Goal: Information Seeking & Learning: Check status

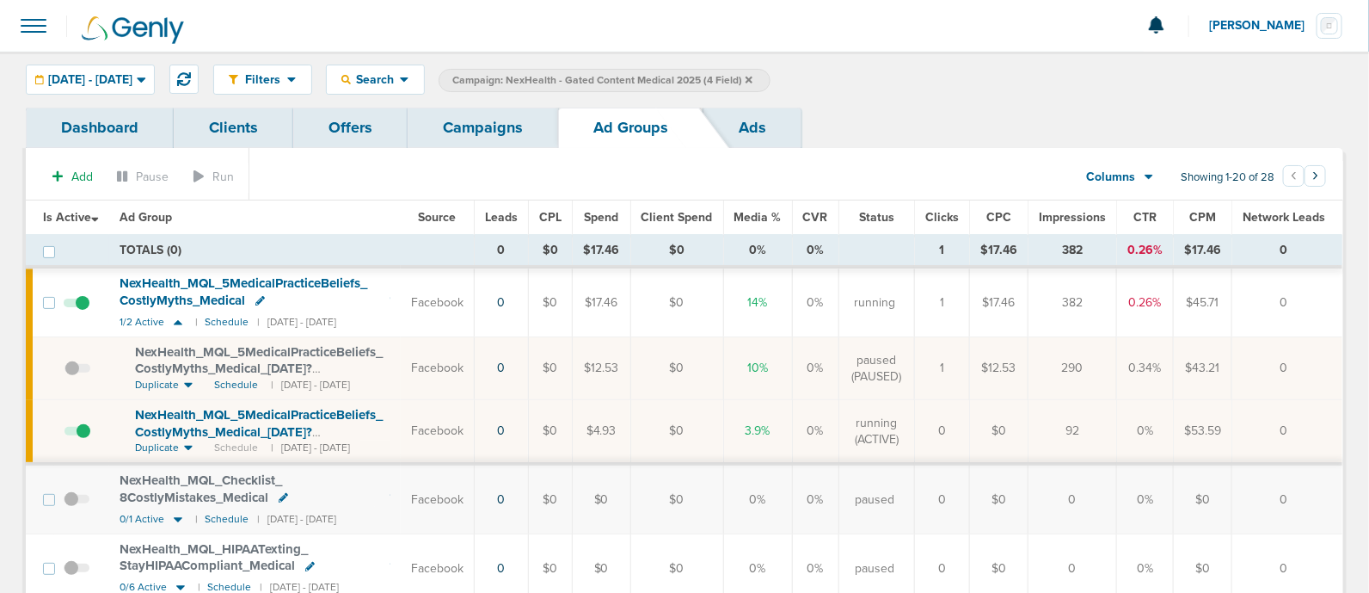
click at [447, 112] on link "Campaigns" at bounding box center [483, 128] width 151 height 40
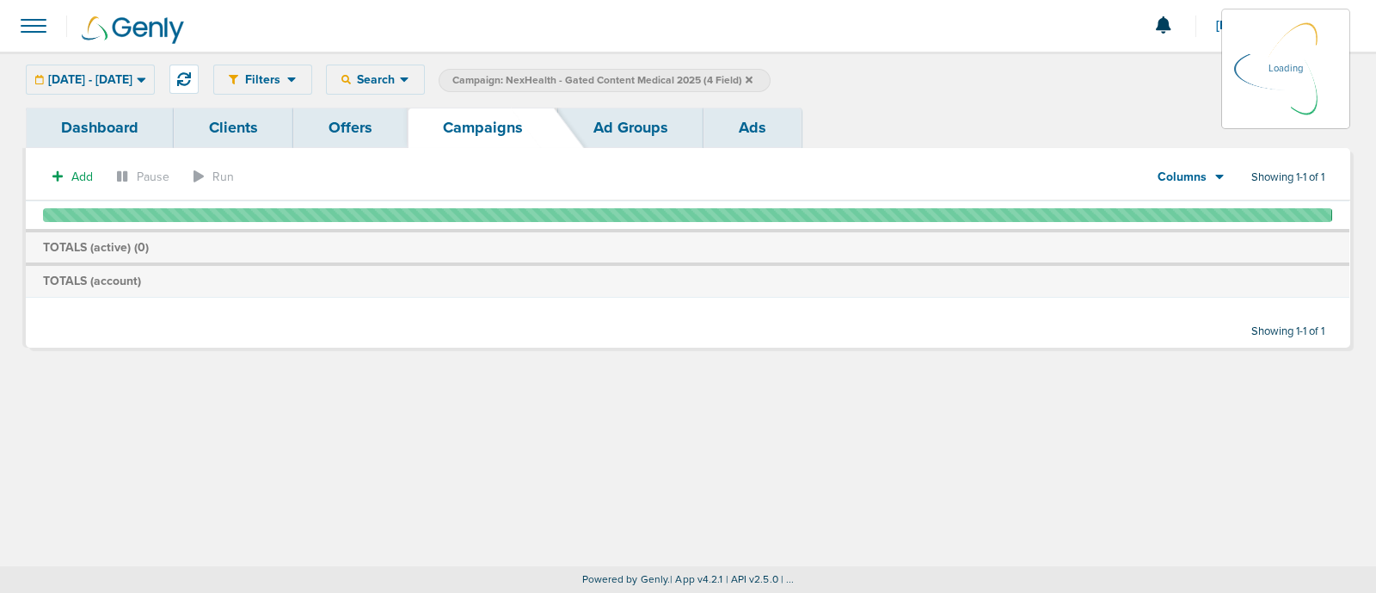
click at [753, 77] on icon at bounding box center [749, 79] width 7 height 7
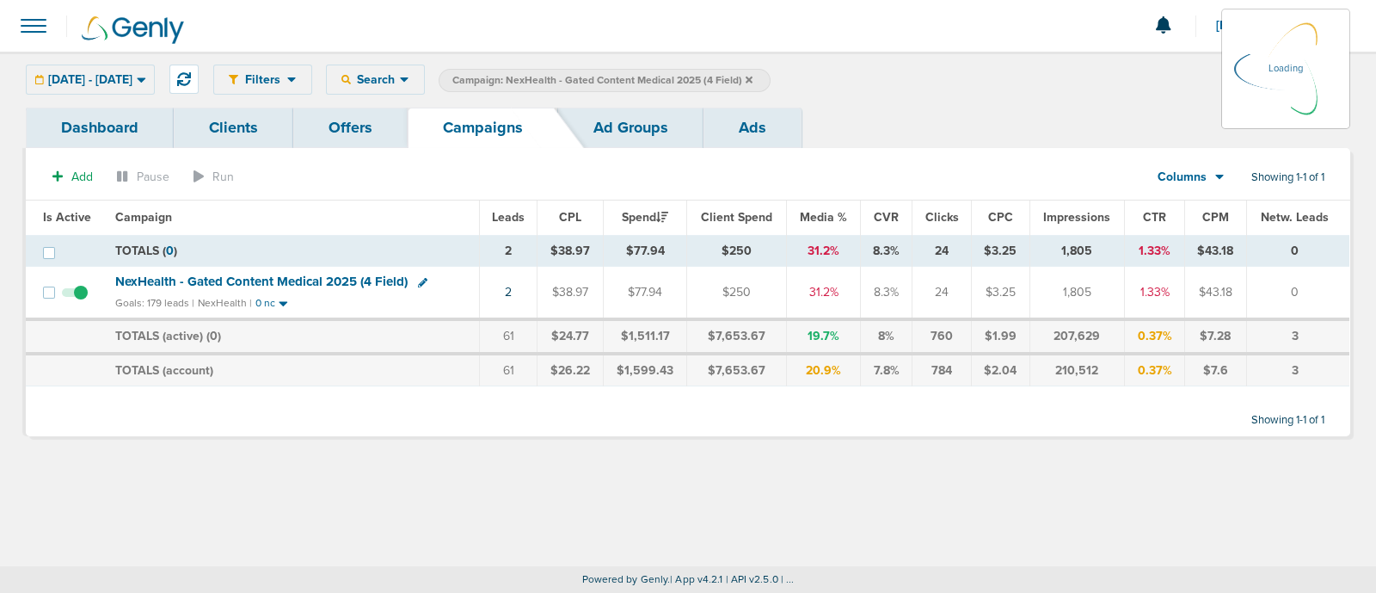
click at [753, 79] on icon at bounding box center [749, 79] width 7 height 7
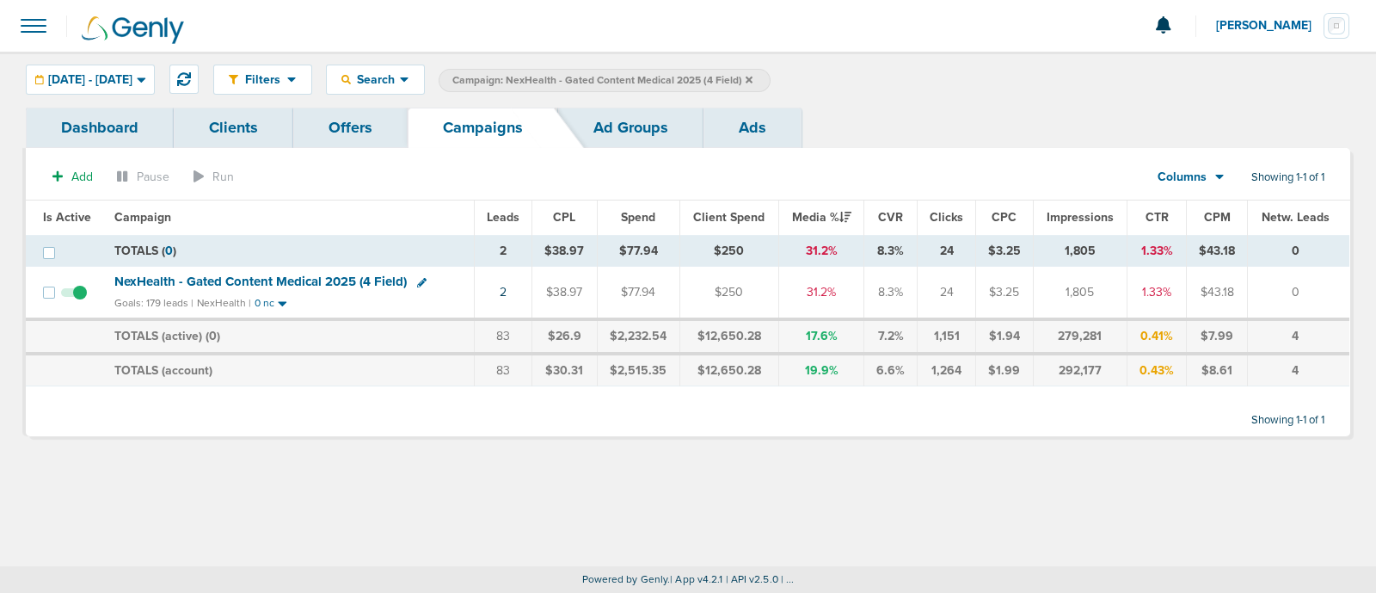
click at [771, 71] on label "Campaign: NexHealth - Gated Content Medical 2025 (4 Field)" at bounding box center [605, 80] width 332 height 23
click at [753, 81] on icon at bounding box center [749, 80] width 7 height 10
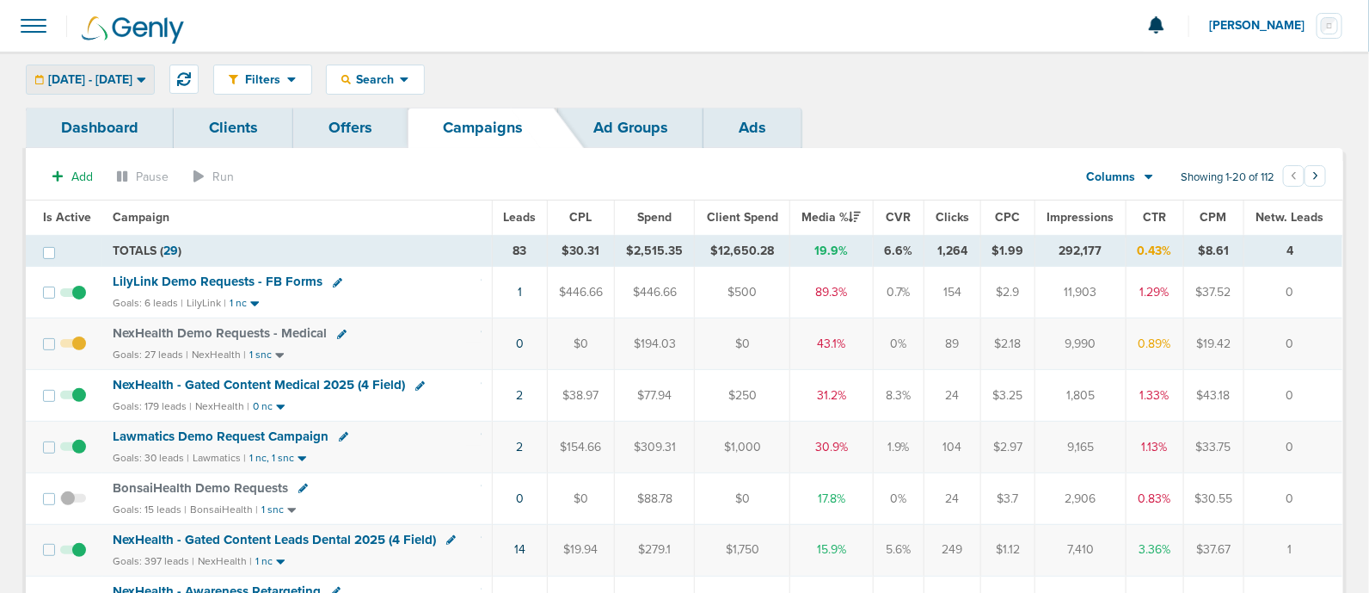
click at [154, 71] on div "[DATE] - [DATE]" at bounding box center [90, 79] width 127 height 28
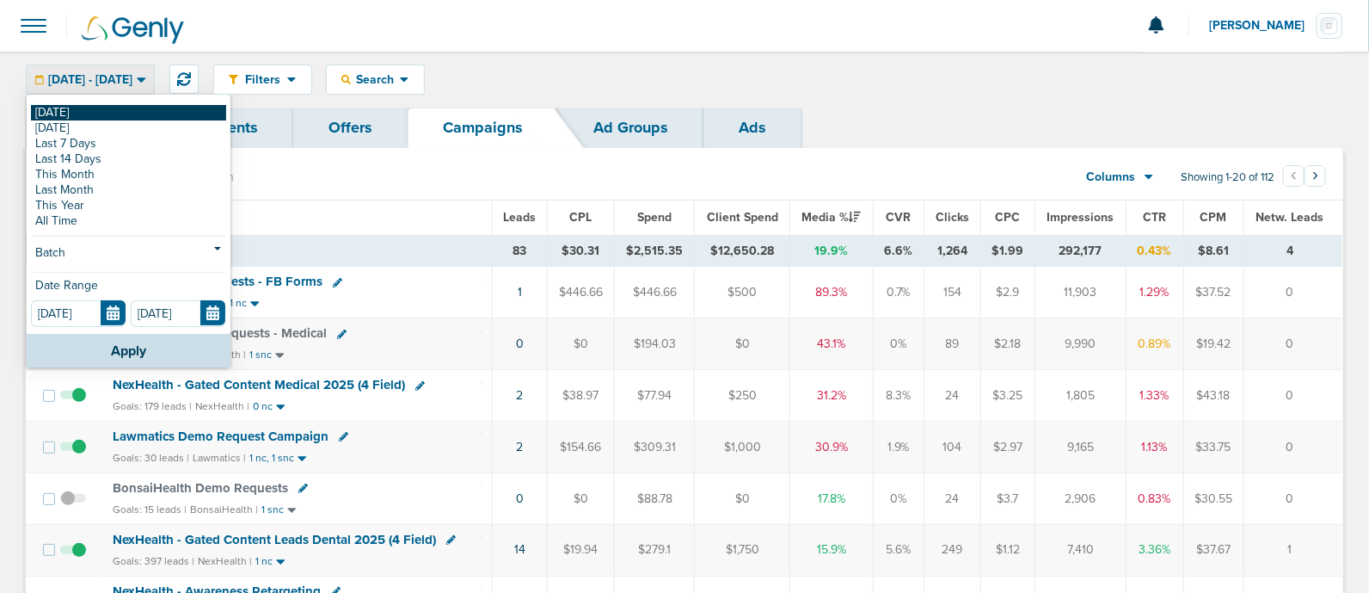
click at [54, 114] on link "[DATE]" at bounding box center [128, 112] width 195 height 15
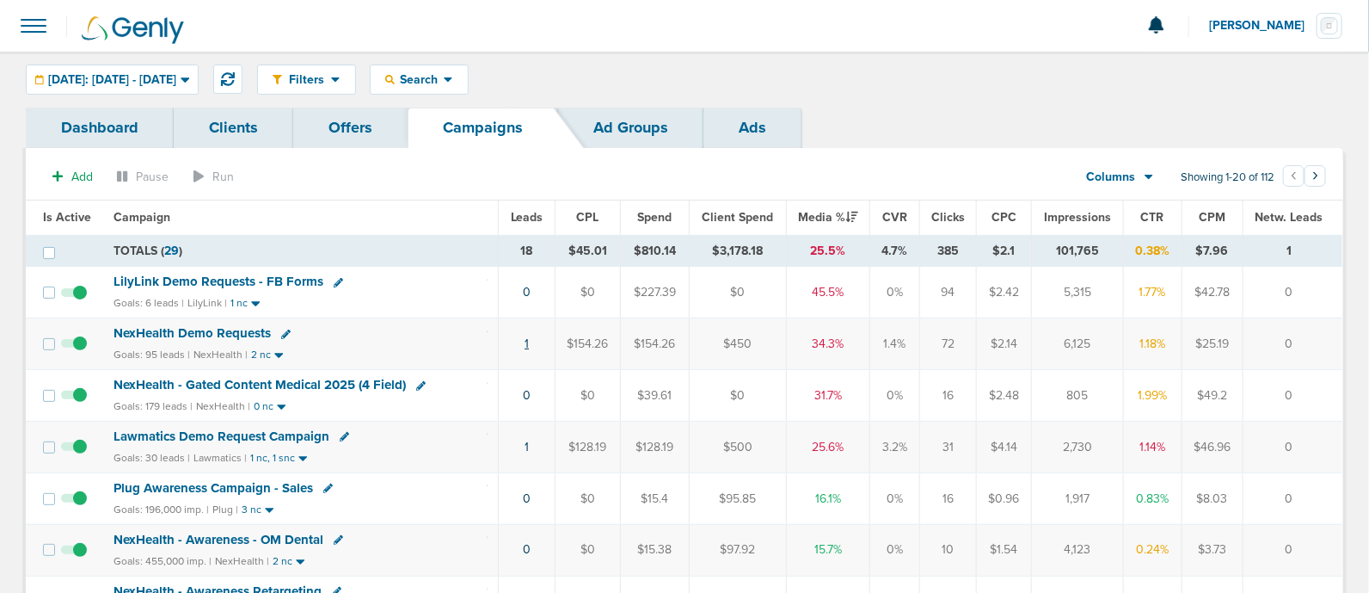
click at [526, 344] on link "1" at bounding box center [527, 343] width 4 height 15
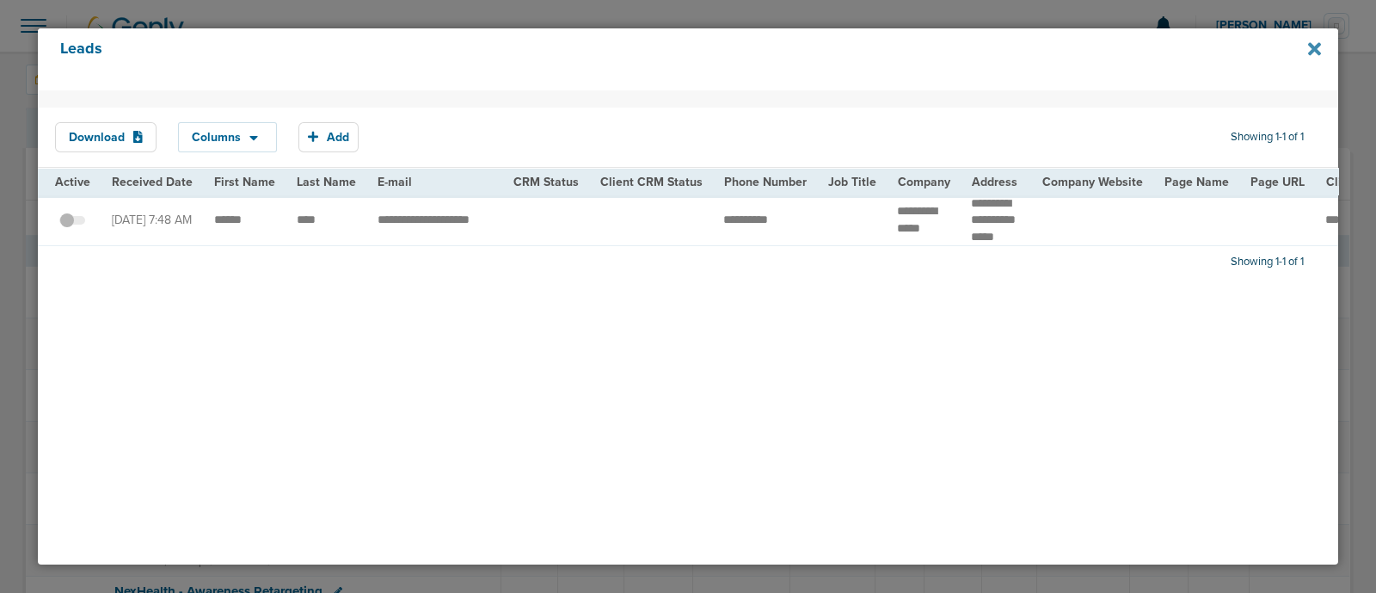
click at [1313, 45] on icon at bounding box center [1314, 49] width 13 height 19
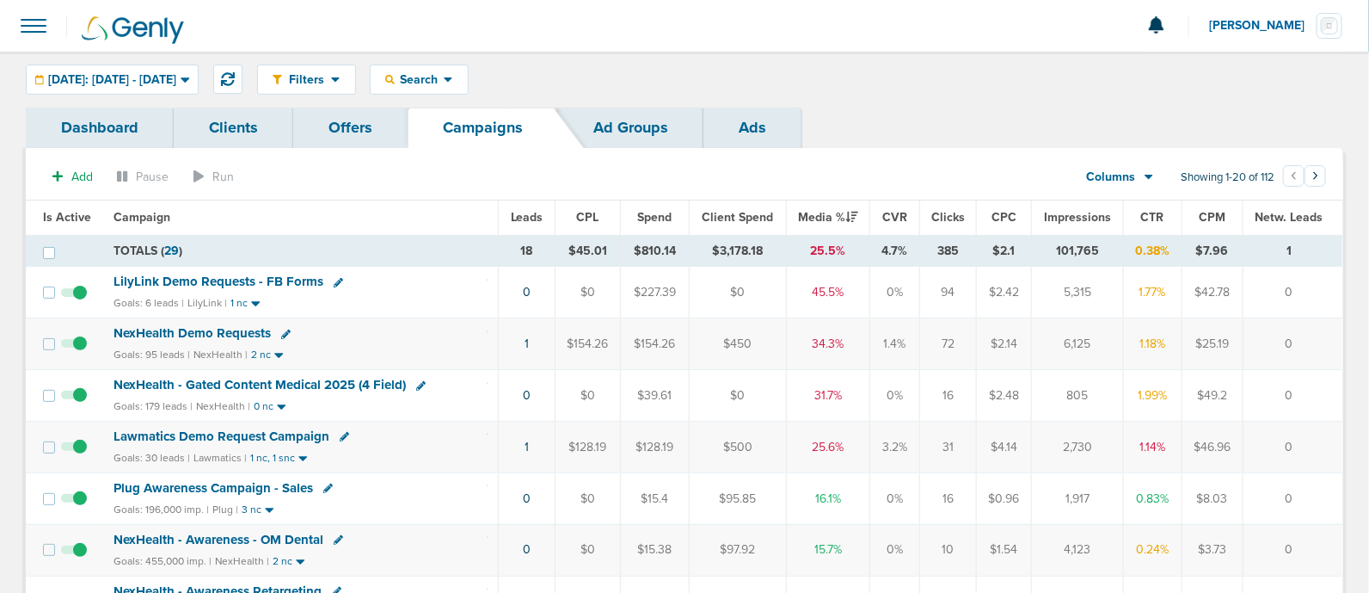
drag, startPoint x: 505, startPoint y: 396, endPoint x: 1235, endPoint y: 384, distance: 730.3
click at [1220, 384] on tr "NexHealth - Gated Content Medical 2025 (4 Field) Goals: 179 leads | NexHealth |…" at bounding box center [684, 396] width 1317 height 52
drag, startPoint x: 1235, startPoint y: 384, endPoint x: 1283, endPoint y: 384, distance: 48.2
click at [1283, 384] on tr "NexHealth - Gated Content Medical 2025 (4 Field) Goals: 179 leads | NexHealth |…" at bounding box center [684, 396] width 1317 height 52
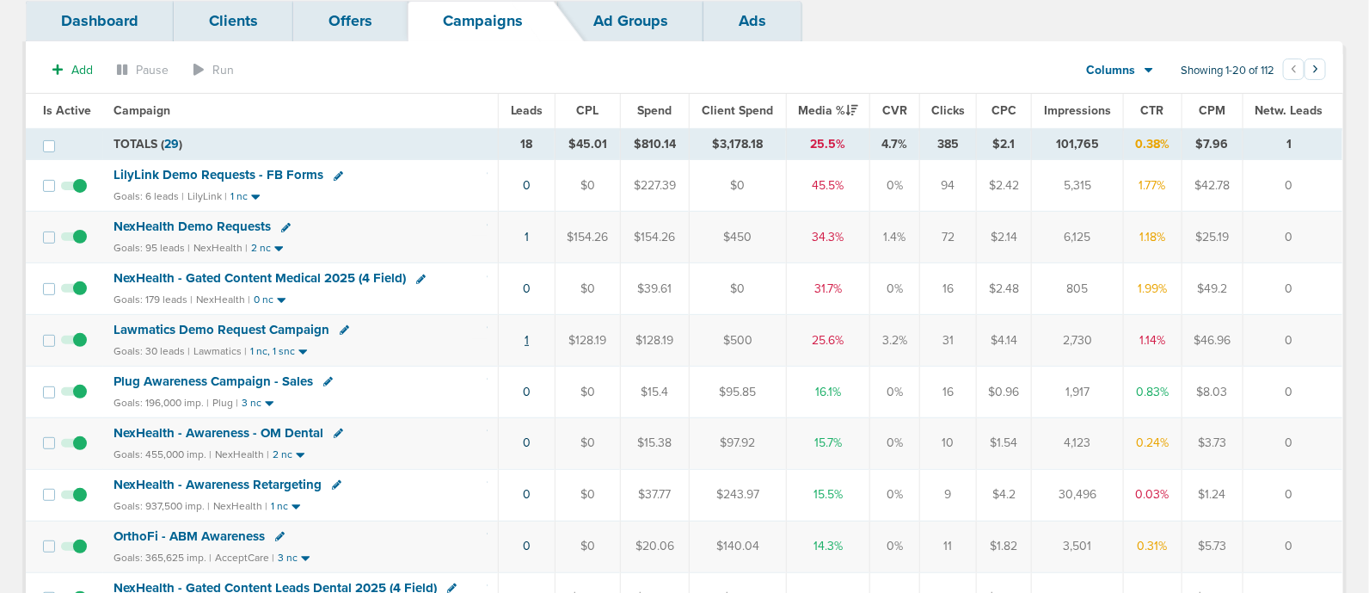
click at [528, 337] on link "1" at bounding box center [527, 340] width 4 height 15
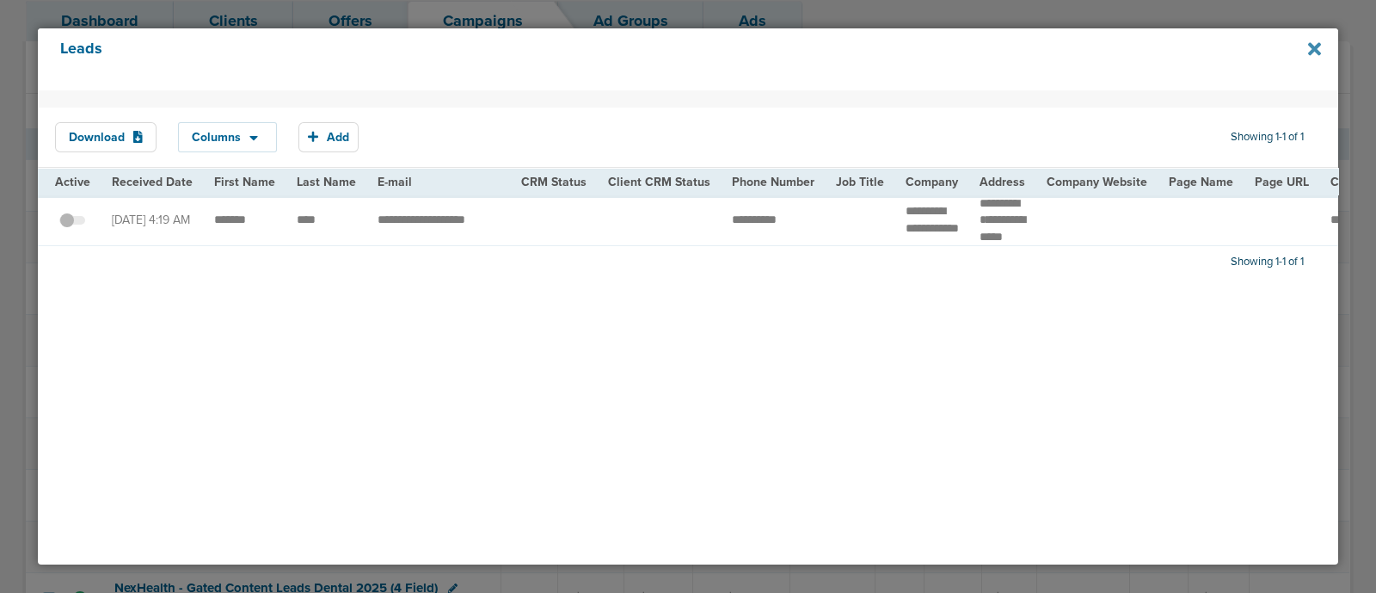
click at [1313, 51] on icon at bounding box center [1314, 48] width 13 height 13
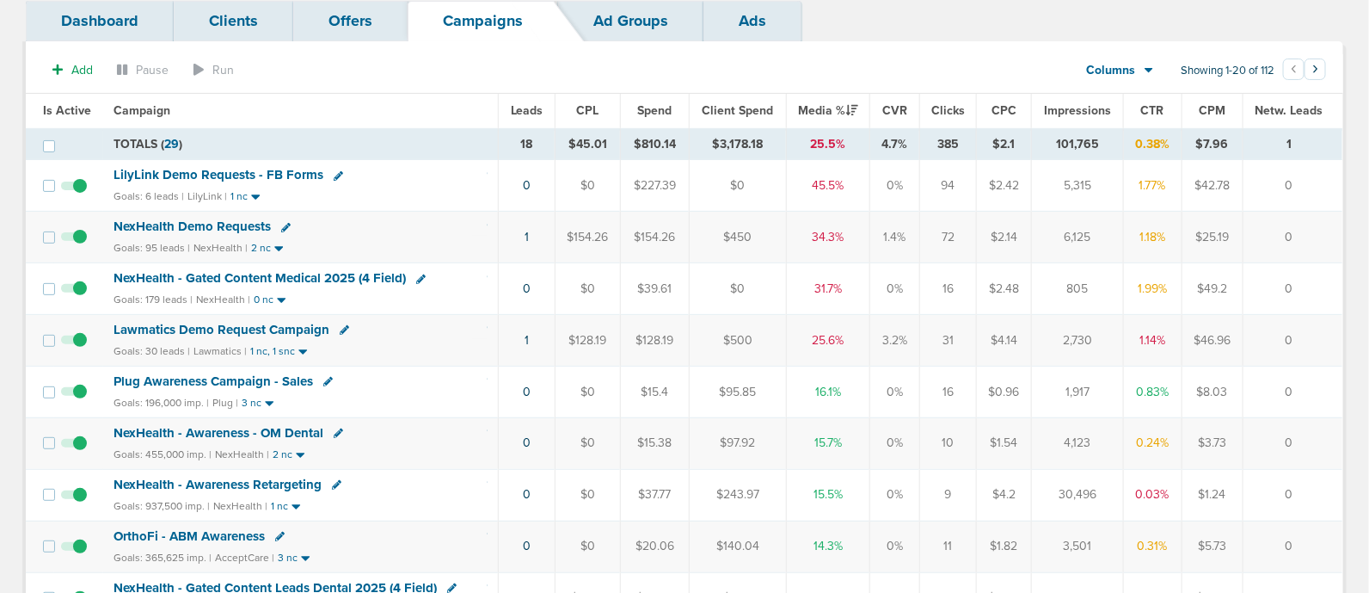
drag, startPoint x: 411, startPoint y: 178, endPoint x: 985, endPoint y: 196, distance: 574.0
click at [950, 195] on tr "LilyLink Demo Requests - FB Forms Goals: 6 leads | LilyLink | 1 nc 0 $0 $227.39…" at bounding box center [684, 186] width 1317 height 52
drag, startPoint x: 1194, startPoint y: 237, endPoint x: 1310, endPoint y: 337, distance: 153.7
click at [1310, 337] on td "0" at bounding box center [1293, 341] width 100 height 52
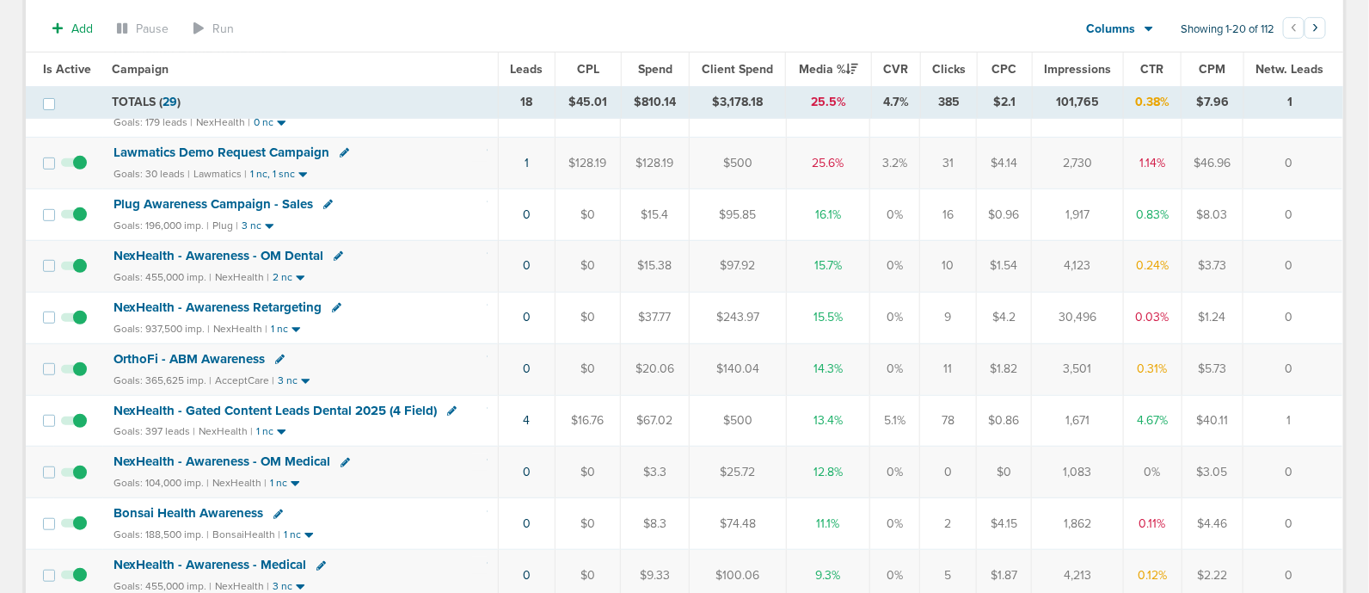
scroll to position [323, 0]
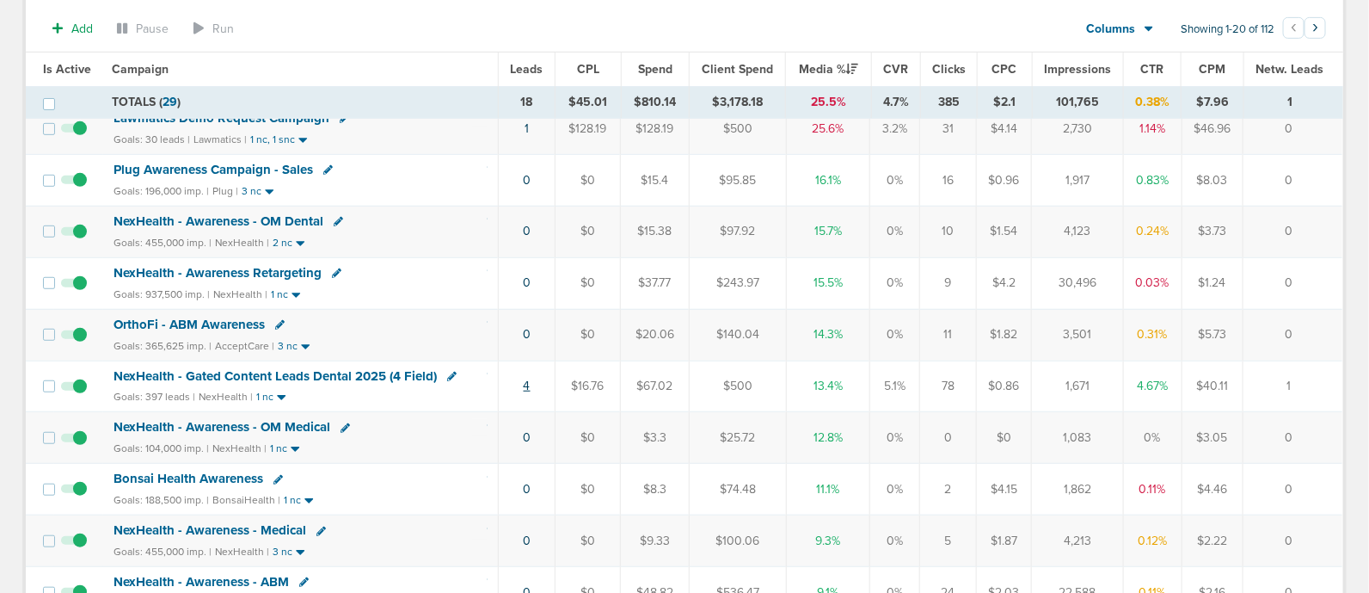
click at [529, 378] on link "4" at bounding box center [527, 385] width 7 height 15
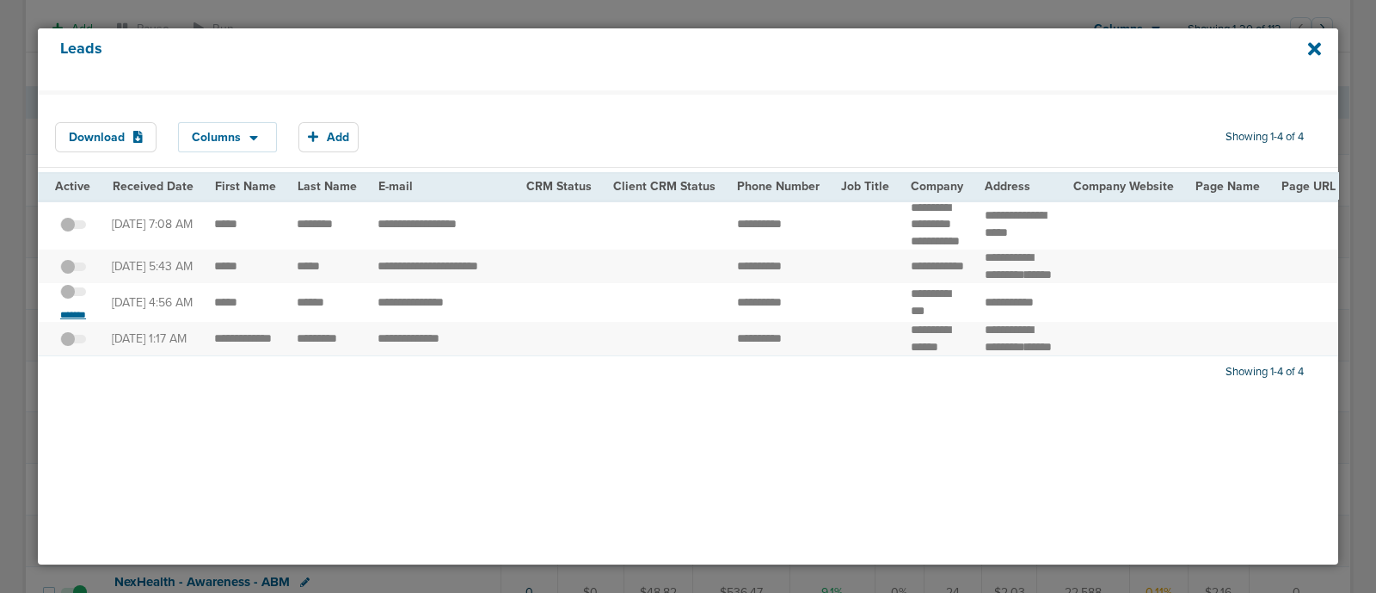
click at [82, 322] on small "*******" at bounding box center [73, 315] width 36 height 14
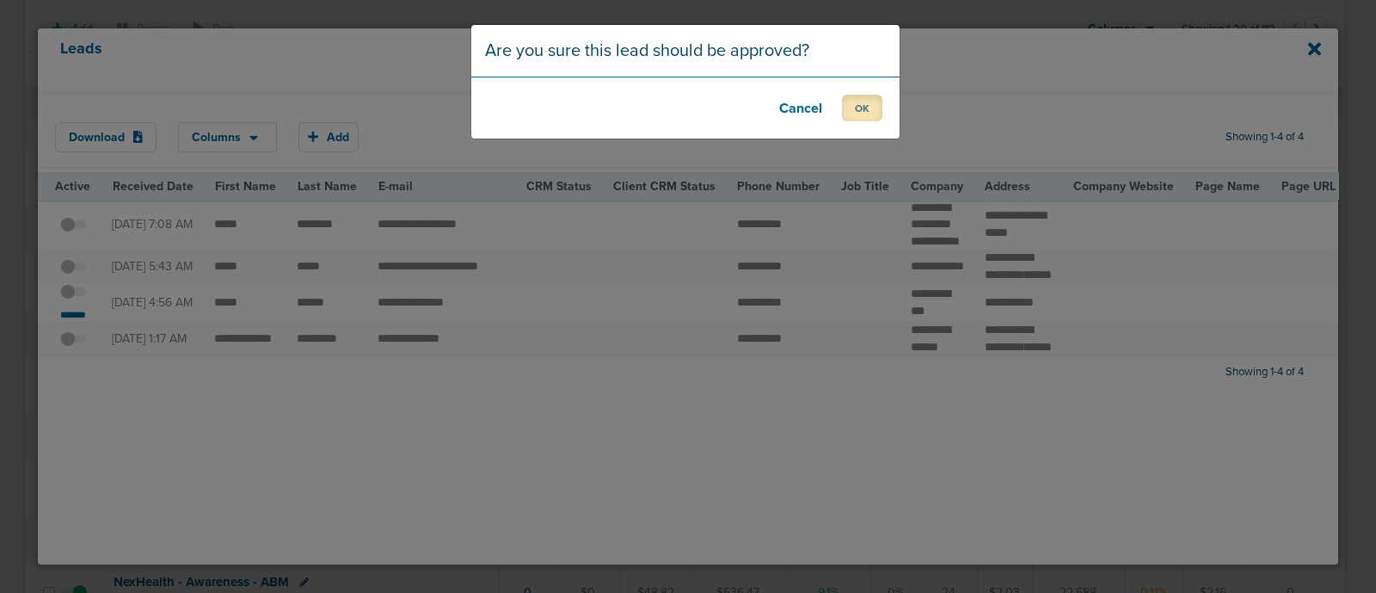
click at [861, 111] on button "OK" at bounding box center [862, 108] width 40 height 27
click at [864, 107] on button "OK" at bounding box center [862, 108] width 40 height 27
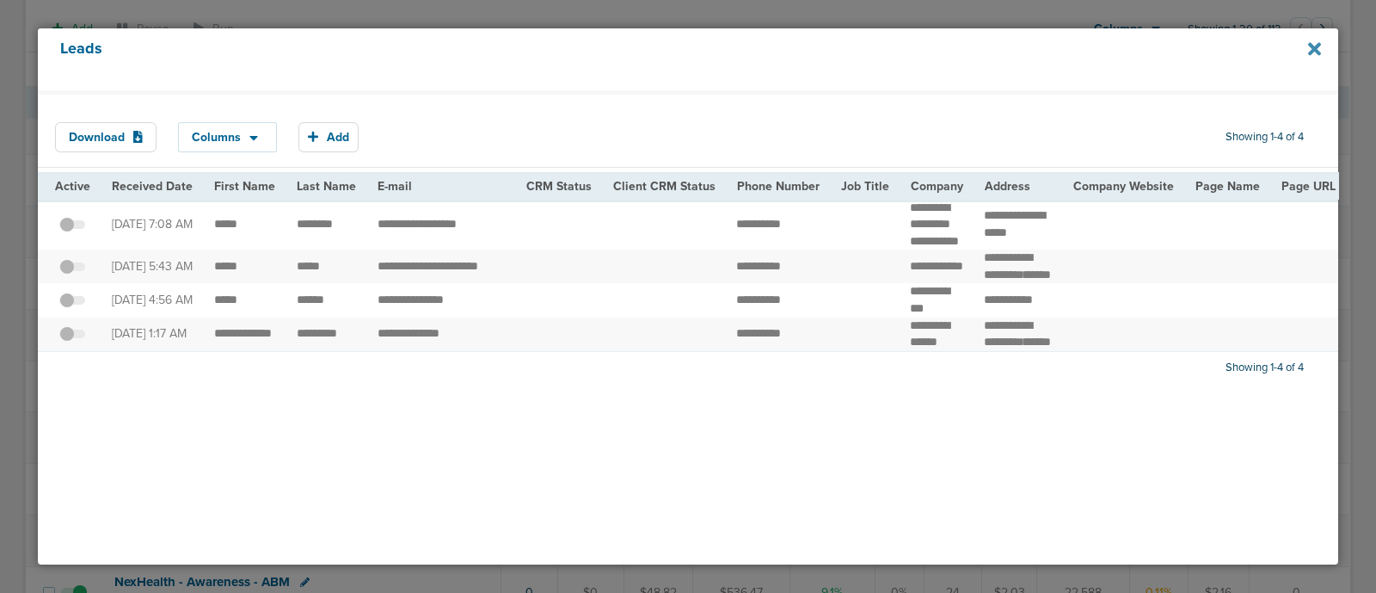
click at [1319, 46] on icon at bounding box center [1314, 49] width 13 height 19
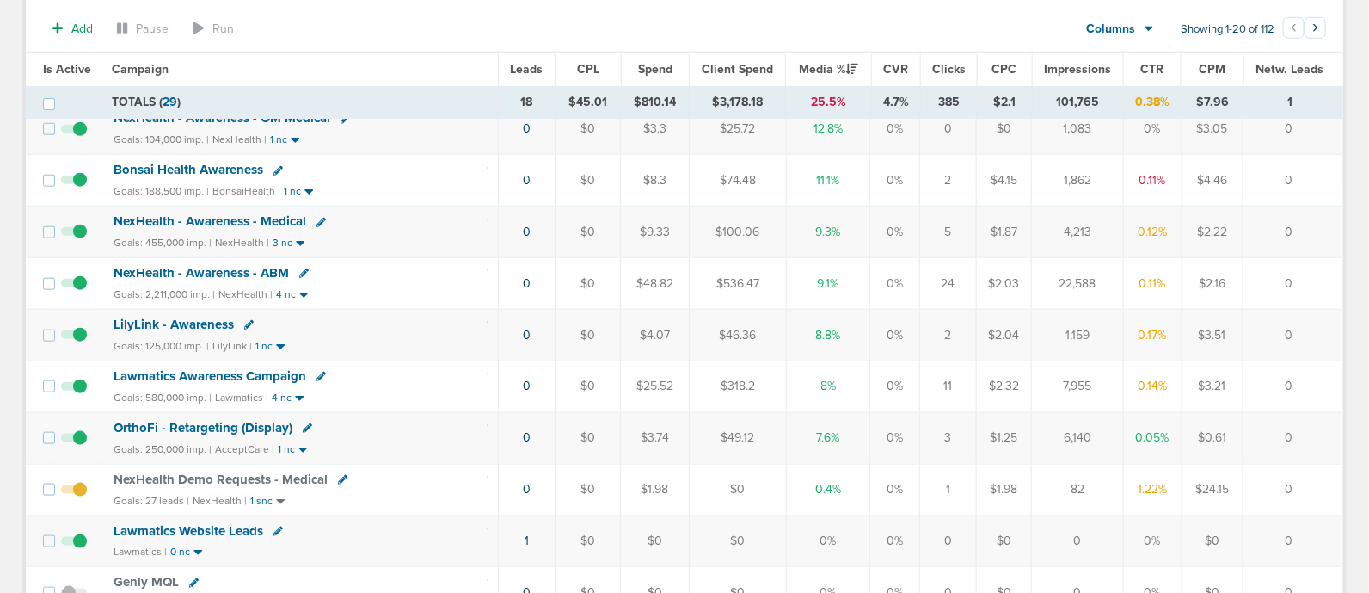
scroll to position [752, 0]
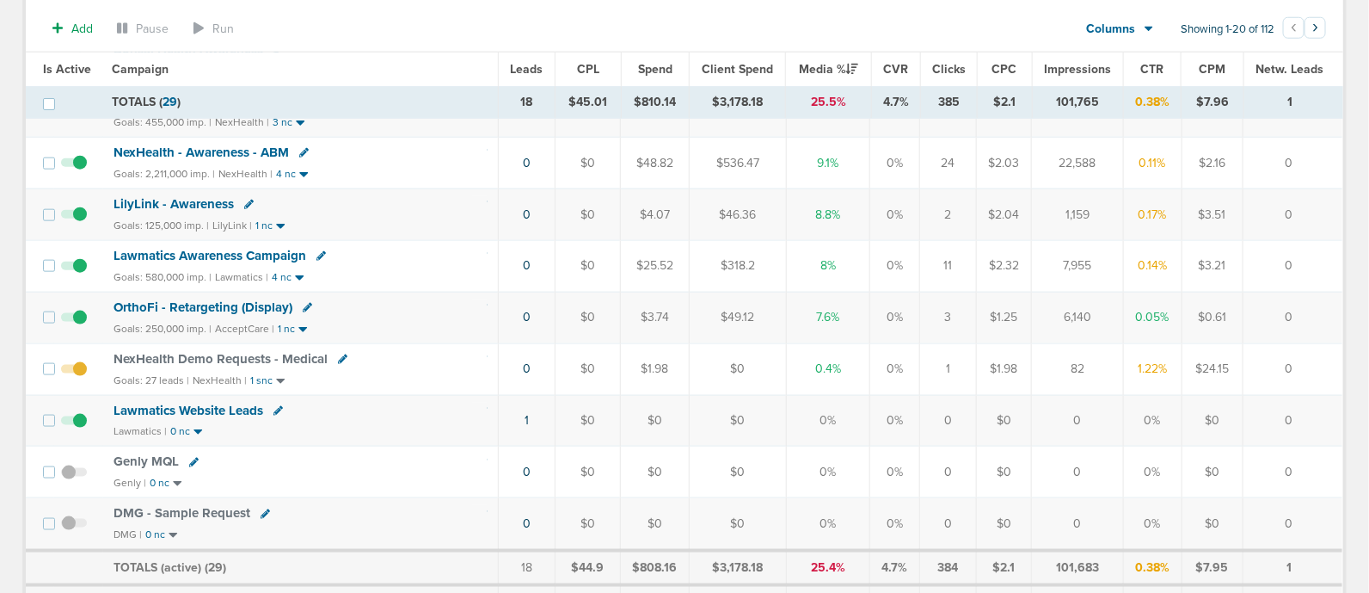
drag, startPoint x: 400, startPoint y: 361, endPoint x: 1313, endPoint y: 353, distance: 912.6
click at [1313, 353] on tr "NexHealth Demo Requests - Medical Goals: 27 leads | NexHealth | 1 snc 0 $0 $1.9…" at bounding box center [684, 369] width 1317 height 52
click at [1313, 353] on td "0" at bounding box center [1293, 369] width 100 height 52
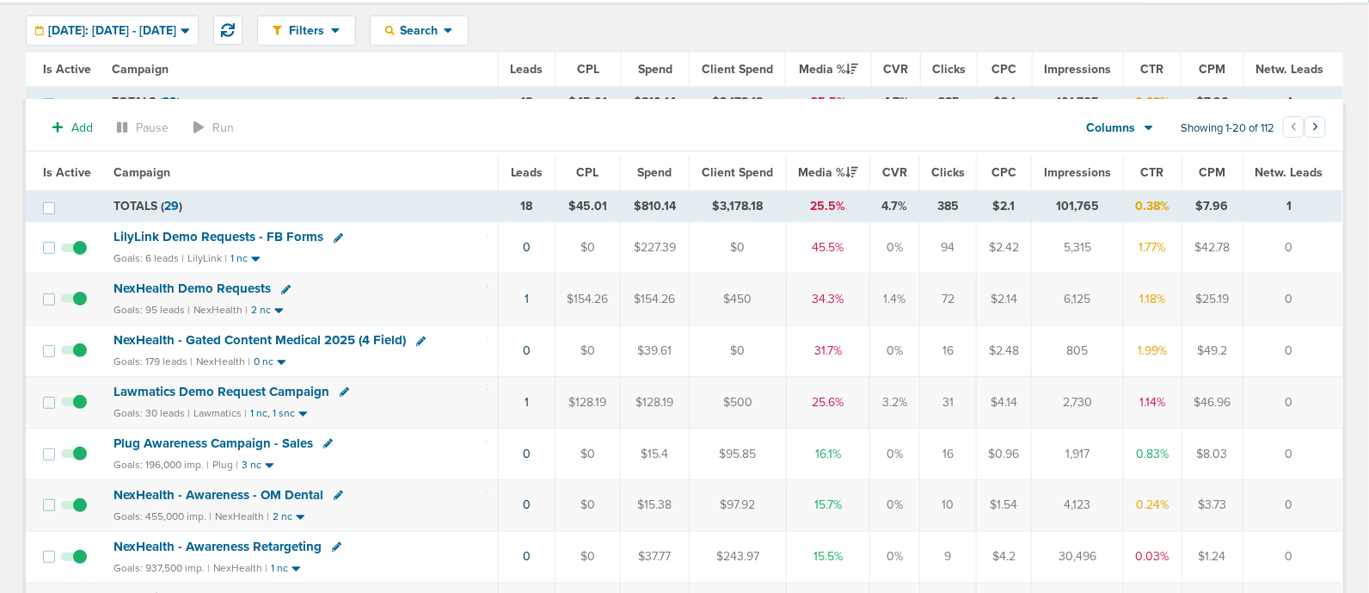
scroll to position [0, 0]
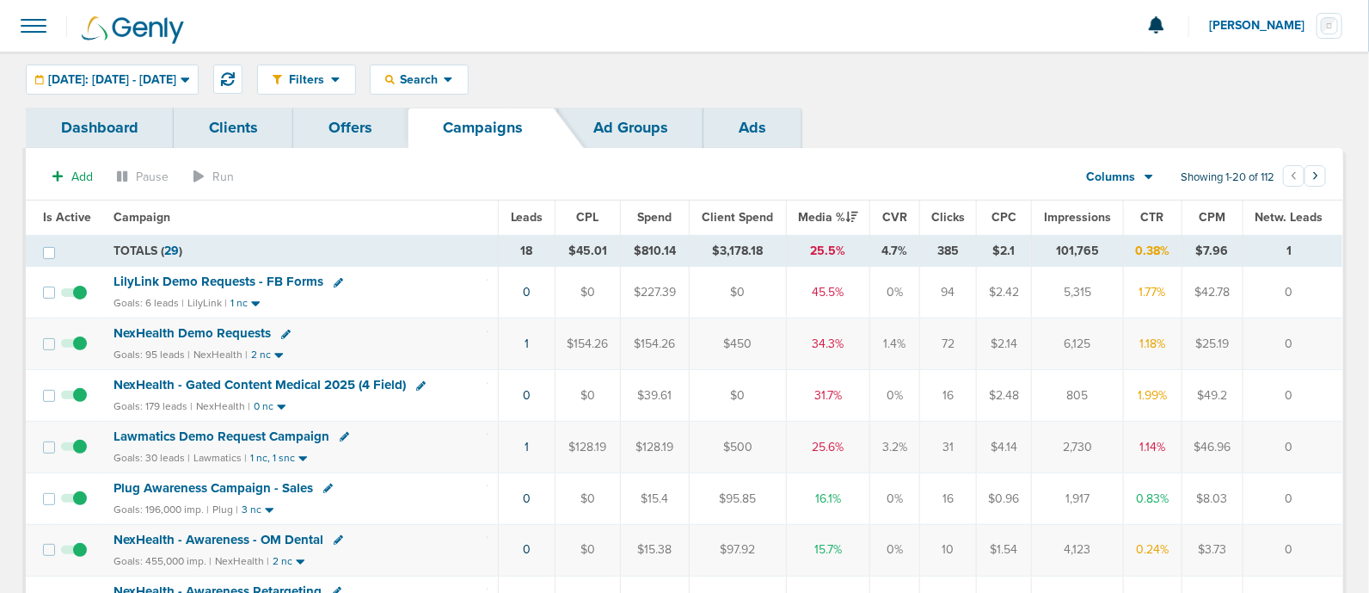
drag, startPoint x: 501, startPoint y: 284, endPoint x: 1333, endPoint y: 470, distance: 852.4
click at [1333, 469] on td "0" at bounding box center [1293, 447] width 100 height 52
click at [256, 381] on span "NexHealth - Gated Content Medical 2025 (4 Field)" at bounding box center [260, 384] width 292 height 15
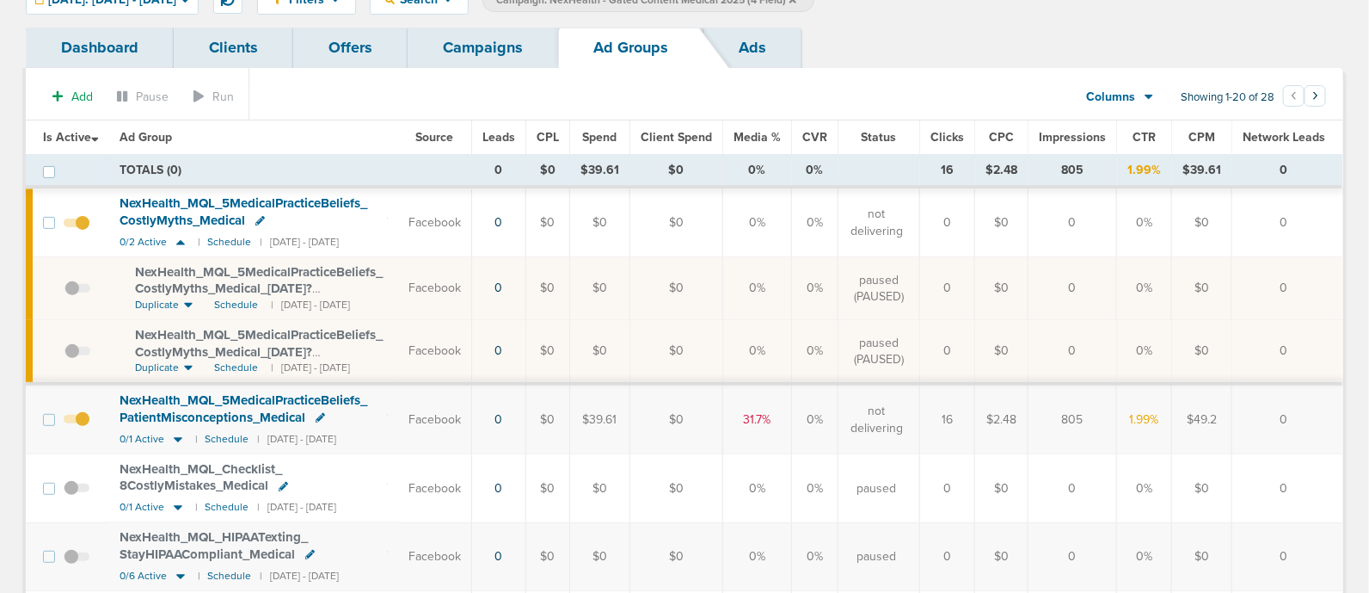
scroll to position [214, 0]
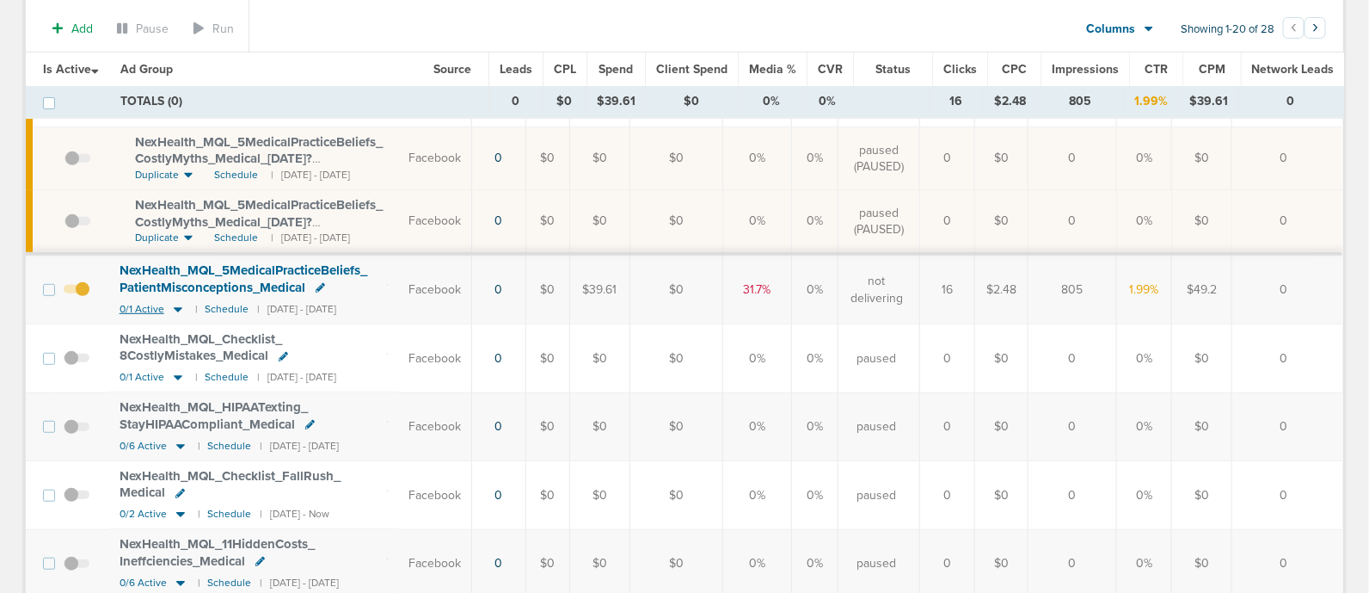
click at [180, 307] on icon at bounding box center [178, 309] width 9 height 5
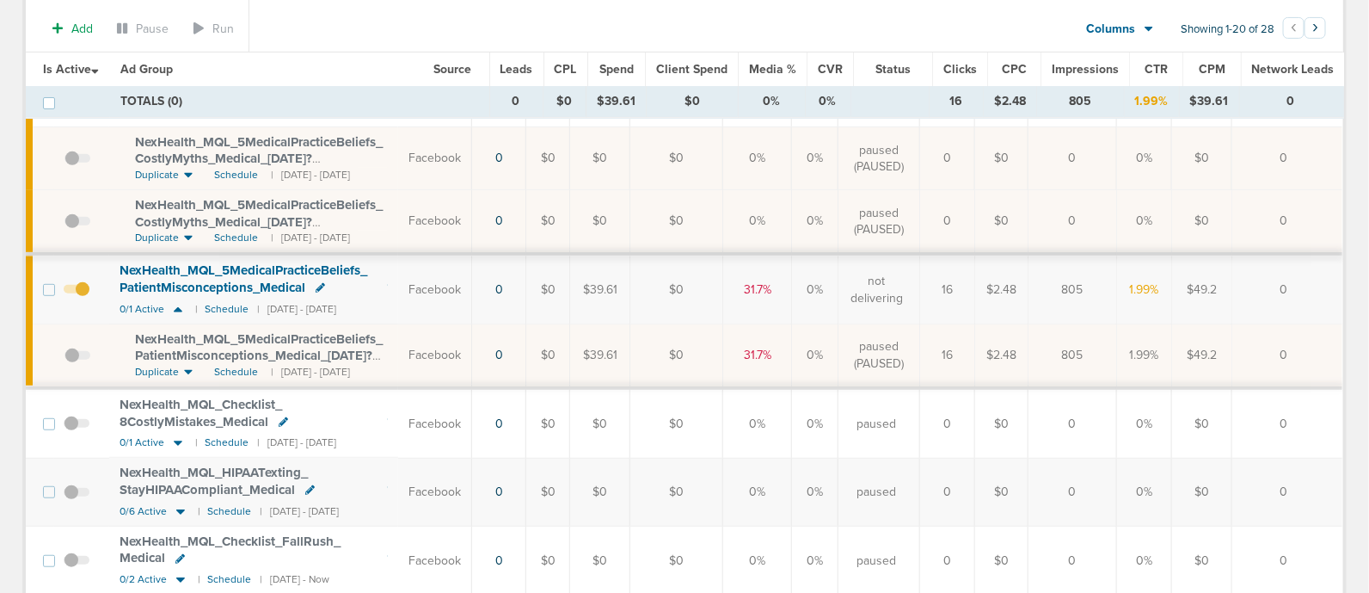
click at [281, 353] on span "NexHealth_ MQL_ 5MedicalPracticeBeliefs_ PatientMisconceptions_ Medical_ [DATE]…" at bounding box center [259, 355] width 248 height 49
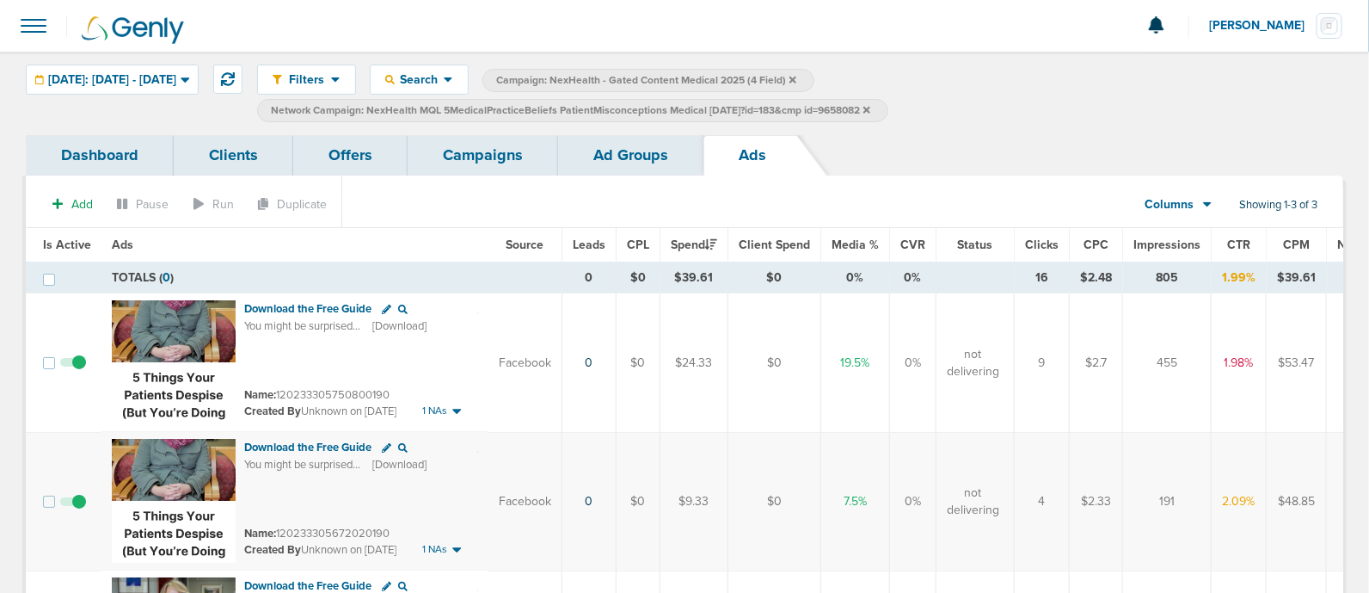
click at [632, 153] on link "Ad Groups" at bounding box center [630, 155] width 145 height 40
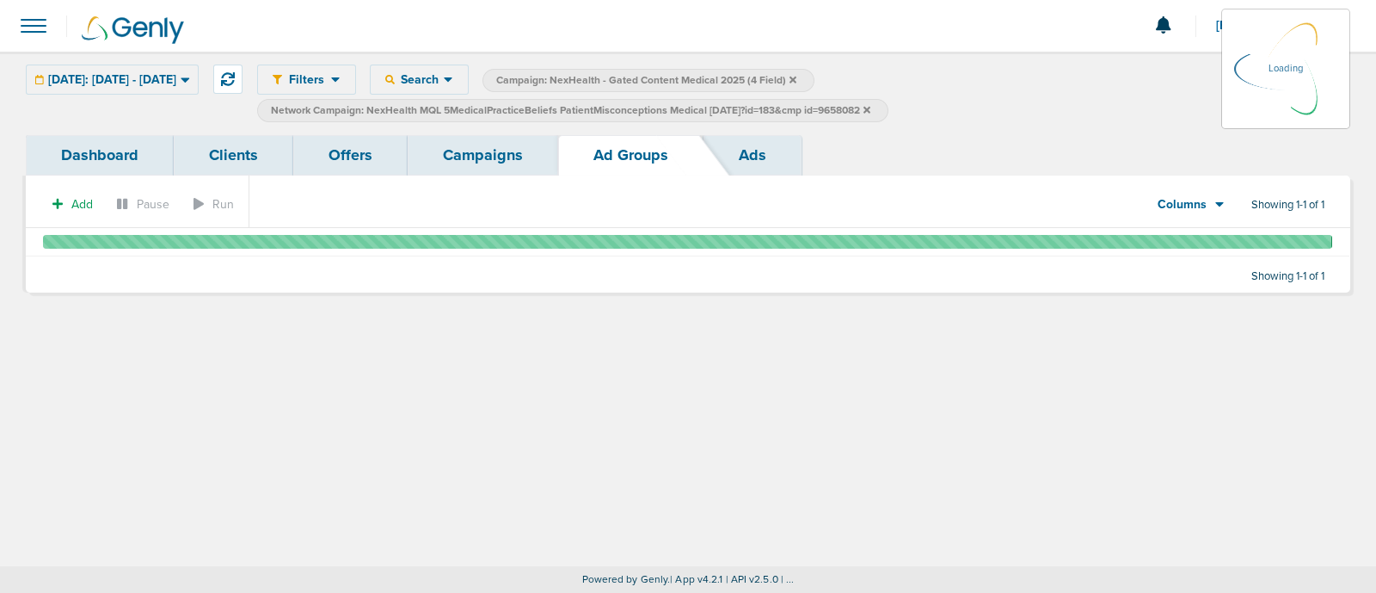
click at [467, 144] on link "Campaigns" at bounding box center [483, 155] width 151 height 40
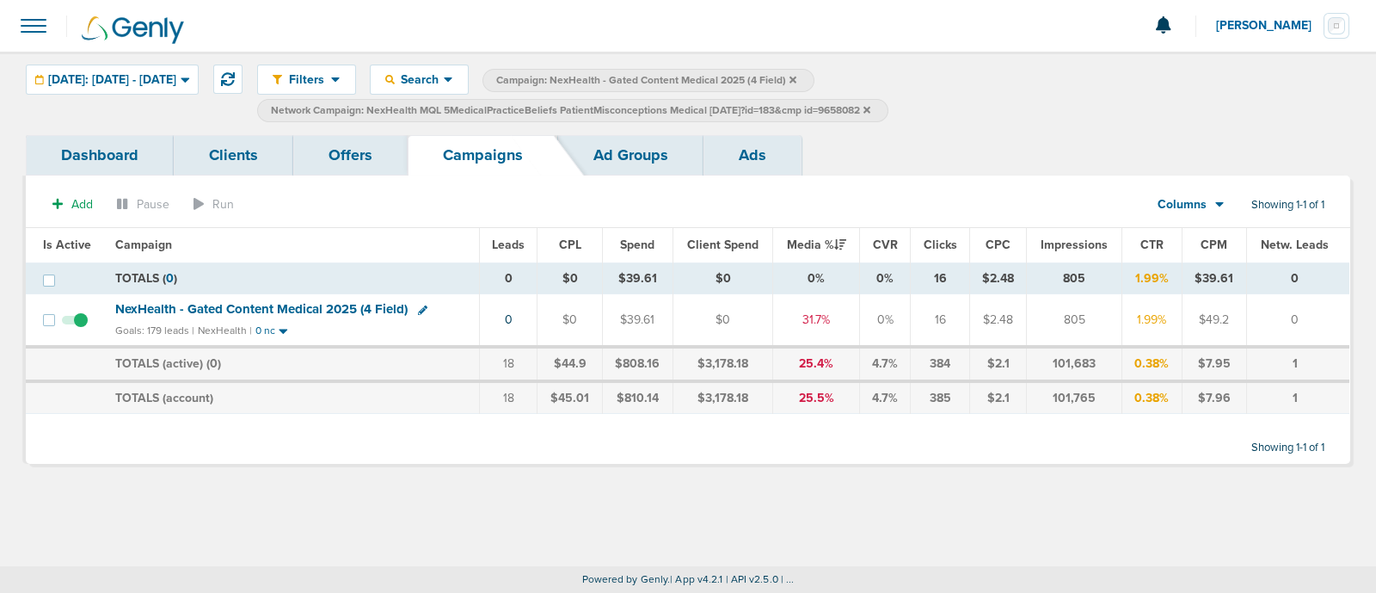
click at [870, 108] on icon at bounding box center [867, 110] width 7 height 10
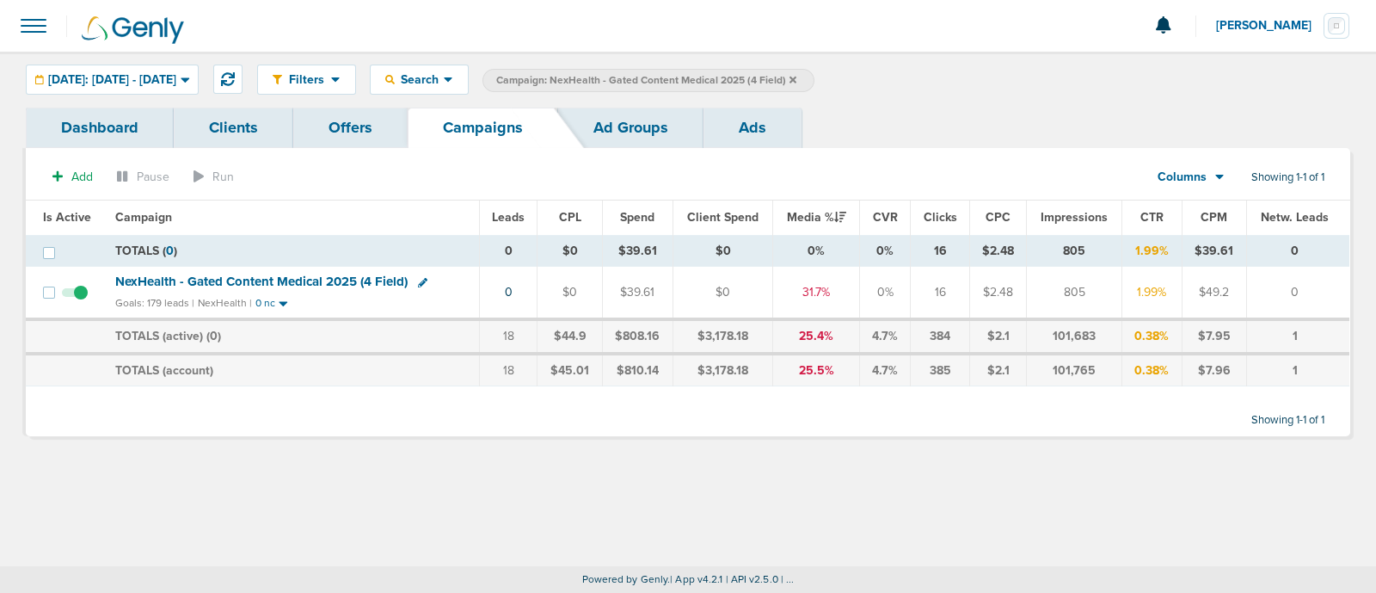
click at [796, 78] on icon at bounding box center [793, 79] width 7 height 7
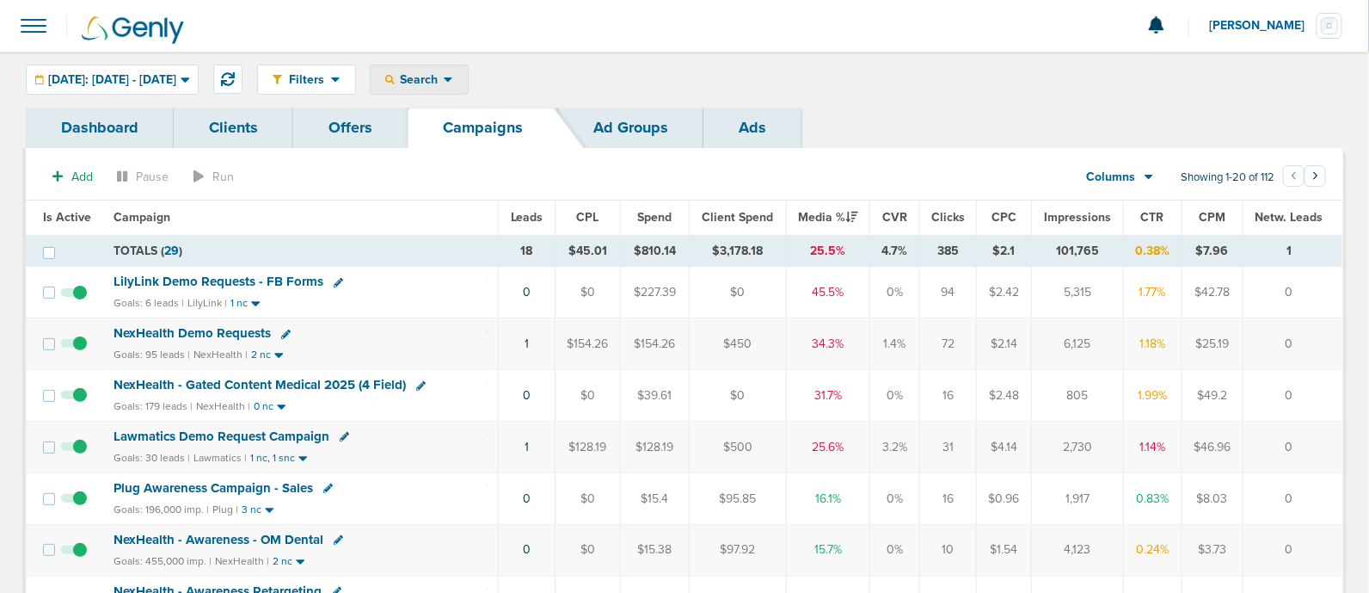
click at [454, 71] on div "Search" at bounding box center [419, 79] width 97 height 28
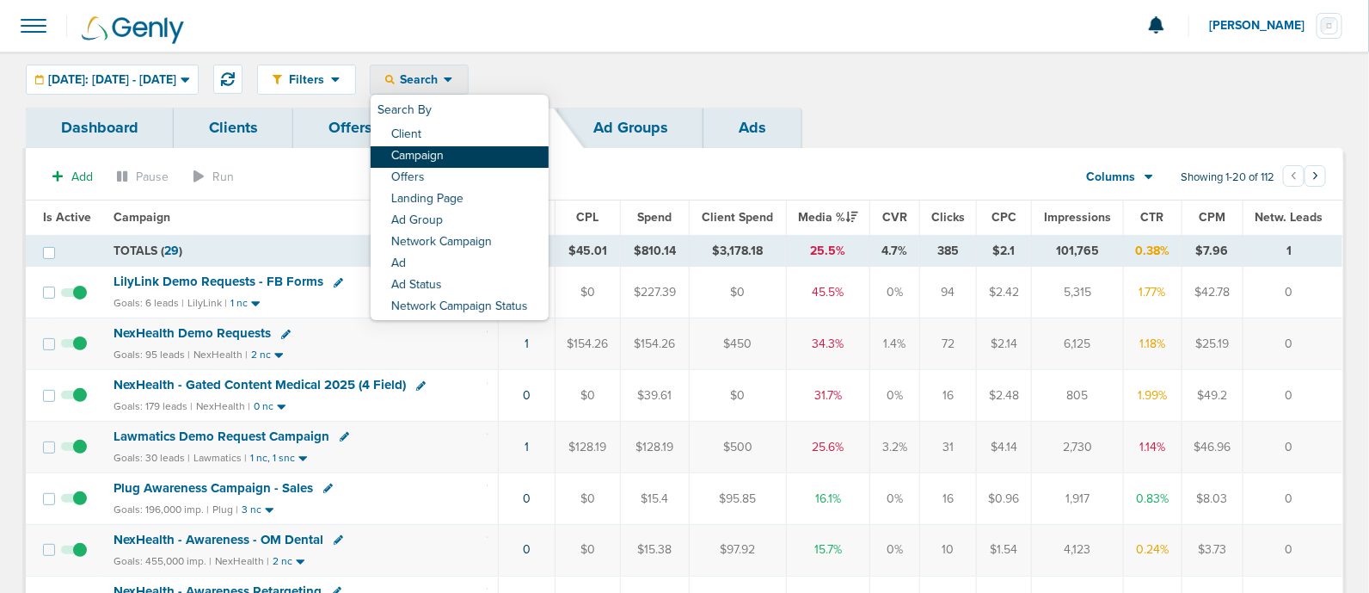
click at [456, 147] on link "Campaign" at bounding box center [460, 157] width 178 height 22
select select "cmpName"
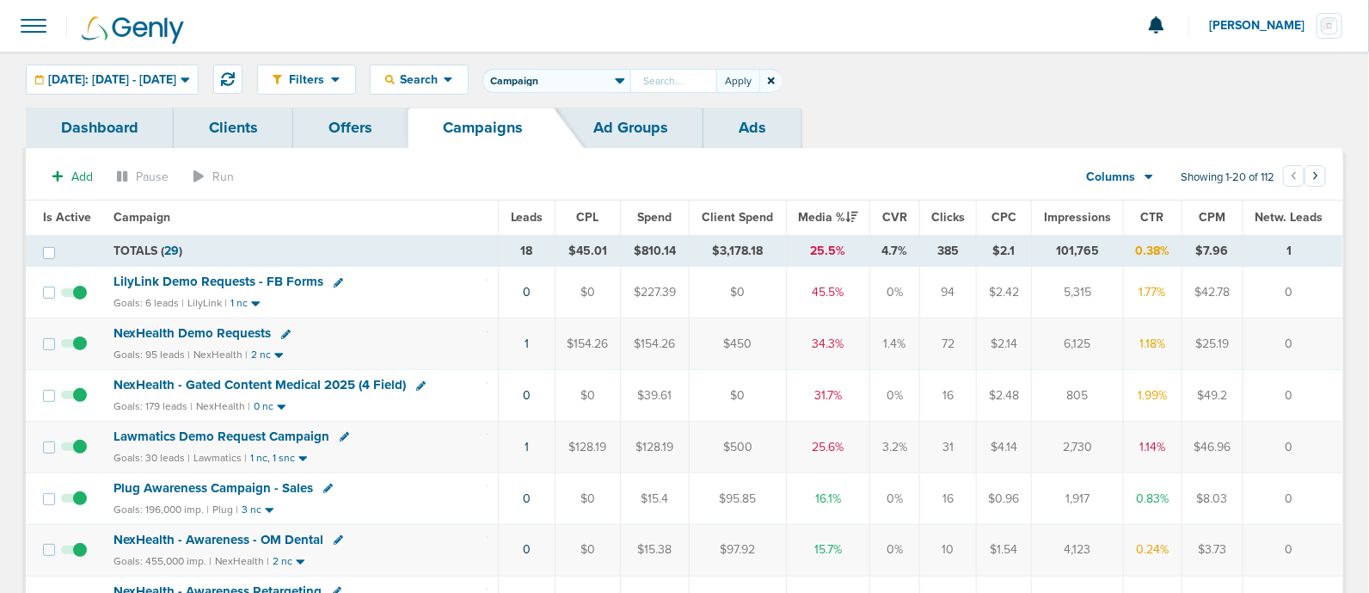
click at [775, 81] on icon at bounding box center [771, 81] width 7 height 10
click at [444, 78] on span "Search" at bounding box center [419, 79] width 49 height 15
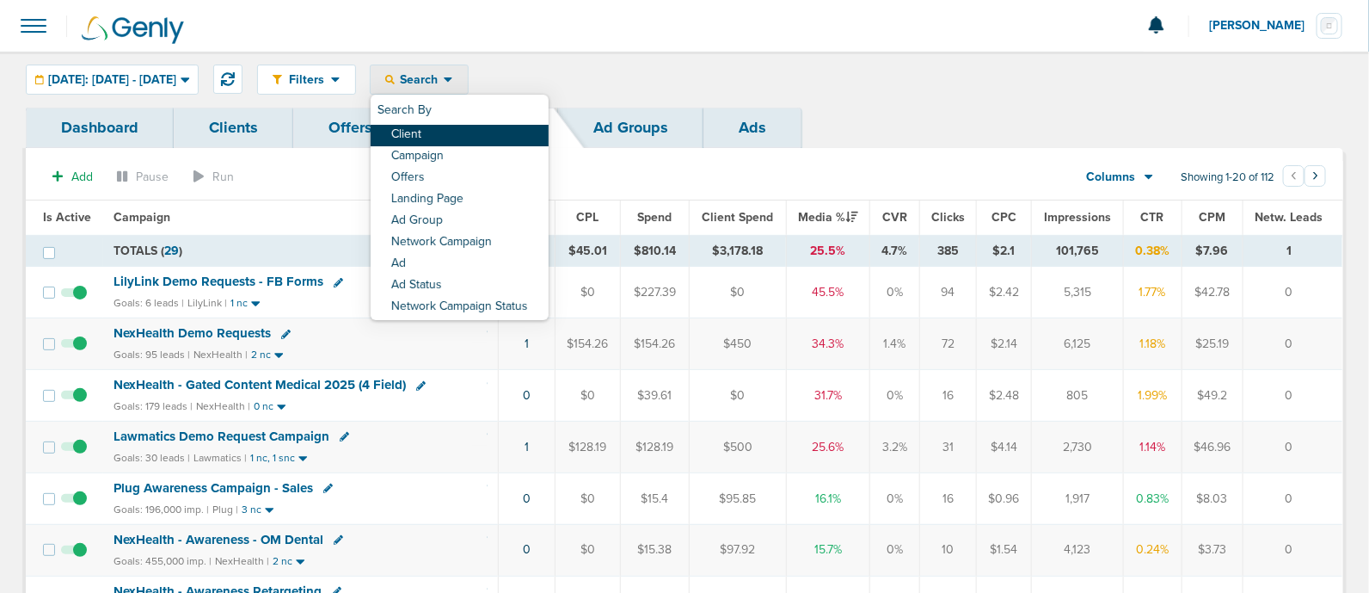
click at [463, 135] on link "Client" at bounding box center [460, 136] width 178 height 22
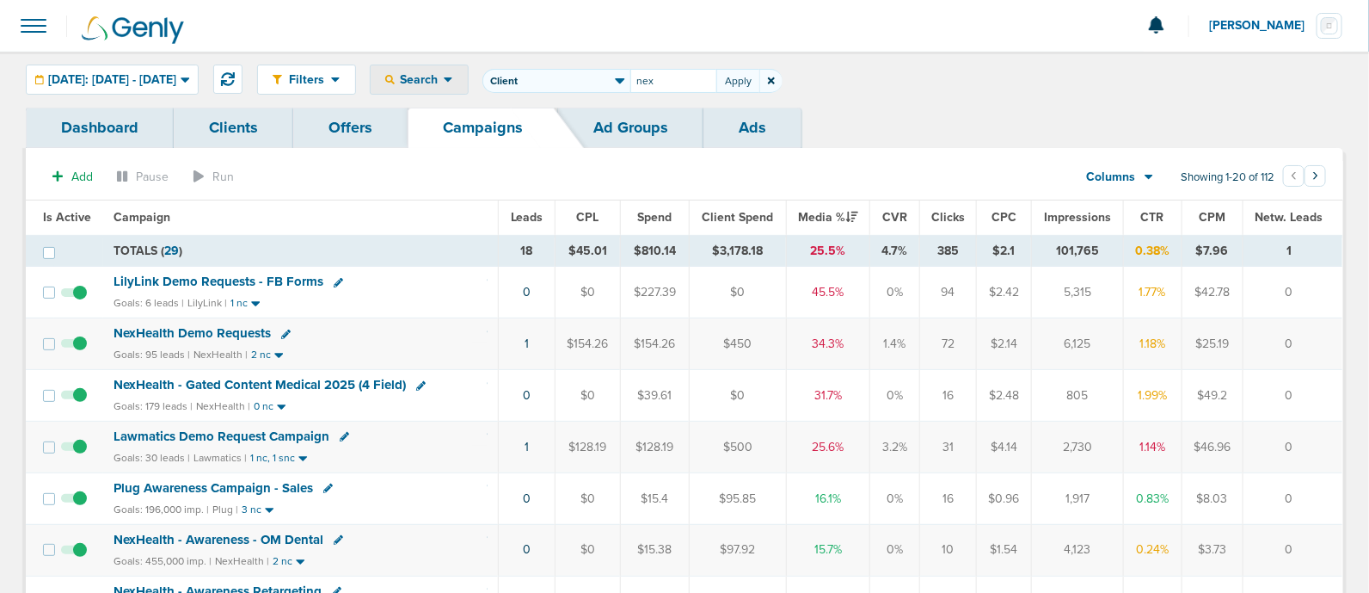
type input "nex"
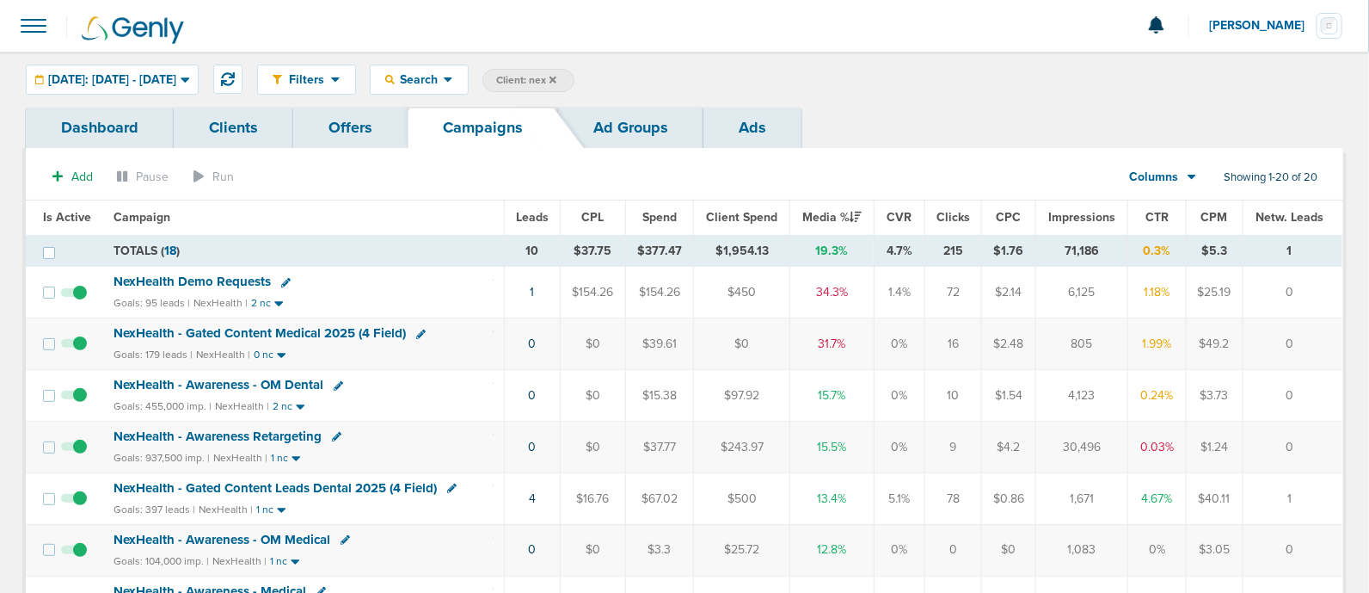
click at [925, 17] on div at bounding box center [684, 26] width 1369 height 52
click at [133, 74] on span "[DATE]: [DATE] - [DATE]" at bounding box center [112, 80] width 128 height 12
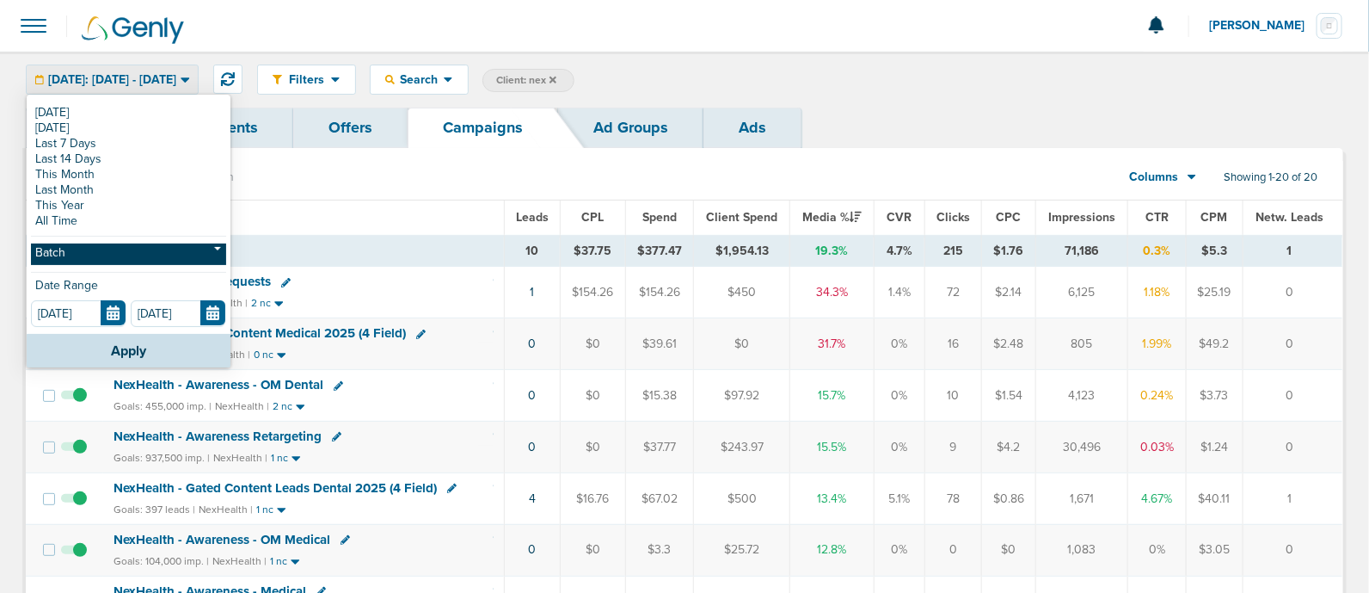
click at [97, 255] on link "Batch" at bounding box center [128, 254] width 195 height 22
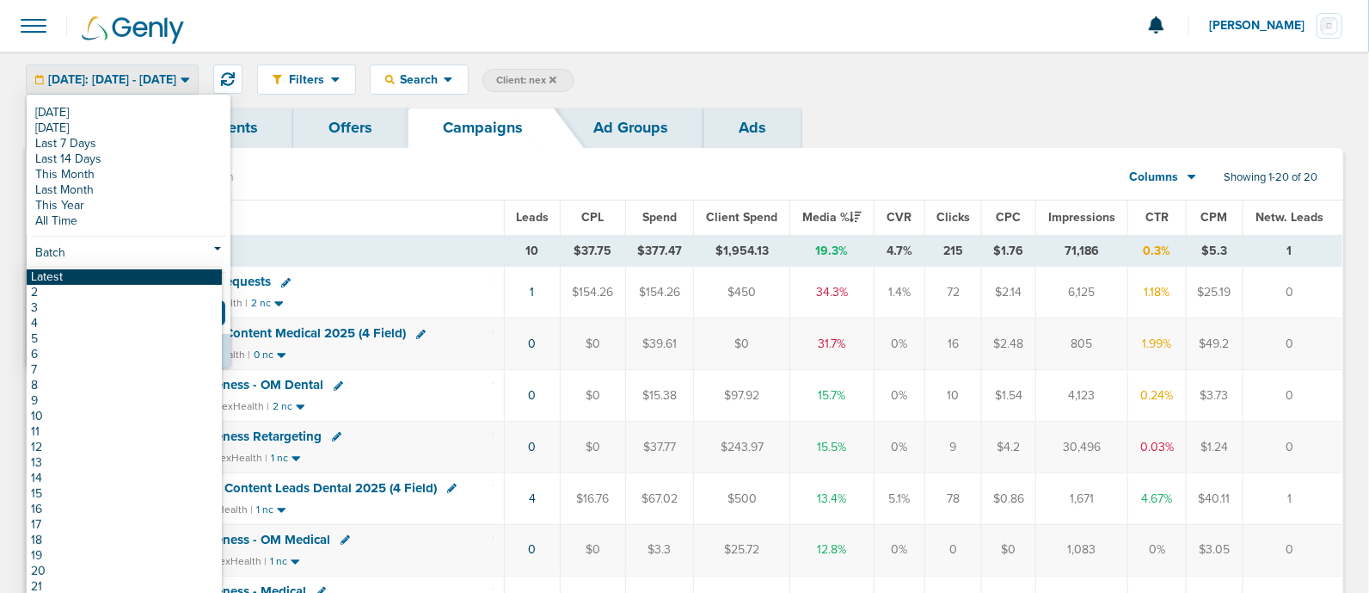
click at [95, 274] on link "Latest" at bounding box center [124, 276] width 195 height 15
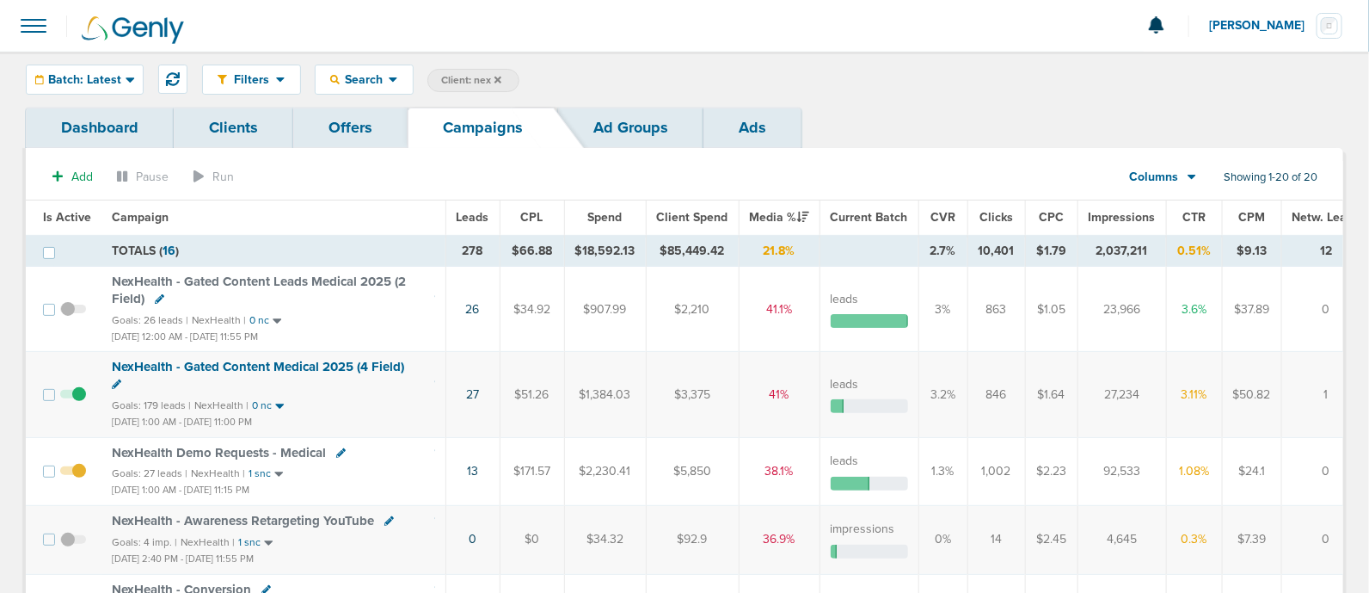
click at [890, 71] on div "Filters Active Only Settings Status Active Inactive Objectives MQL SQL Traffic …" at bounding box center [772, 80] width 1141 height 30
click at [1108, 212] on span "Impressions" at bounding box center [1122, 217] width 67 height 15
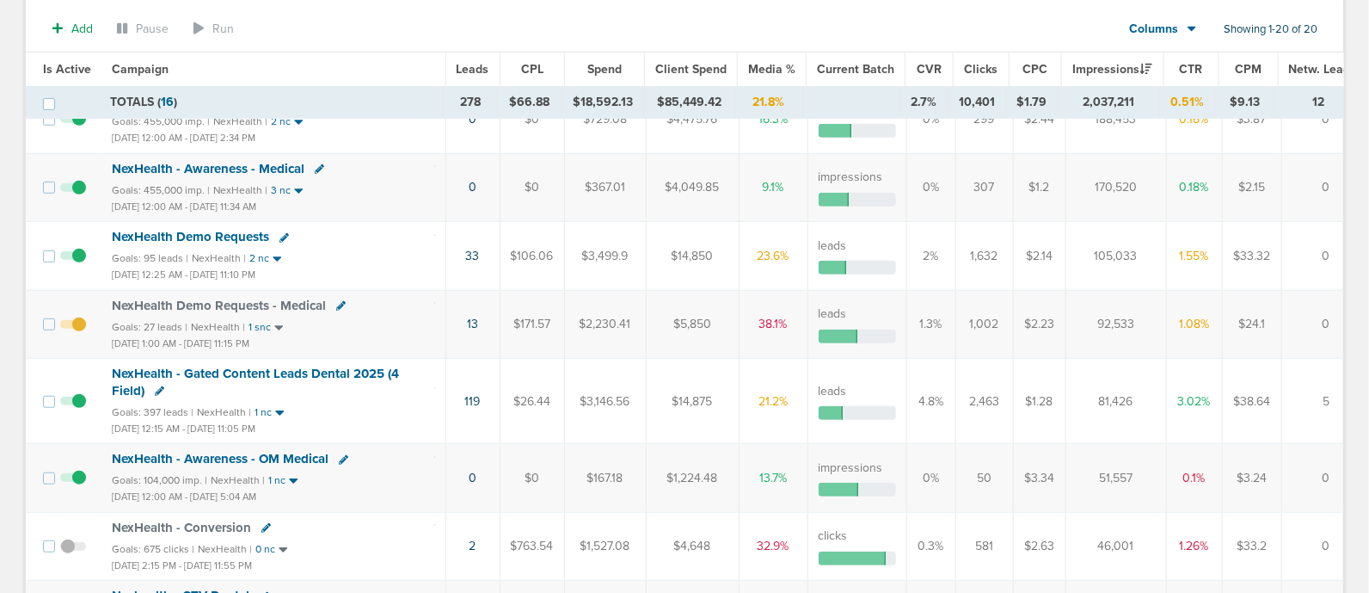
scroll to position [214, 0]
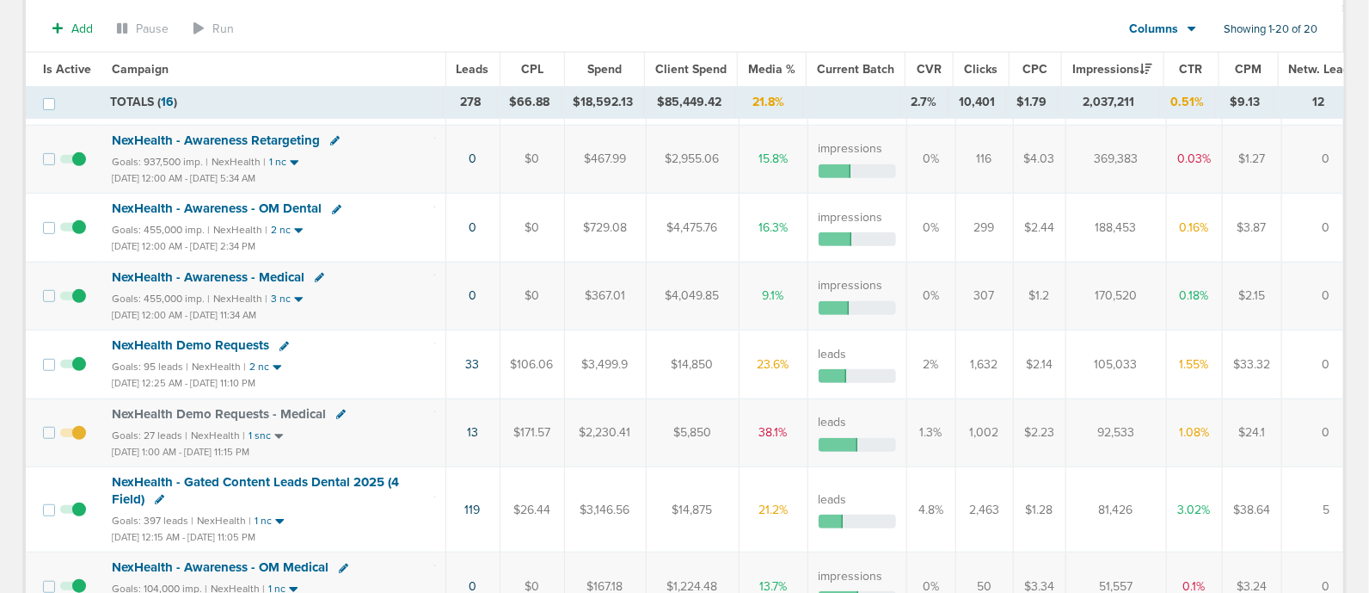
drag, startPoint x: 458, startPoint y: 427, endPoint x: 488, endPoint y: 434, distance: 30.9
click at [488, 434] on td "13" at bounding box center [473, 432] width 54 height 68
click at [482, 430] on td "13" at bounding box center [473, 432] width 54 height 68
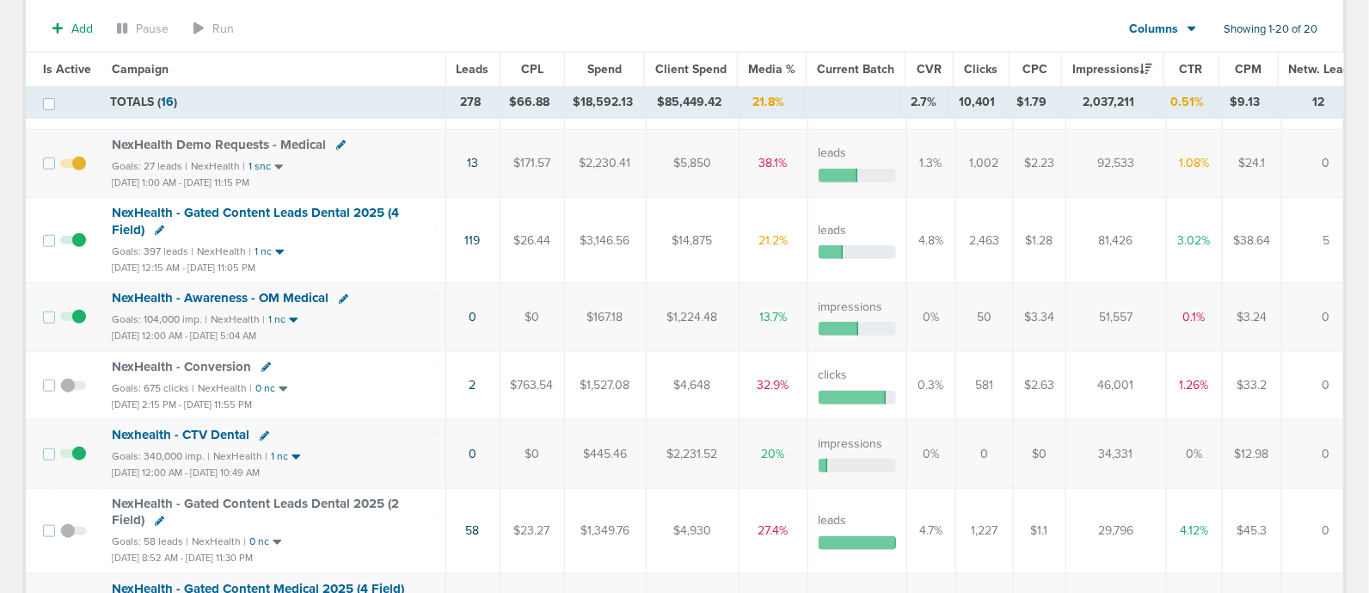
scroll to position [645, 0]
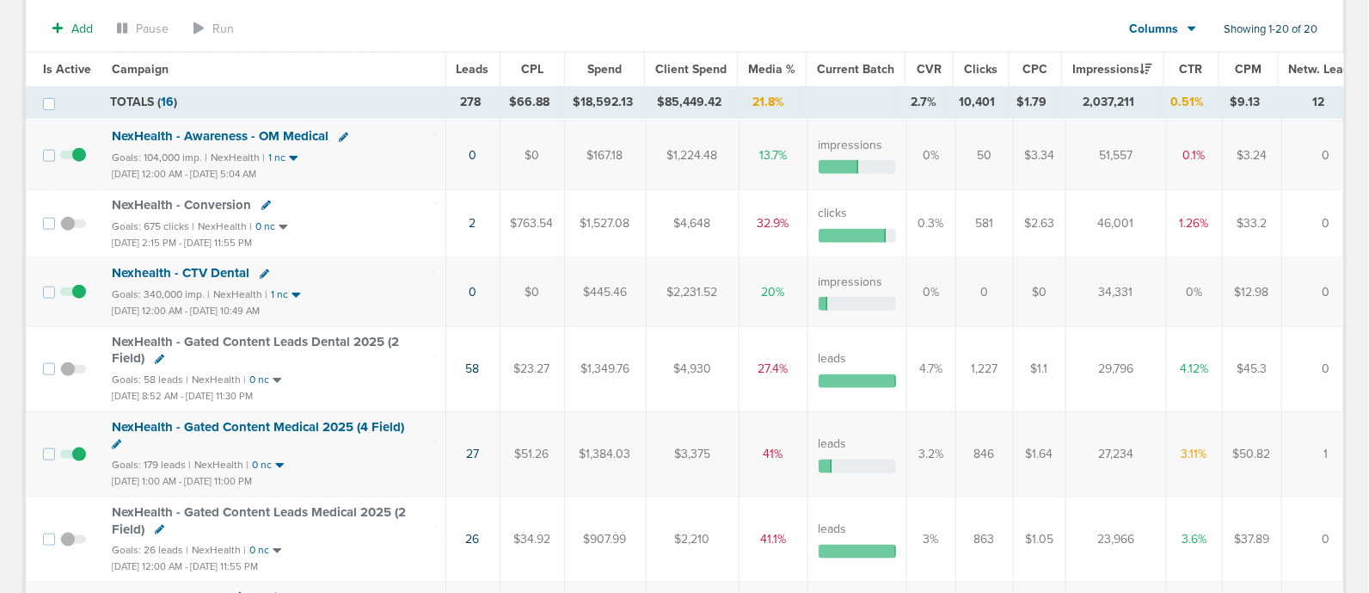
drag, startPoint x: 323, startPoint y: 476, endPoint x: 103, endPoint y: 446, distance: 221.4
click at [103, 446] on td "NexHealth - Gated Content Medical 2025 (4 Field) Goals: 179 leads | NexHealth |…" at bounding box center [273, 453] width 344 height 85
click at [104, 460] on td "NexHealth - Gated Content Medical 2025 (4 Field) Goals: 179 leads | NexHealth |…" at bounding box center [273, 453] width 344 height 85
drag, startPoint x: 106, startPoint y: 453, endPoint x: 347, endPoint y: 470, distance: 242.2
click at [347, 470] on td "NexHealth - Gated Content Medical 2025 (4 Field) Goals: 179 leads | NexHealth |…" at bounding box center [273, 453] width 344 height 85
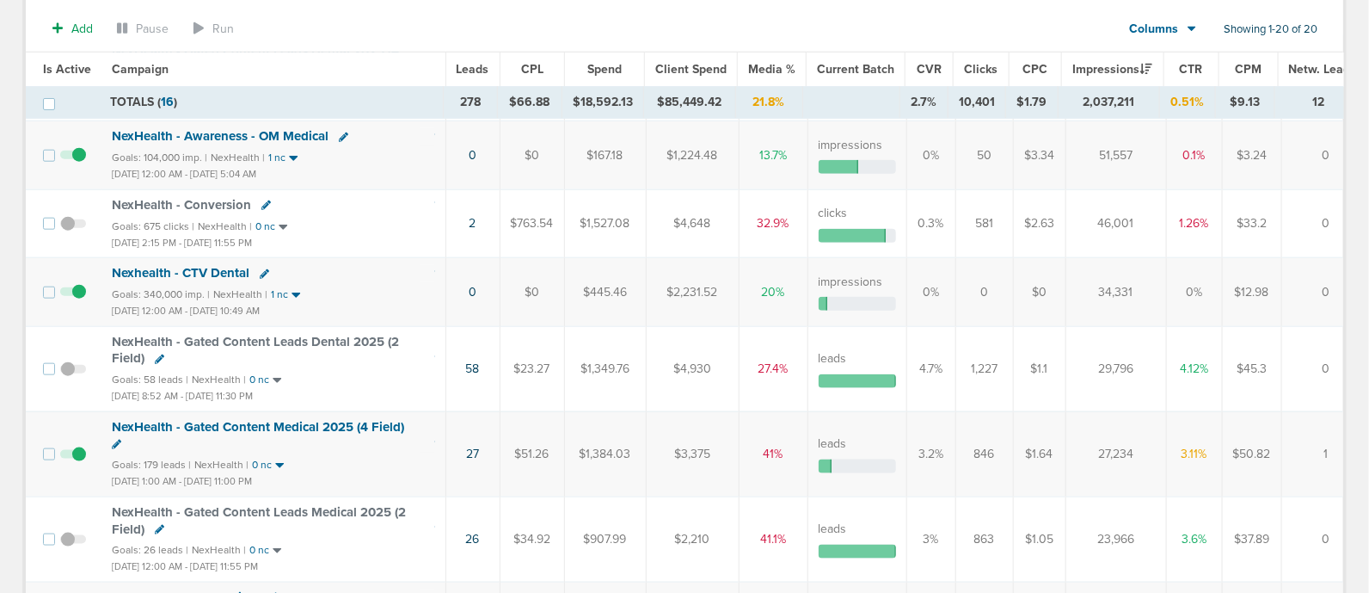
click at [347, 472] on div "[DATE] 1:00 AM - [DATE] 11:00 PM" at bounding box center [273, 480] width 323 height 17
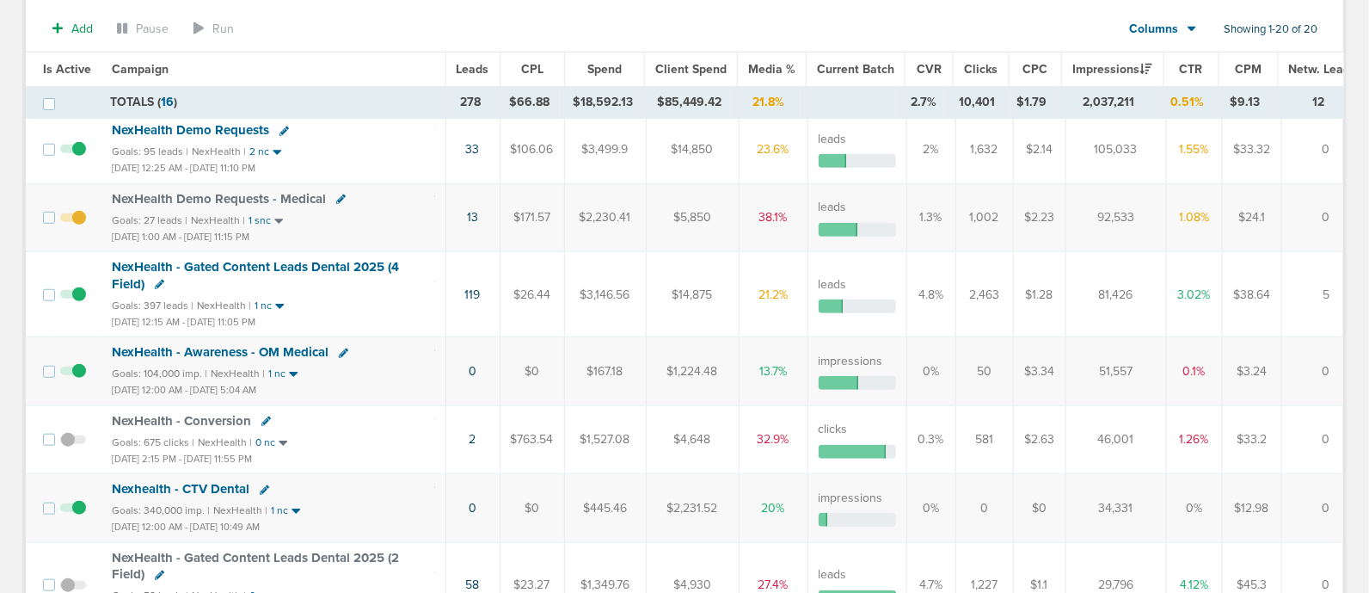
scroll to position [0, 0]
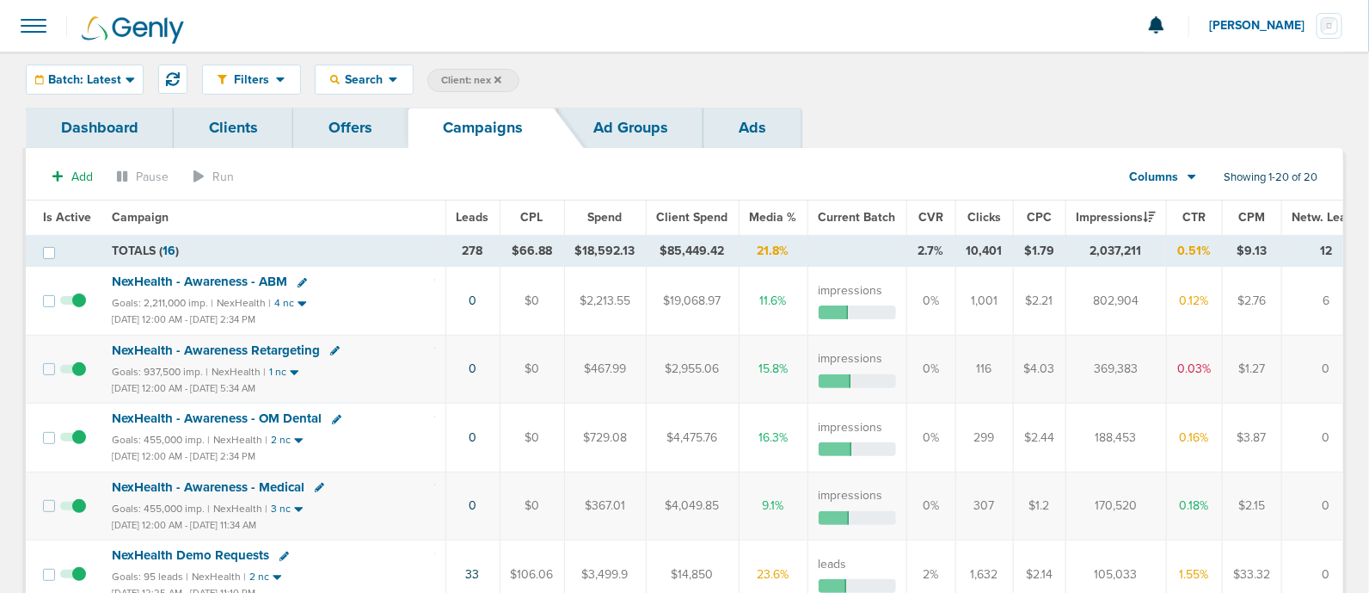
click at [456, 80] on span "Client: nex" at bounding box center [471, 80] width 60 height 15
drag, startPoint x: 608, startPoint y: 82, endPoint x: 520, endPoint y: 32, distance: 100.9
type input "law"
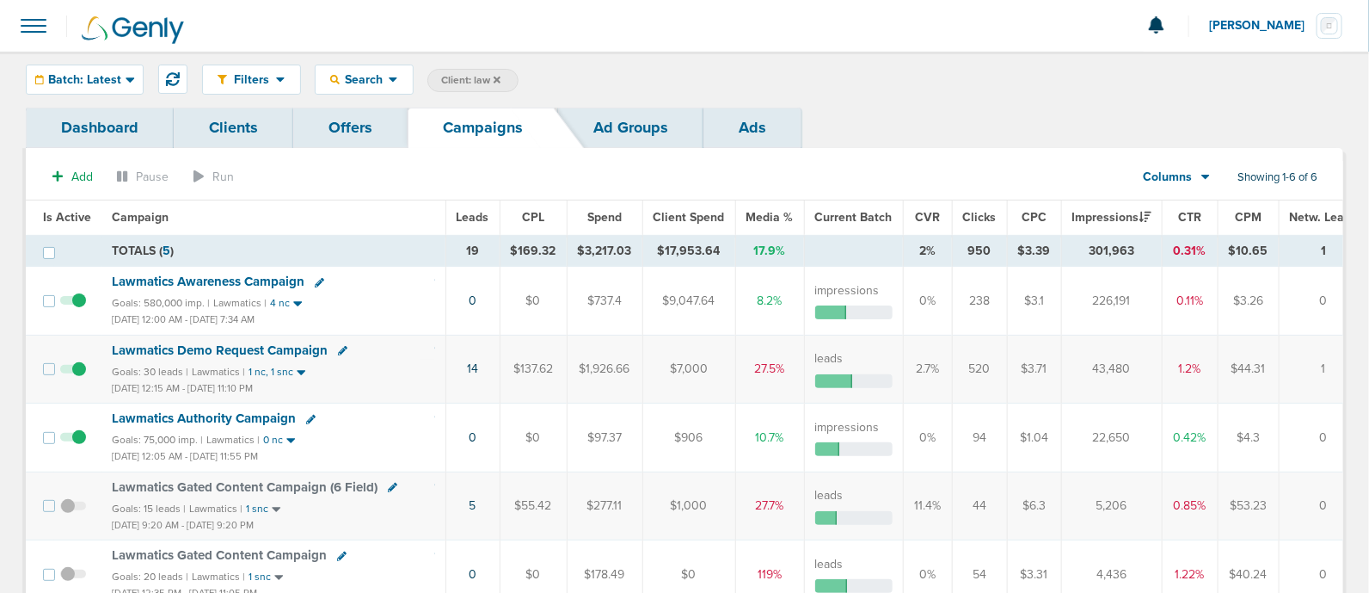
click at [82, 96] on div "Filters Active Only Settings Status Active Inactive Objectives MQL SQL Traffic …" at bounding box center [684, 80] width 1369 height 56
click at [99, 77] on span "Batch: Latest" at bounding box center [84, 80] width 73 height 12
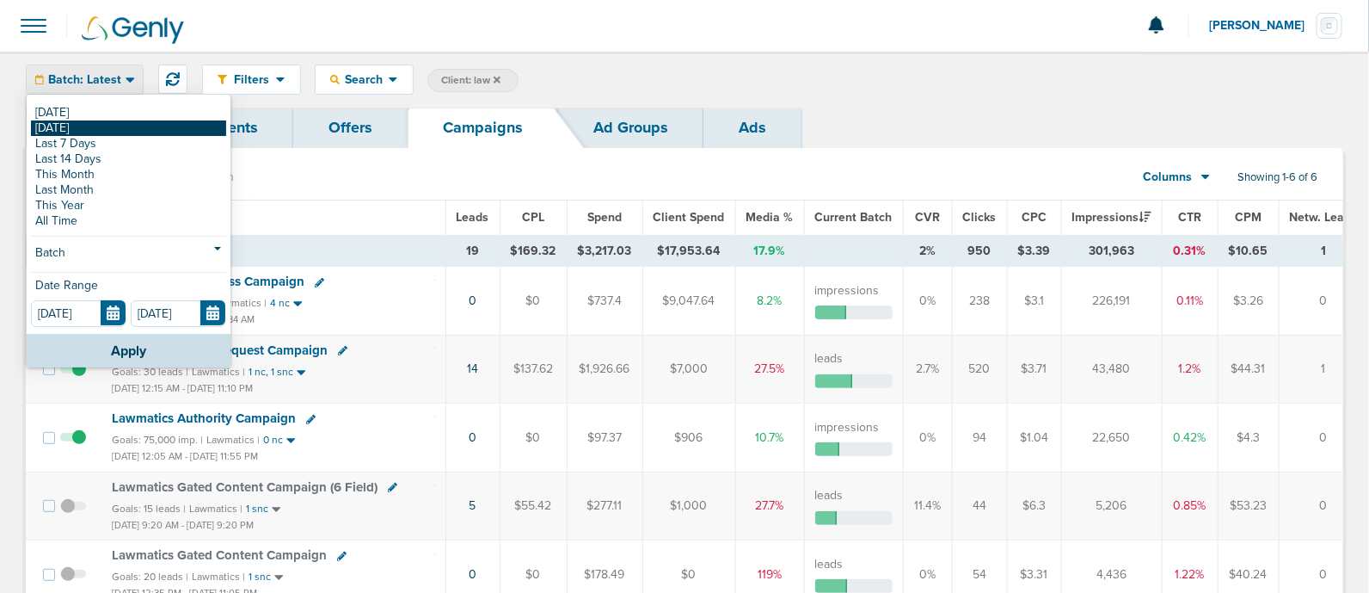
click at [80, 127] on link "[DATE]" at bounding box center [128, 127] width 195 height 15
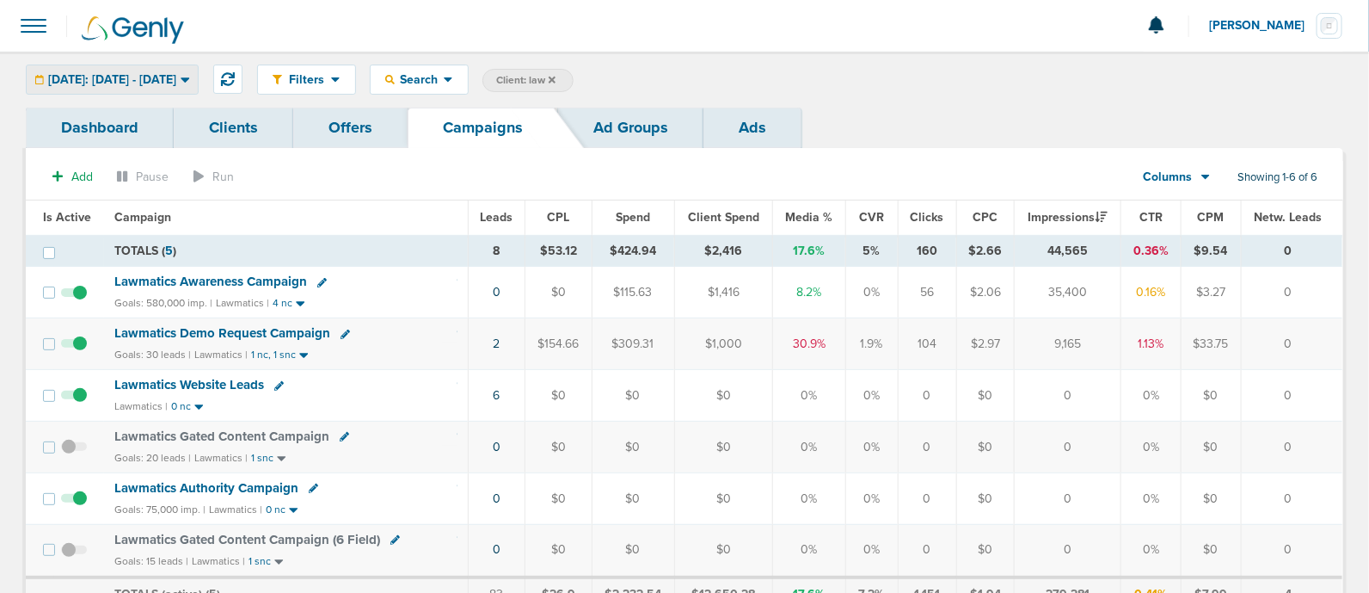
click at [176, 74] on span "[DATE]: [DATE] - [DATE]" at bounding box center [112, 80] width 128 height 12
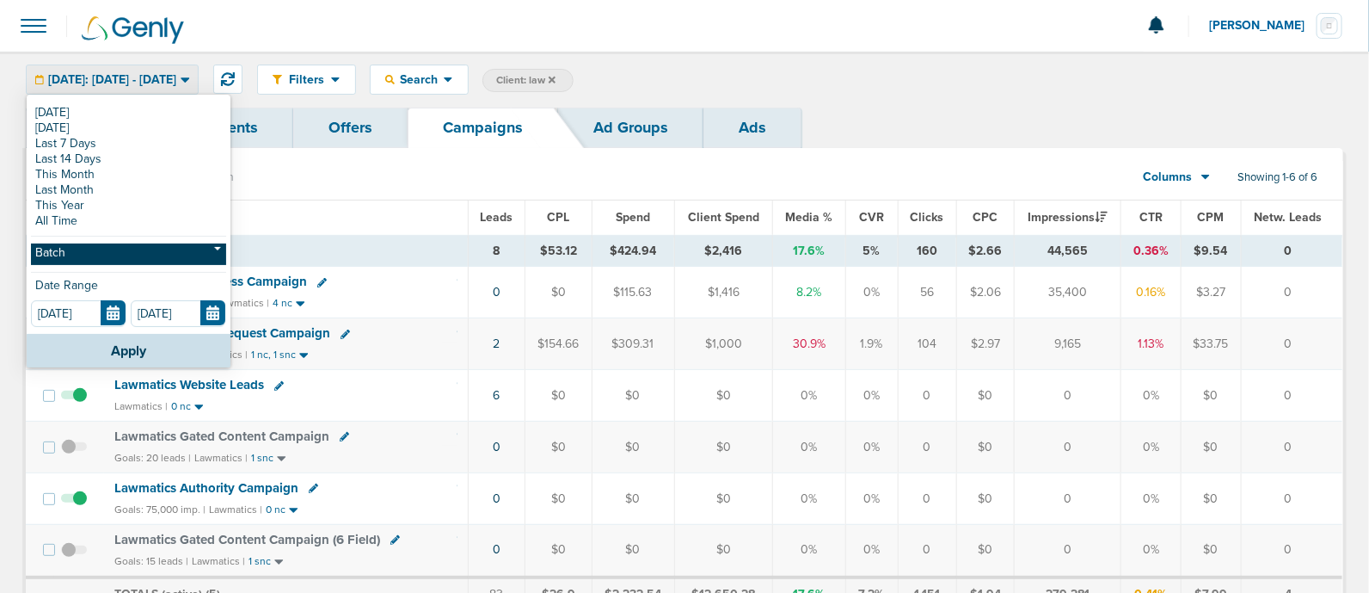
click at [99, 255] on link "Batch" at bounding box center [128, 254] width 195 height 22
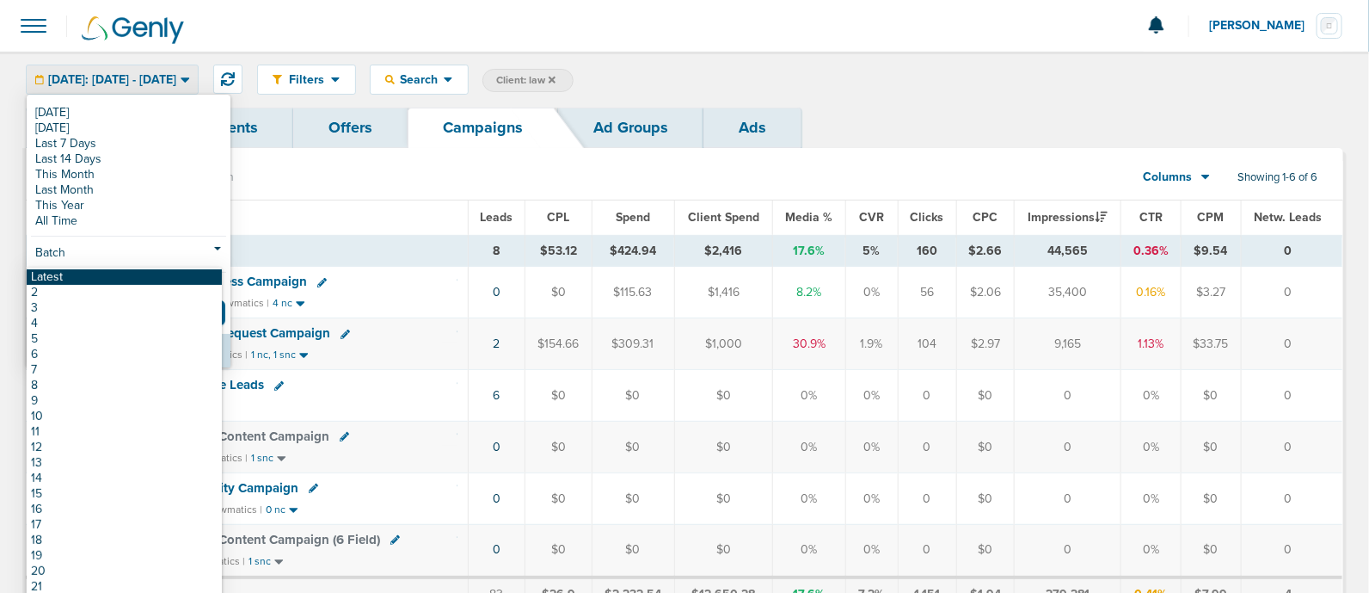
click at [92, 280] on link "Latest" at bounding box center [124, 276] width 195 height 15
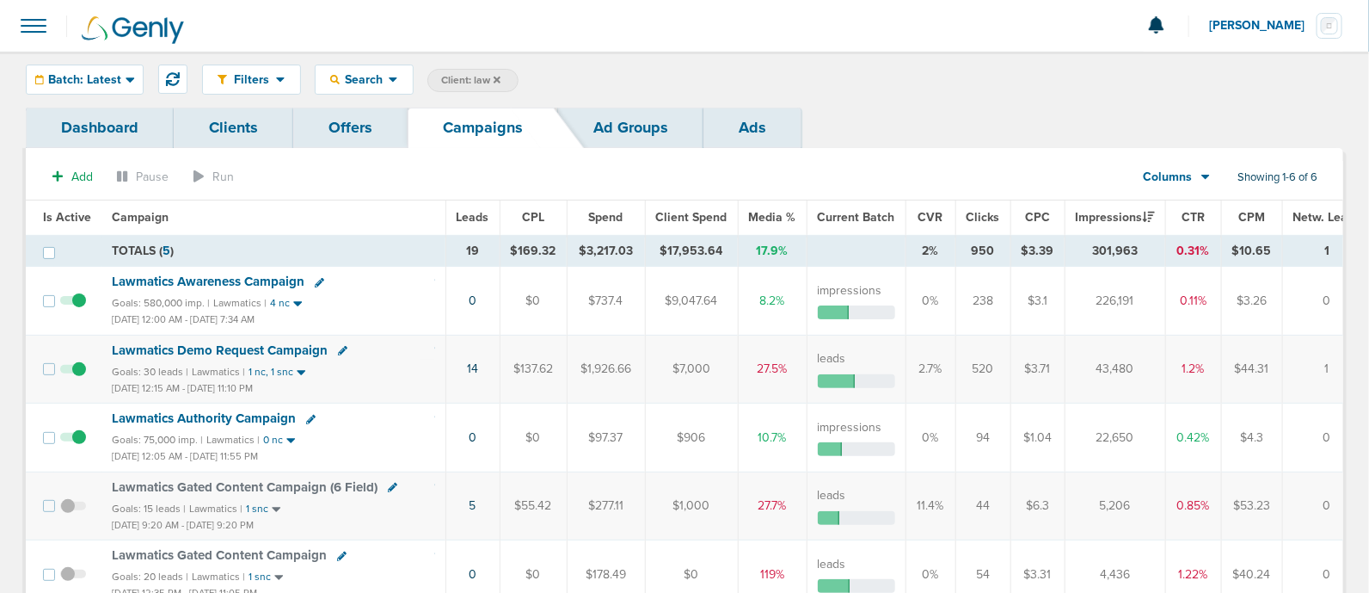
click at [461, 83] on span "Client: law" at bounding box center [470, 80] width 59 height 15
type input "l"
type input "accept"
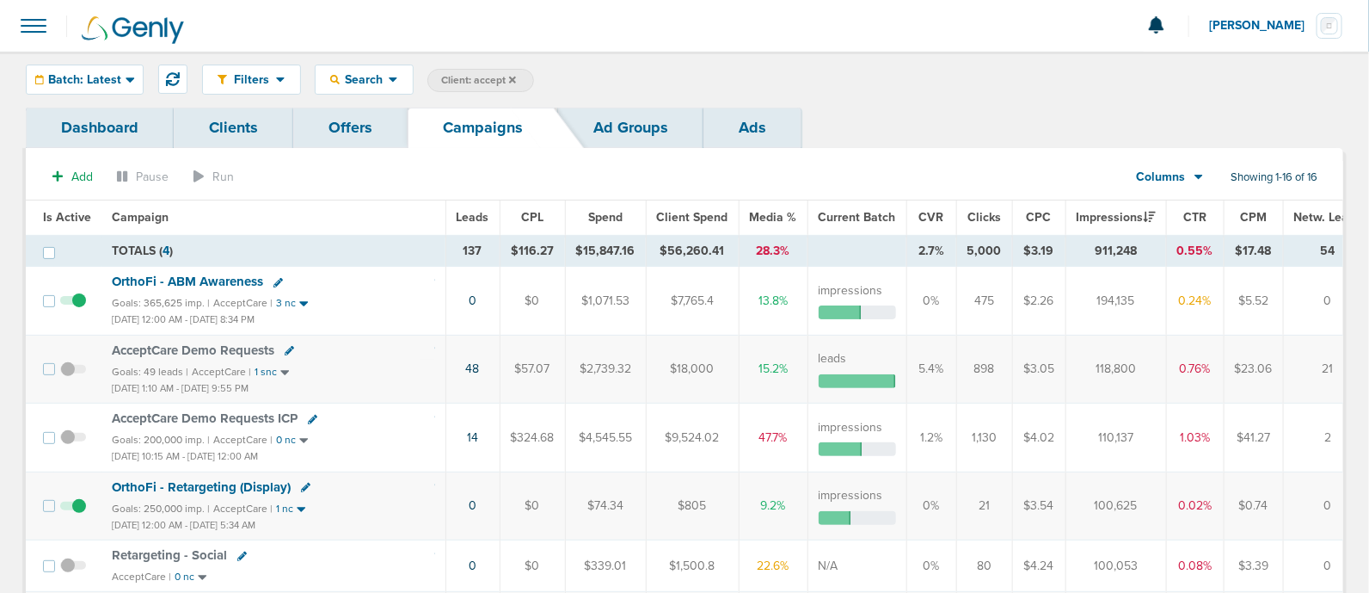
click at [46, 218] on span "Is Active" at bounding box center [67, 217] width 48 height 15
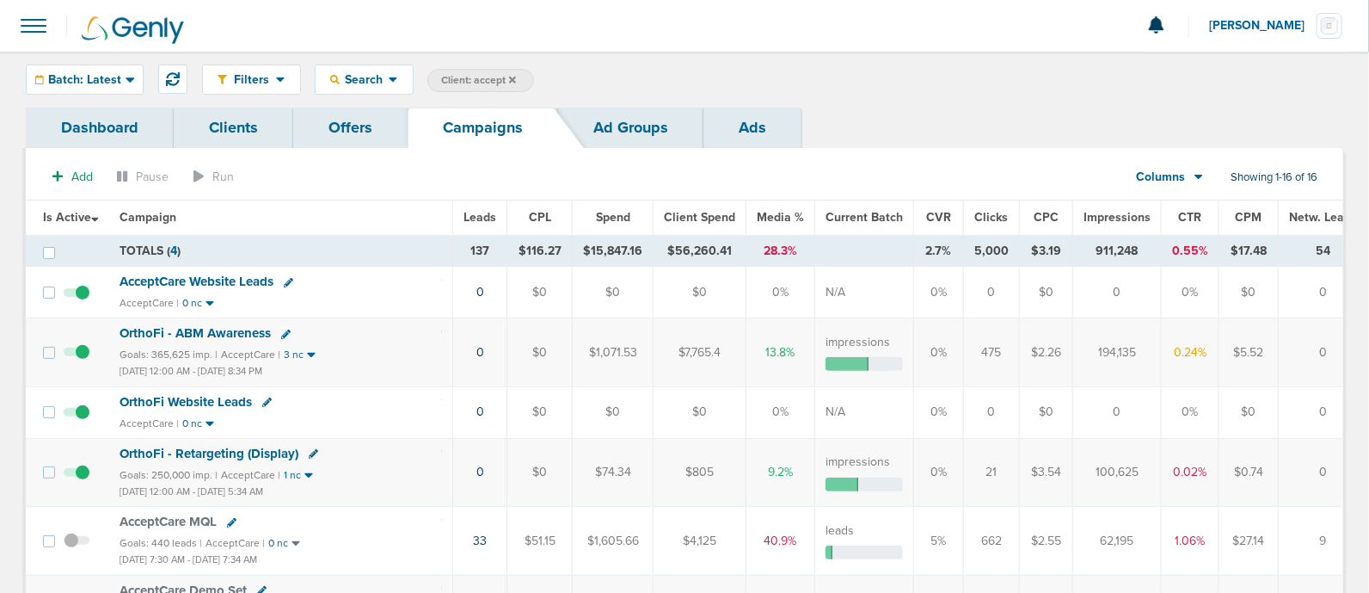
drag, startPoint x: 1084, startPoint y: 466, endPoint x: 1153, endPoint y: 466, distance: 69.7
click at [1153, 466] on tr "OrthoFi - Retargeting (Display) Goals: 250,000 imp. | AcceptCare | 1 nc [DATE] …" at bounding box center [700, 472] width 1349 height 68
click at [476, 81] on span "Client: accept" at bounding box center [478, 80] width 75 height 15
type input "a"
type input "lily"
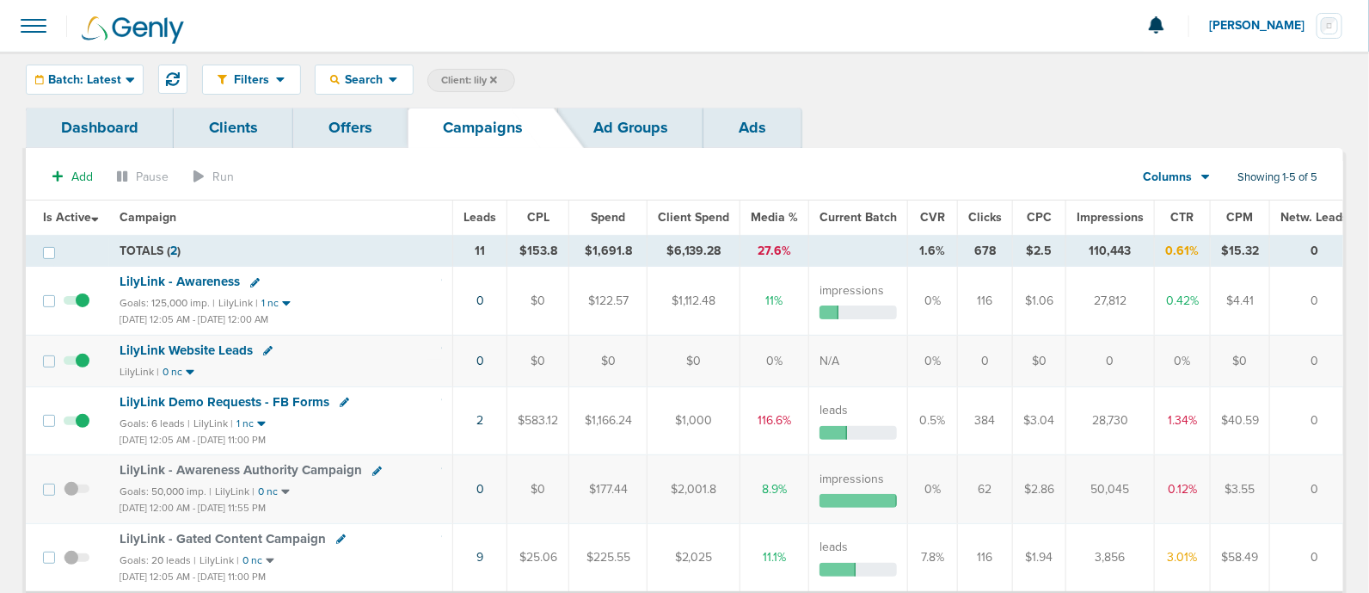
drag, startPoint x: 1088, startPoint y: 307, endPoint x: 1122, endPoint y: 301, distance: 34.9
click at [1122, 301] on td "27,812" at bounding box center [1111, 301] width 89 height 68
drag, startPoint x: 1122, startPoint y: 301, endPoint x: 1063, endPoint y: 306, distance: 59.6
click at [1067, 306] on td "27,812" at bounding box center [1111, 301] width 89 height 68
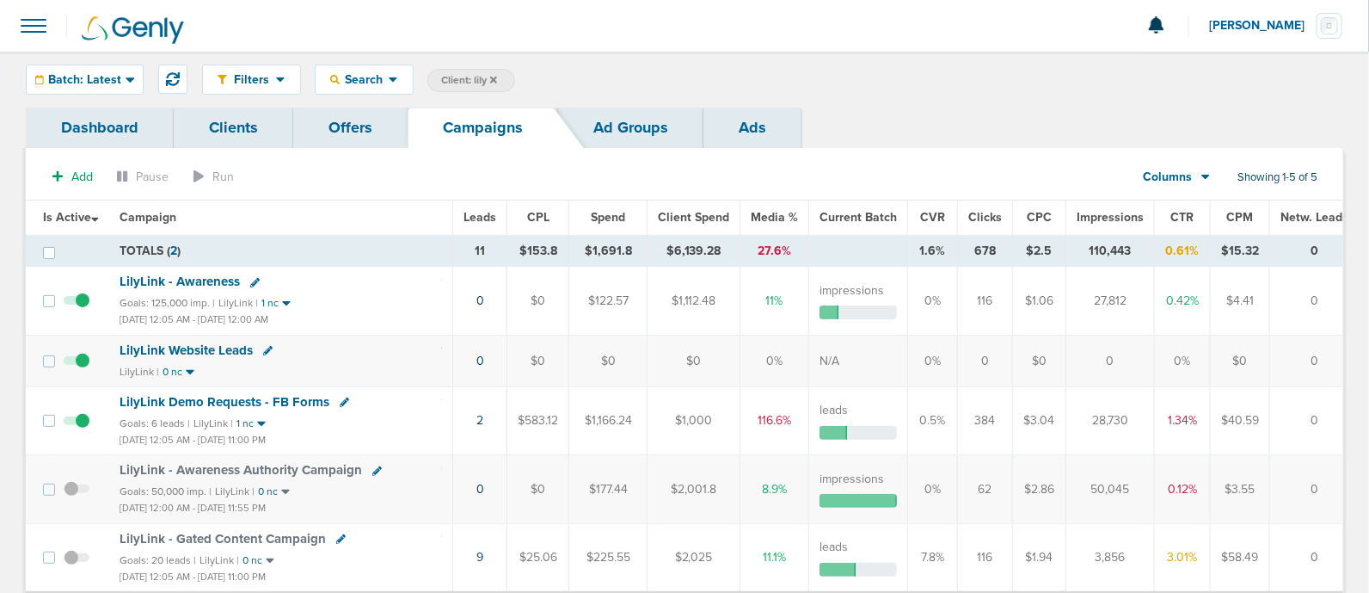
click at [1067, 306] on td "27,812" at bounding box center [1111, 301] width 89 height 68
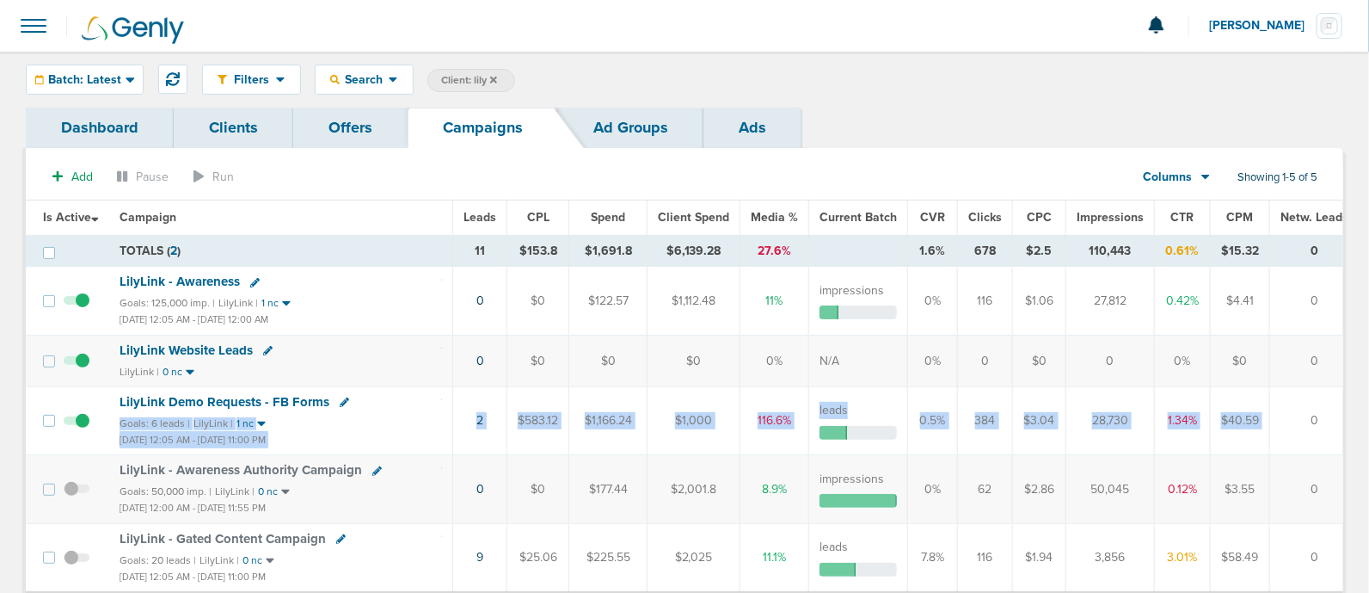
drag, startPoint x: 798, startPoint y: 405, endPoint x: 1265, endPoint y: 396, distance: 467.1
click at [1265, 396] on tr "LilyLink Demo Requests - FB Forms Goals: 6 leads | LilyLink | 1 nc [DATE] 12:05…" at bounding box center [696, 420] width 1340 height 68
click at [1270, 396] on td "0" at bounding box center [1318, 420] width 96 height 68
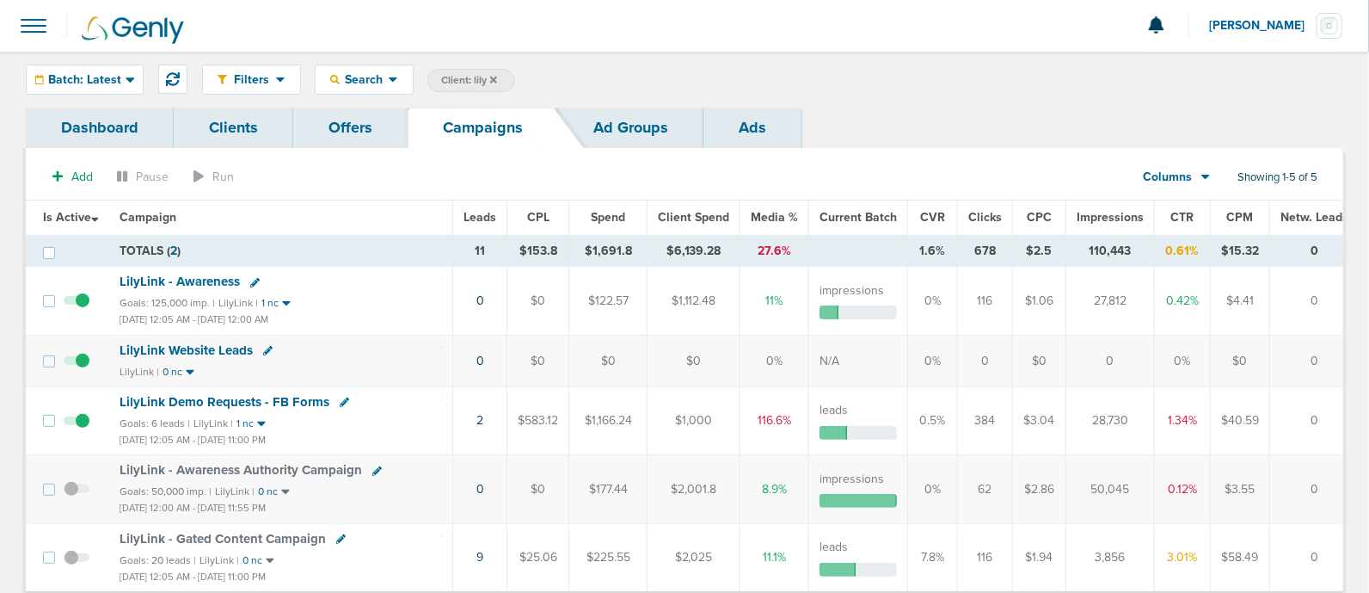
click at [492, 76] on icon at bounding box center [493, 79] width 7 height 7
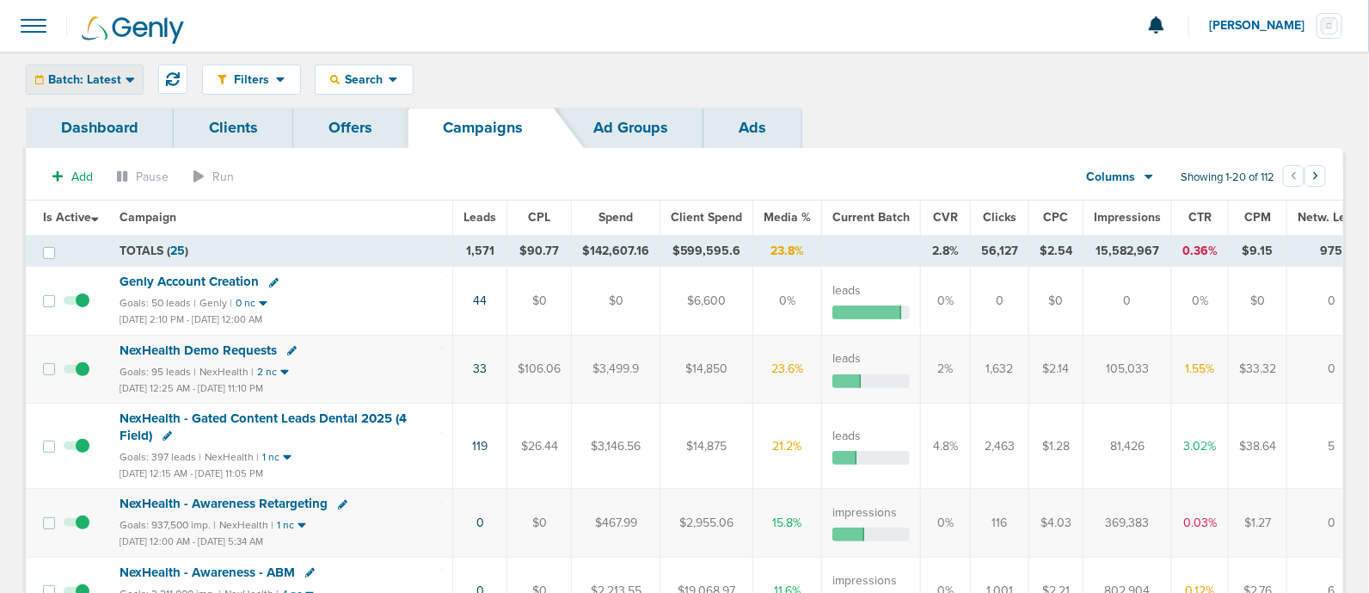
click at [103, 70] on div "Batch: Latest" at bounding box center [85, 79] width 116 height 28
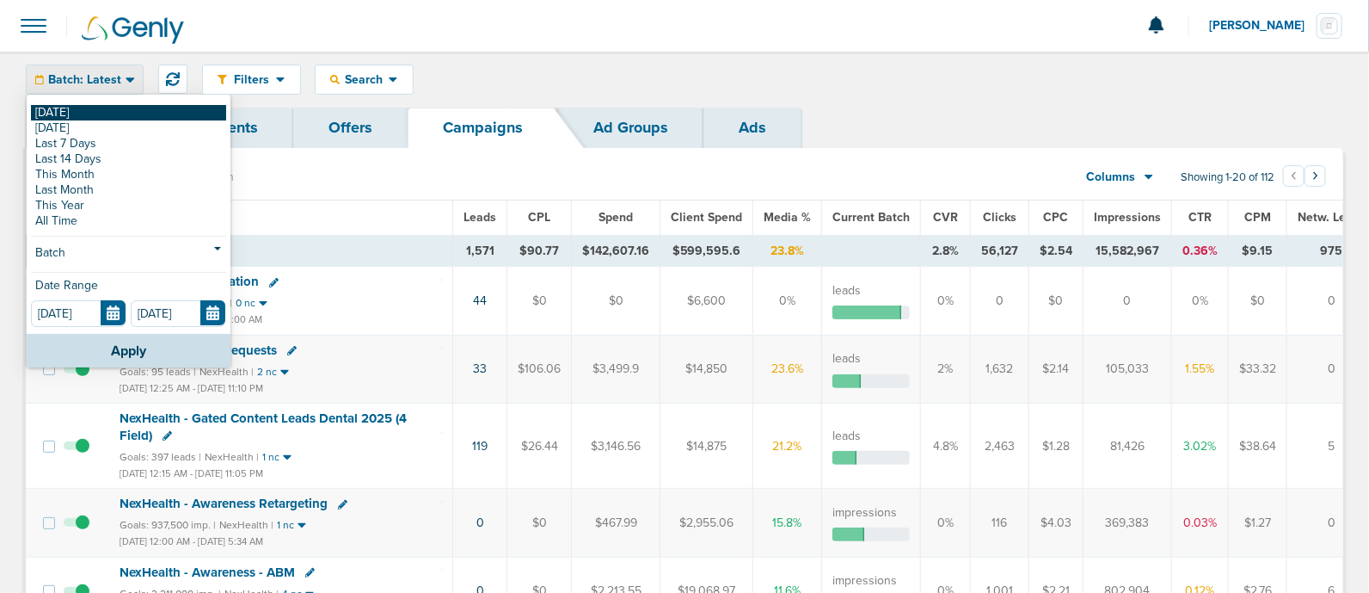
click at [87, 109] on link "[DATE]" at bounding box center [128, 112] width 195 height 15
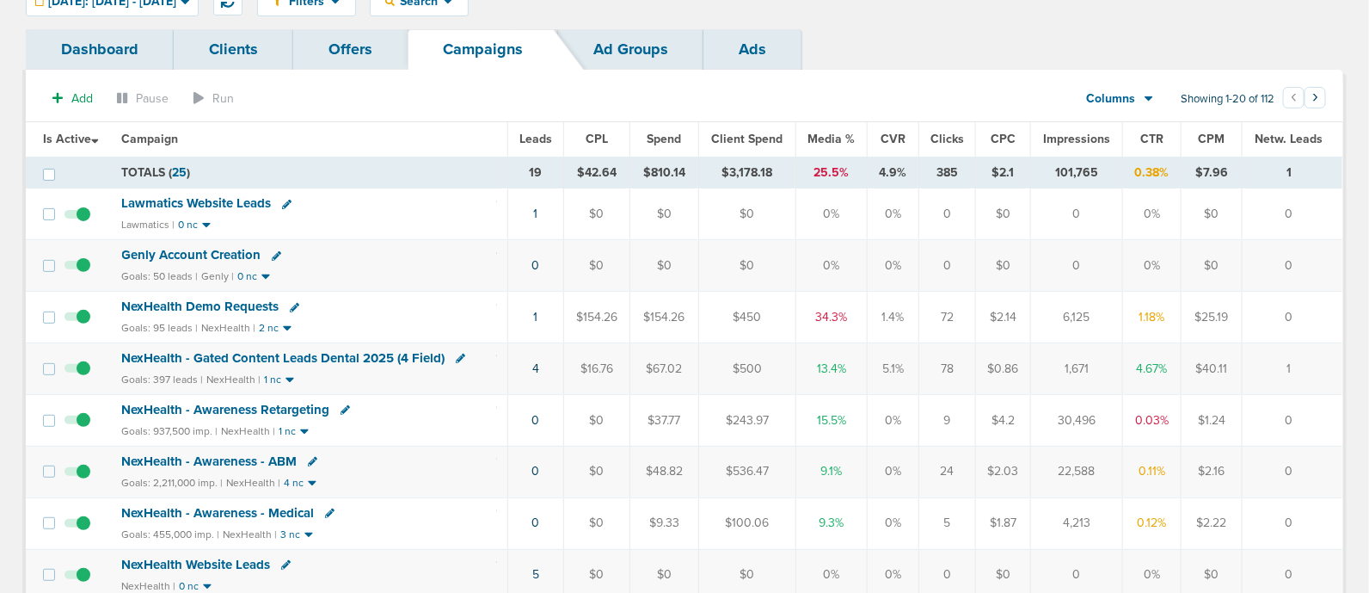
scroll to position [107, 0]
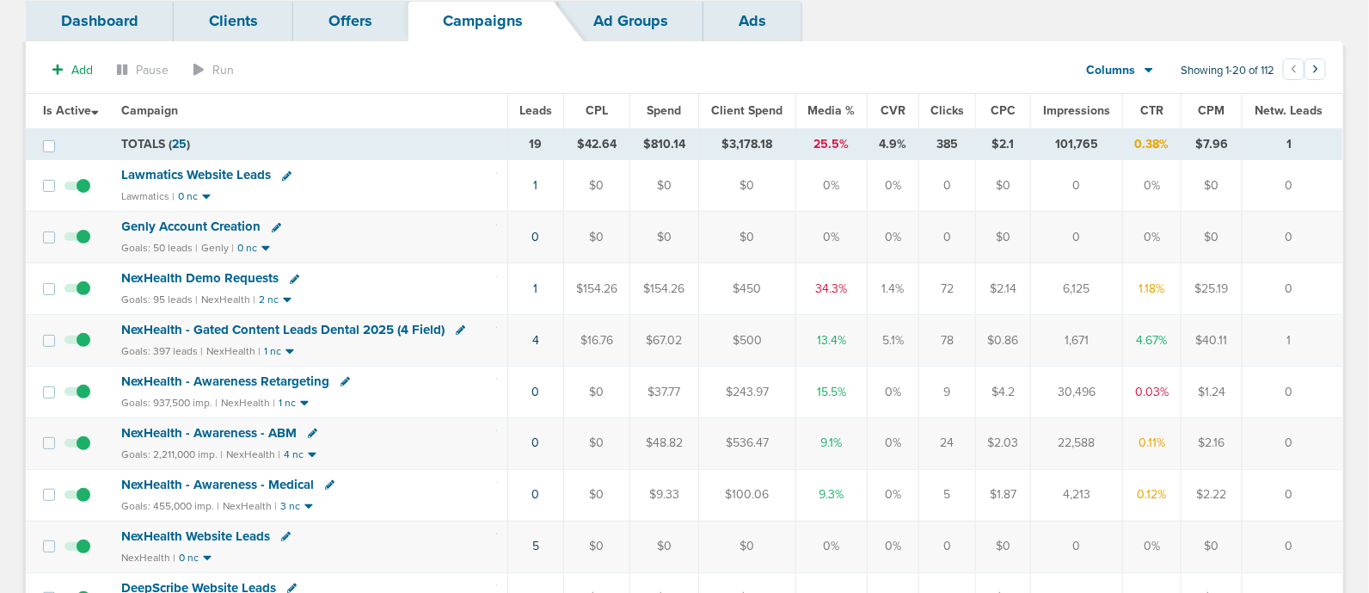
drag, startPoint x: 479, startPoint y: 297, endPoint x: 1307, endPoint y: 263, distance: 828.1
click at [1307, 263] on tr "NexHealth Demo Requests Goals: 95 leads | NexHealth | 2 nc 1 $154.26 $154.26 $4…" at bounding box center [684, 289] width 1317 height 52
click at [1307, 263] on td "0" at bounding box center [1293, 289] width 100 height 52
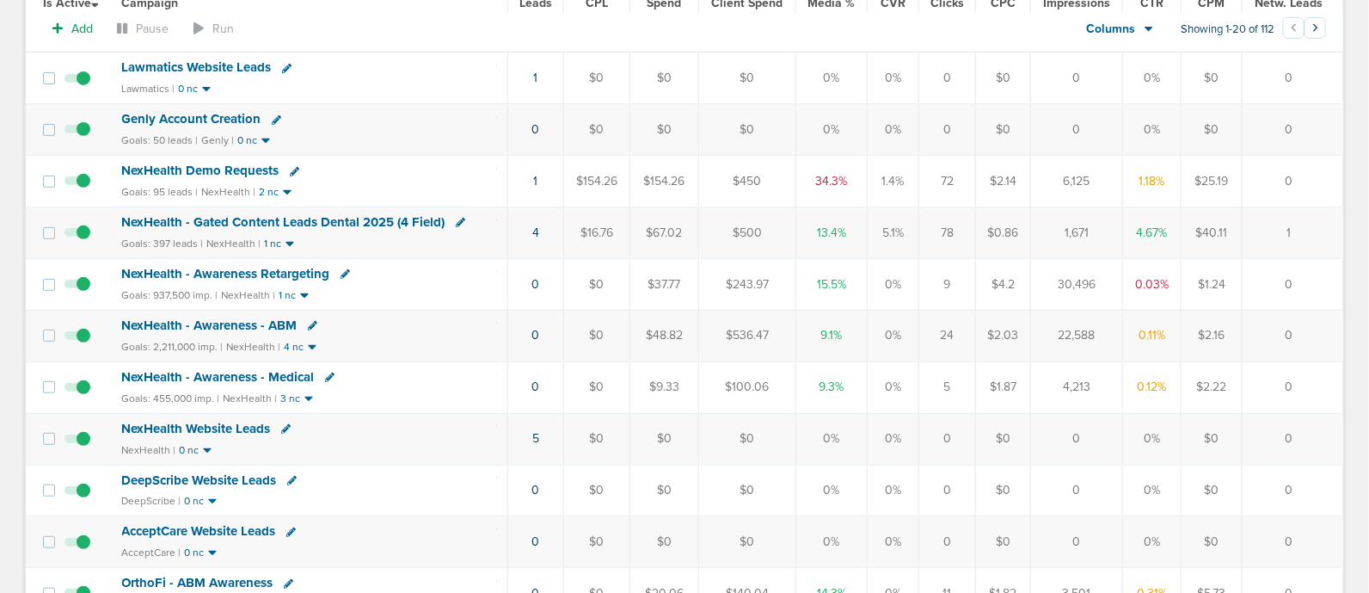
scroll to position [0, 0]
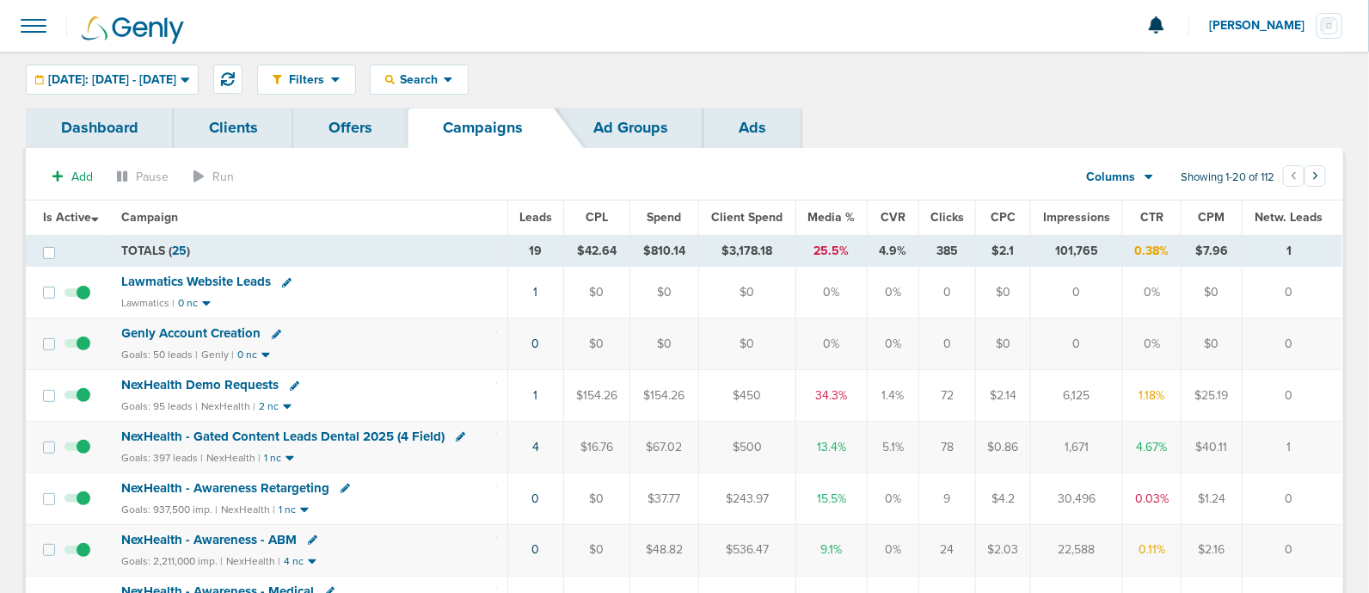
click at [833, 212] on span "Media %" at bounding box center [831, 217] width 47 height 15
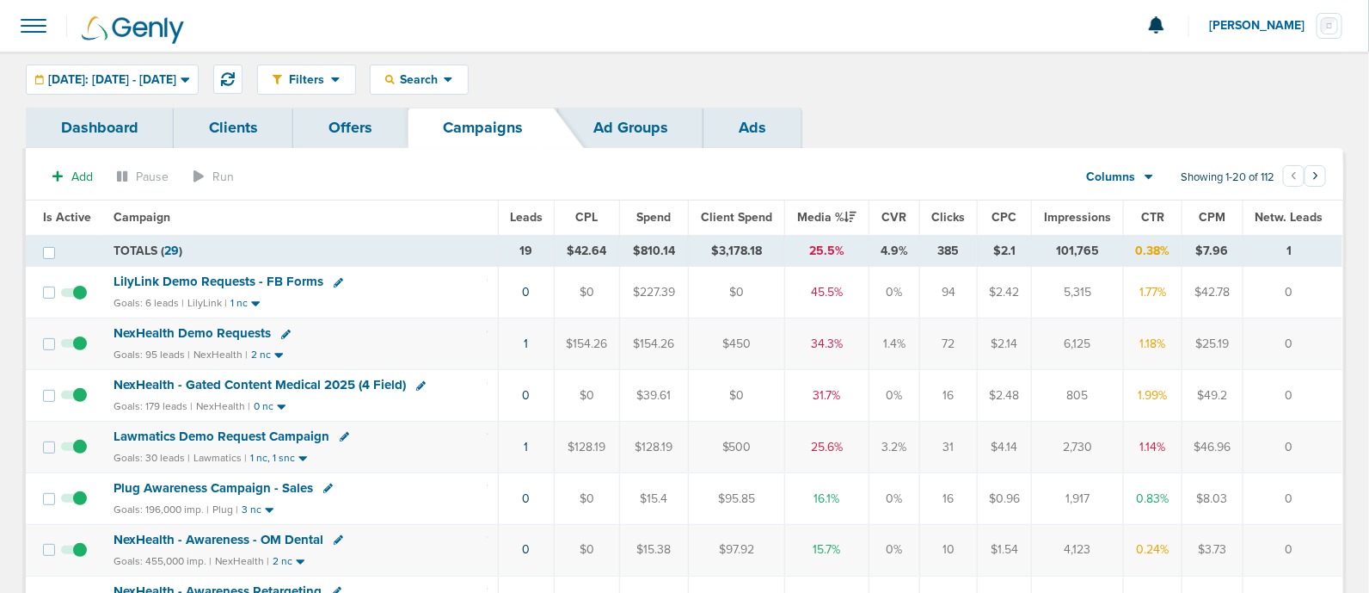
click at [263, 384] on span "NexHealth - Gated Content Medical 2025 (4 Field)" at bounding box center [260, 384] width 292 height 15
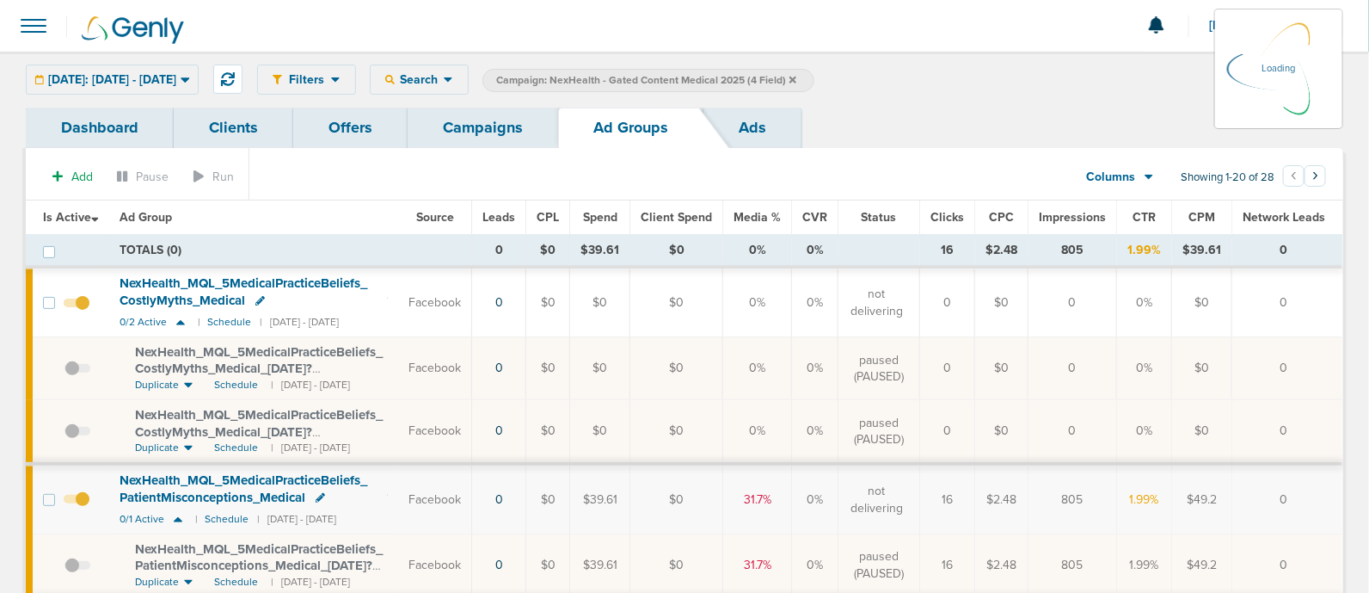
click at [199, 87] on div "[DATE]: [DATE] - [DATE] [DATE] [DATE] Last 7 Days Last 14 Days This Month Last …" at bounding box center [112, 80] width 173 height 30
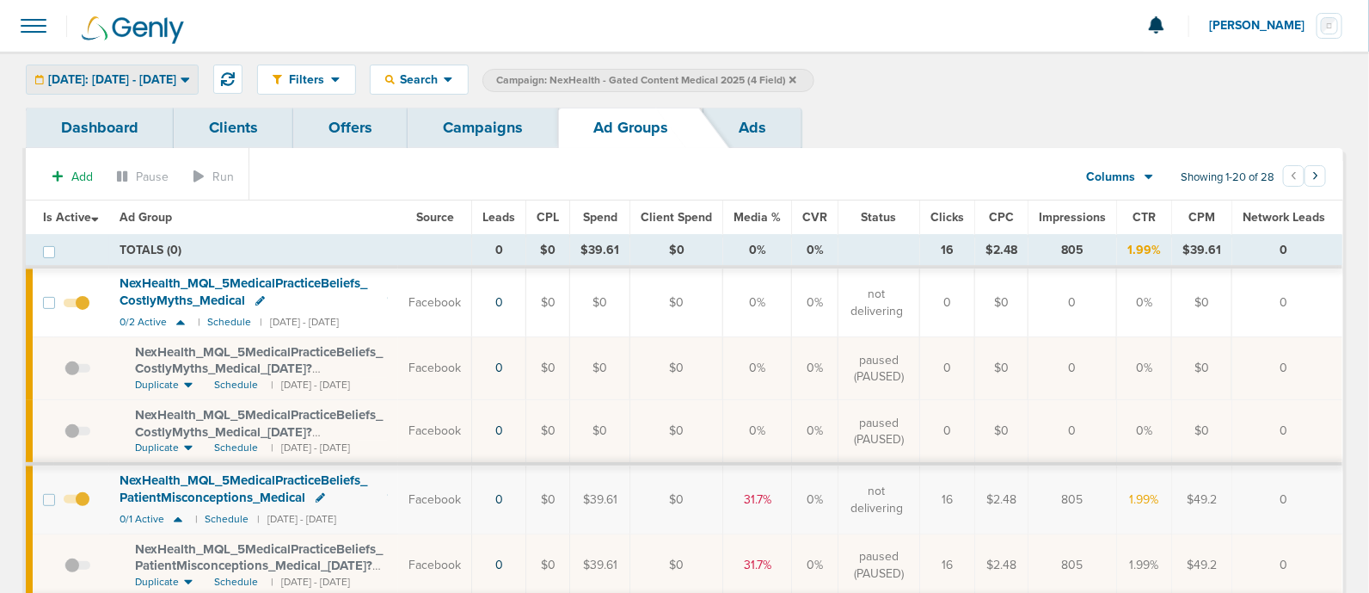
click at [190, 73] on icon at bounding box center [185, 79] width 9 height 15
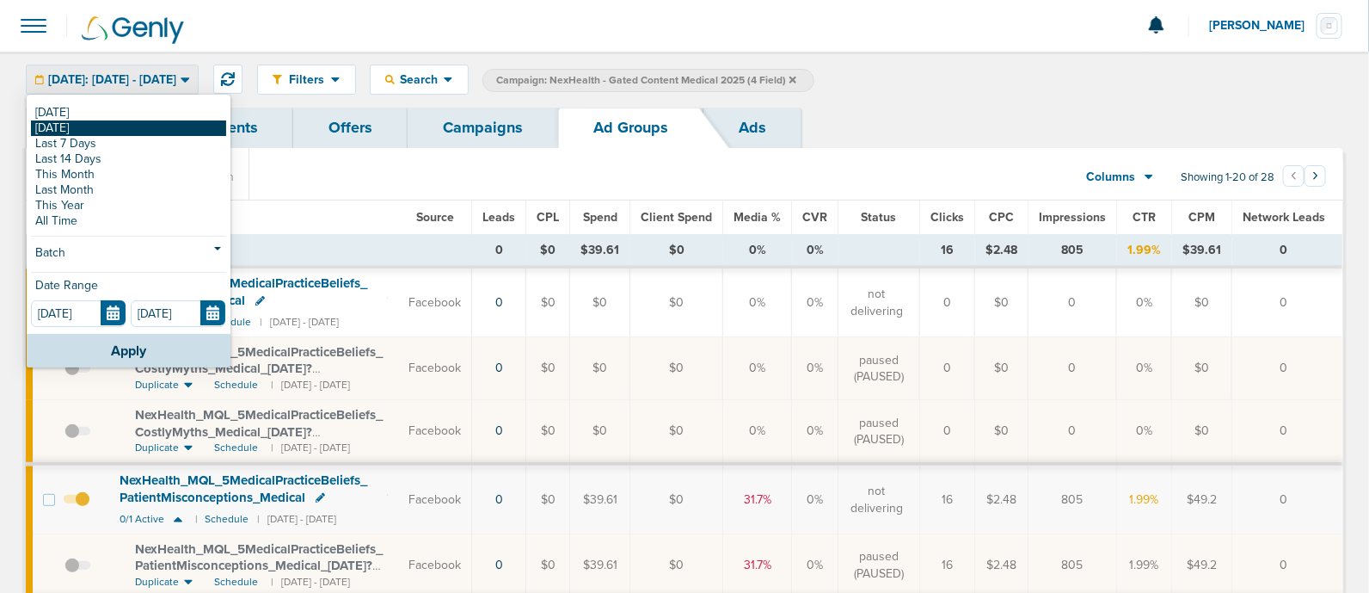
click at [98, 123] on link "[DATE]" at bounding box center [128, 127] width 195 height 15
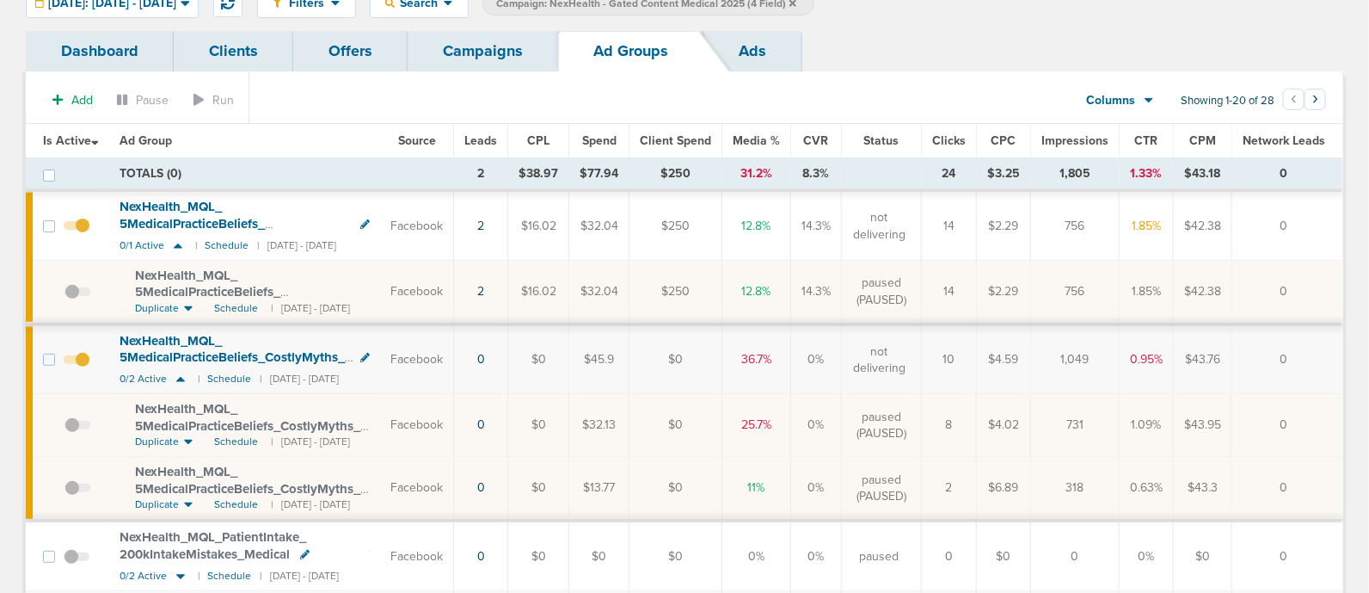
scroll to position [107, 0]
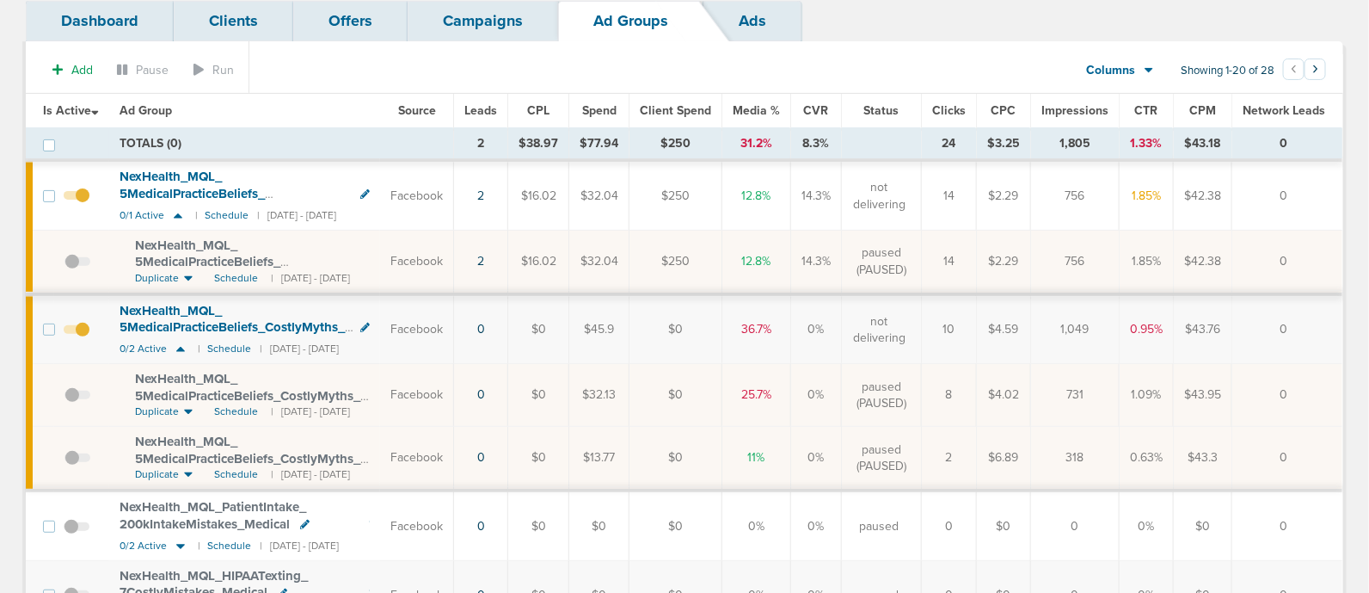
click at [84, 338] on span at bounding box center [77, 338] width 26 height 0
click at [77, 333] on input "checkbox" at bounding box center [77, 333] width 0 height 0
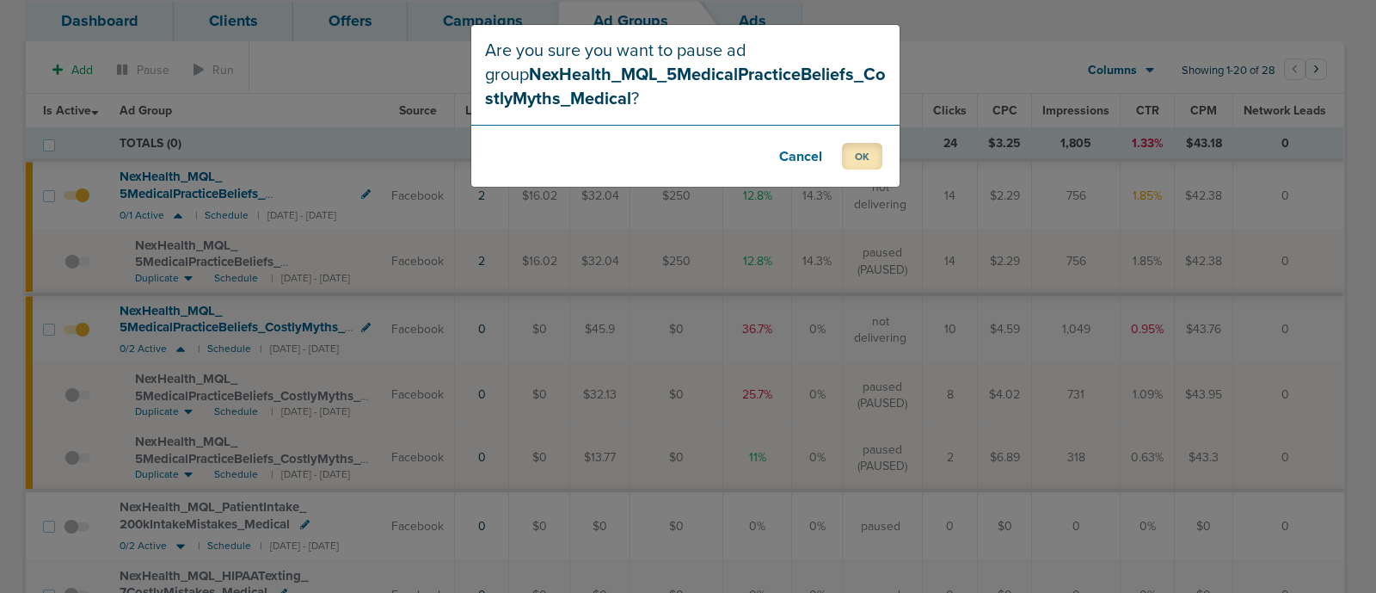
click at [853, 155] on button "OK" at bounding box center [862, 156] width 40 height 27
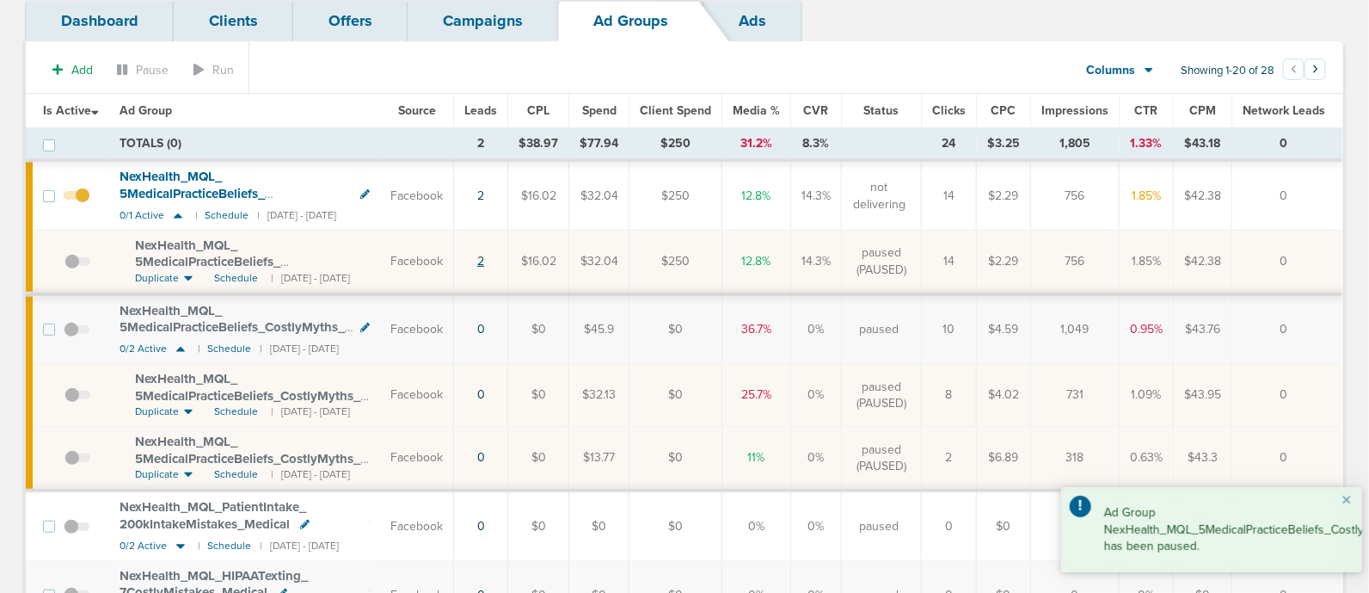
click at [484, 258] on link "2" at bounding box center [480, 261] width 7 height 15
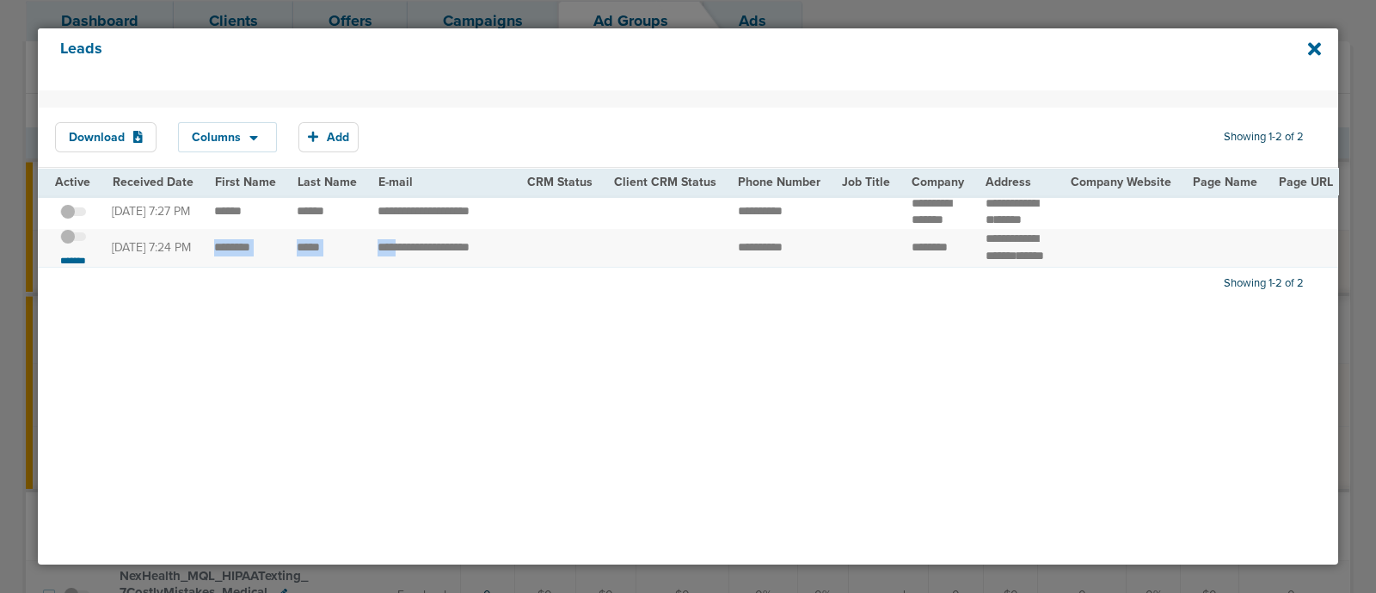
drag, startPoint x: 209, startPoint y: 268, endPoint x: 397, endPoint y: 257, distance: 188.7
click at [252, 315] on div "Download Columns Save selections Reset to defaults Is Active Received Date Firs…" at bounding box center [688, 327] width 1301 height 474
drag, startPoint x: 207, startPoint y: 268, endPoint x: 557, endPoint y: 266, distance: 350.1
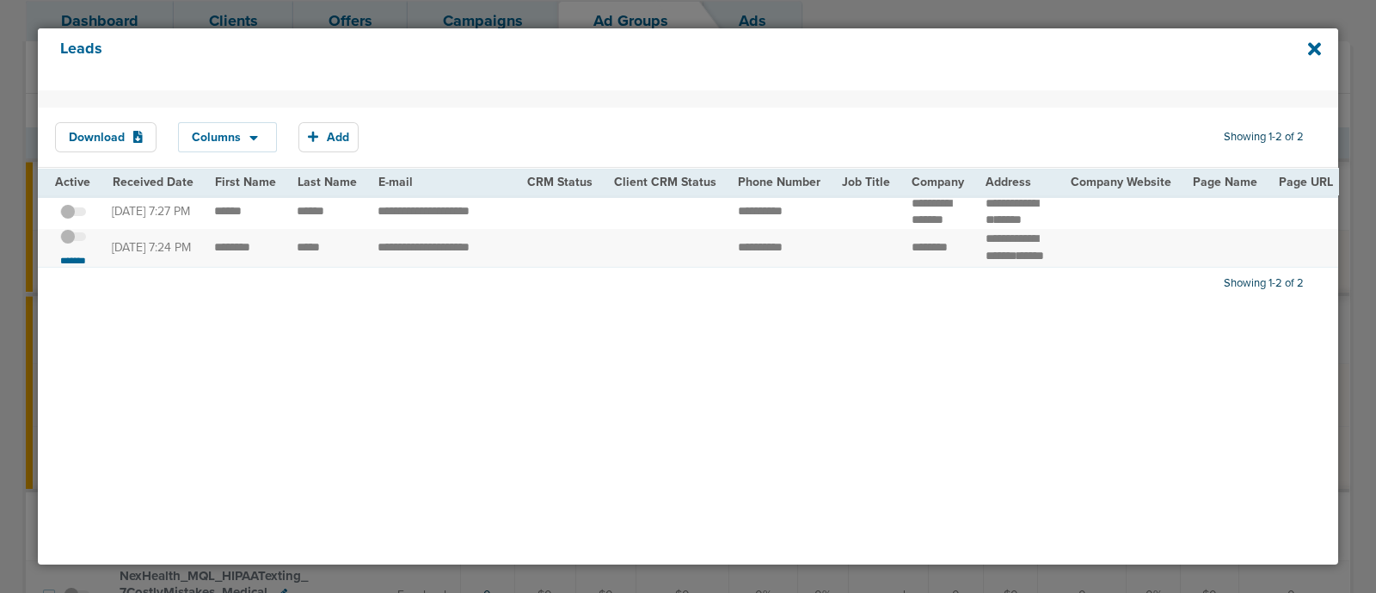
click at [759, 253] on span "**********" at bounding box center [760, 247] width 45 height 12
click at [77, 245] on span at bounding box center [73, 245] width 26 height 0
click at [73, 240] on input "checkbox" at bounding box center [73, 240] width 0 height 0
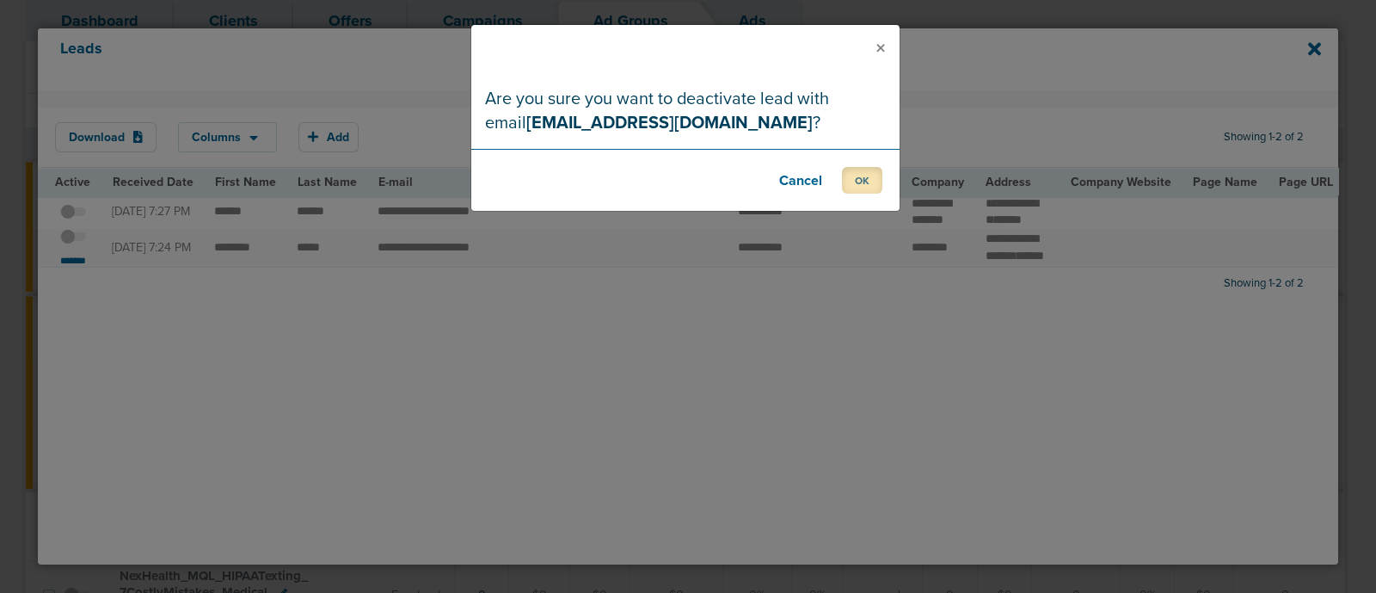
click at [847, 169] on button "OK" at bounding box center [862, 180] width 40 height 27
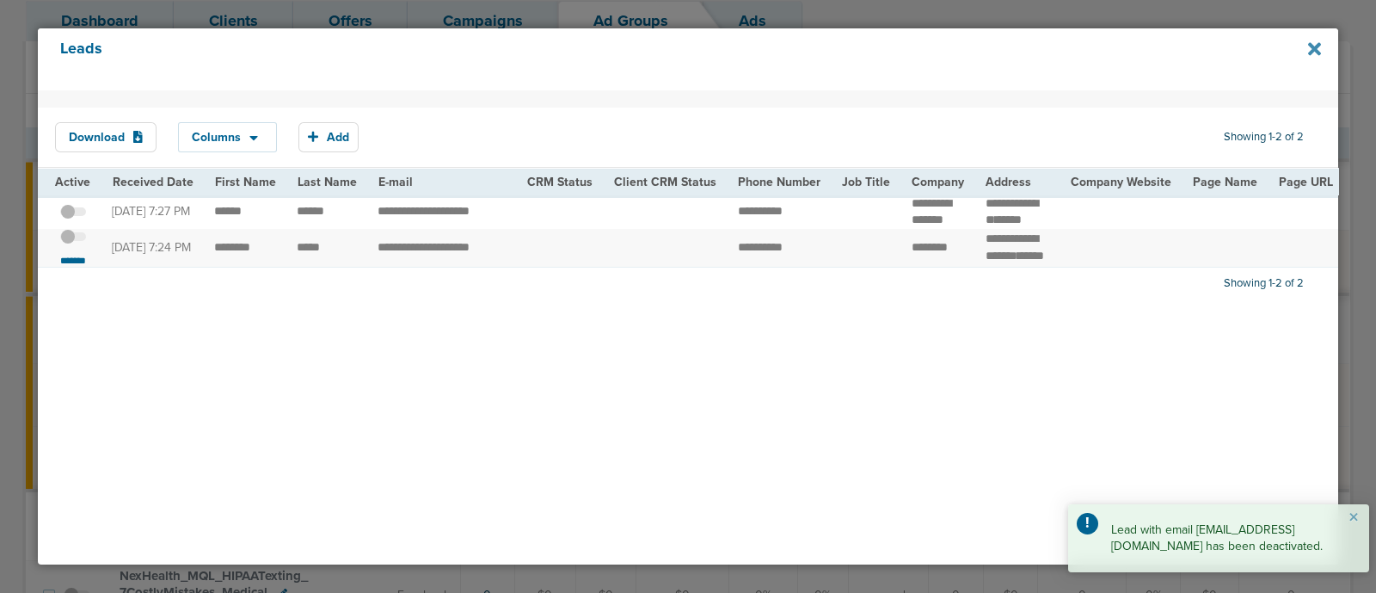
click at [1312, 46] on icon at bounding box center [1314, 48] width 13 height 13
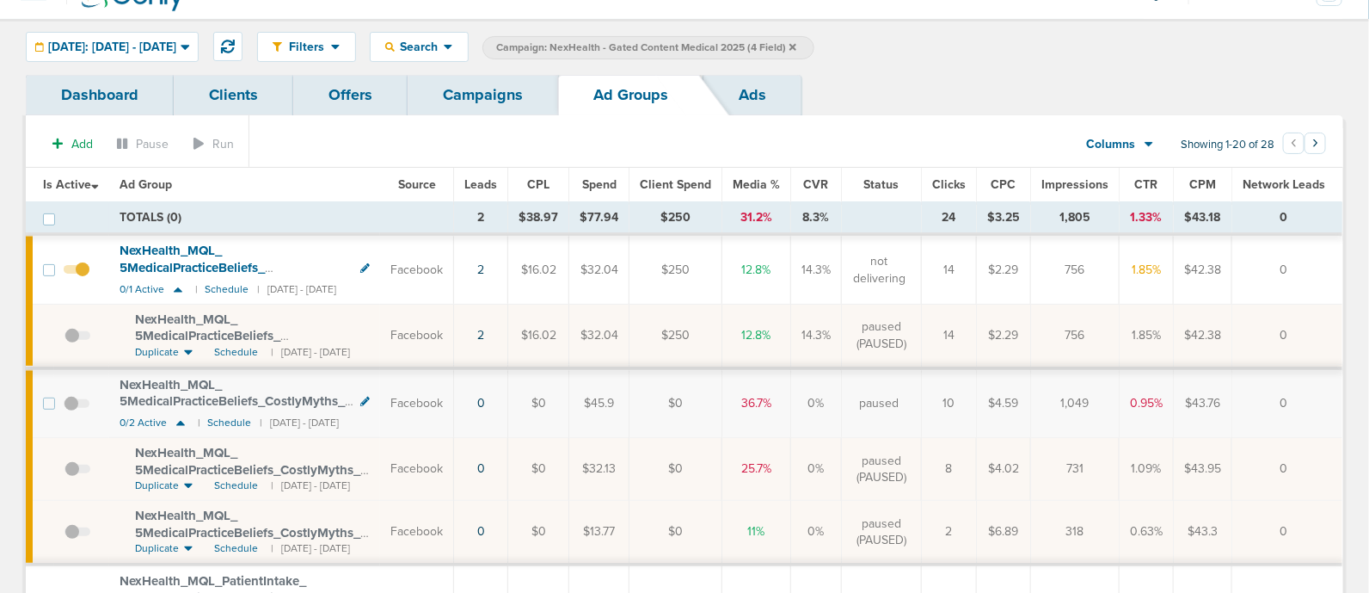
scroll to position [0, 0]
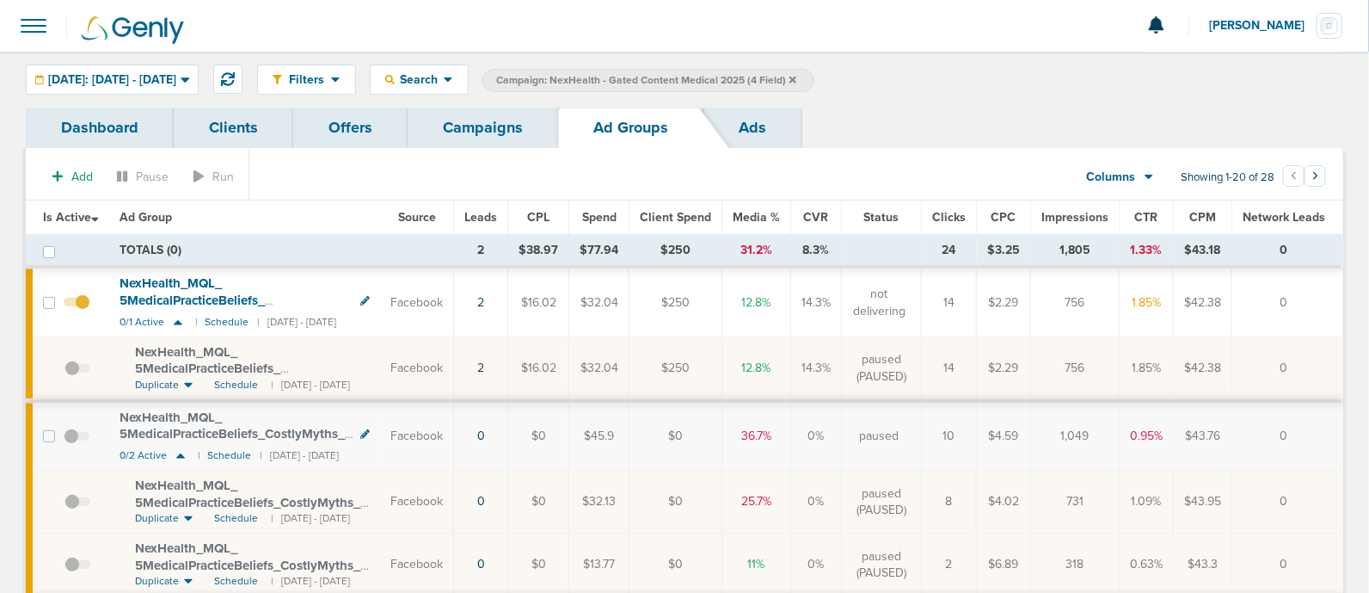
click at [452, 130] on link "Campaigns" at bounding box center [483, 128] width 151 height 40
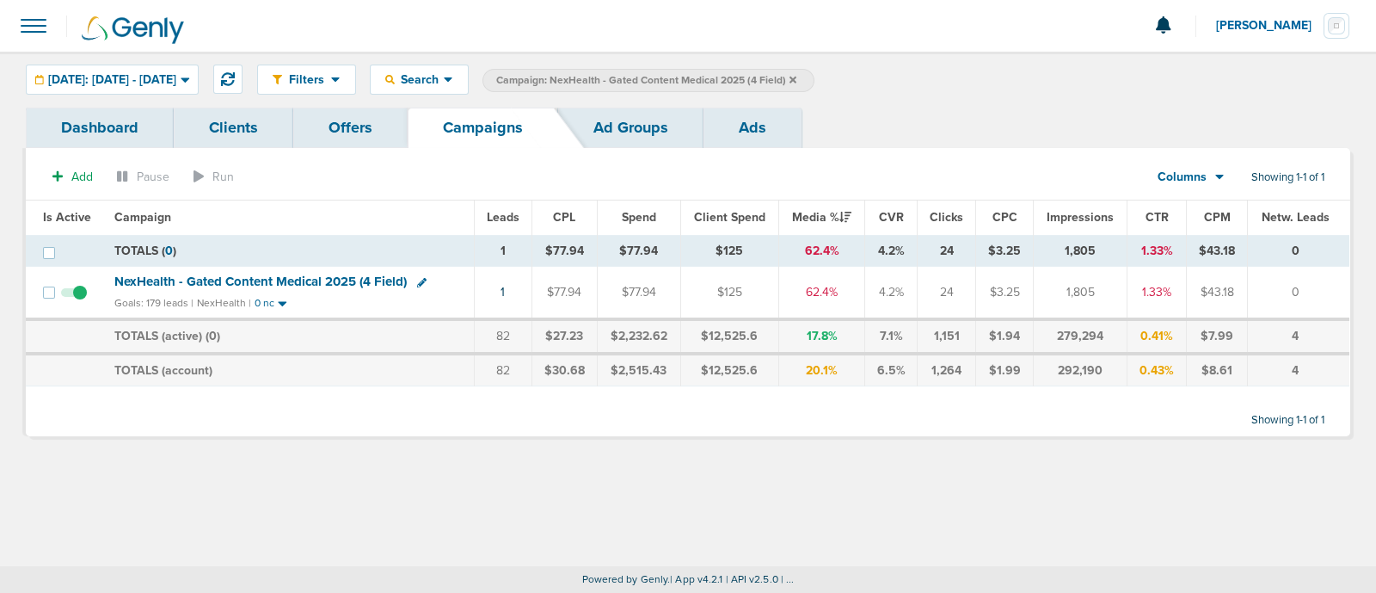
click at [796, 77] on icon at bounding box center [793, 79] width 7 height 7
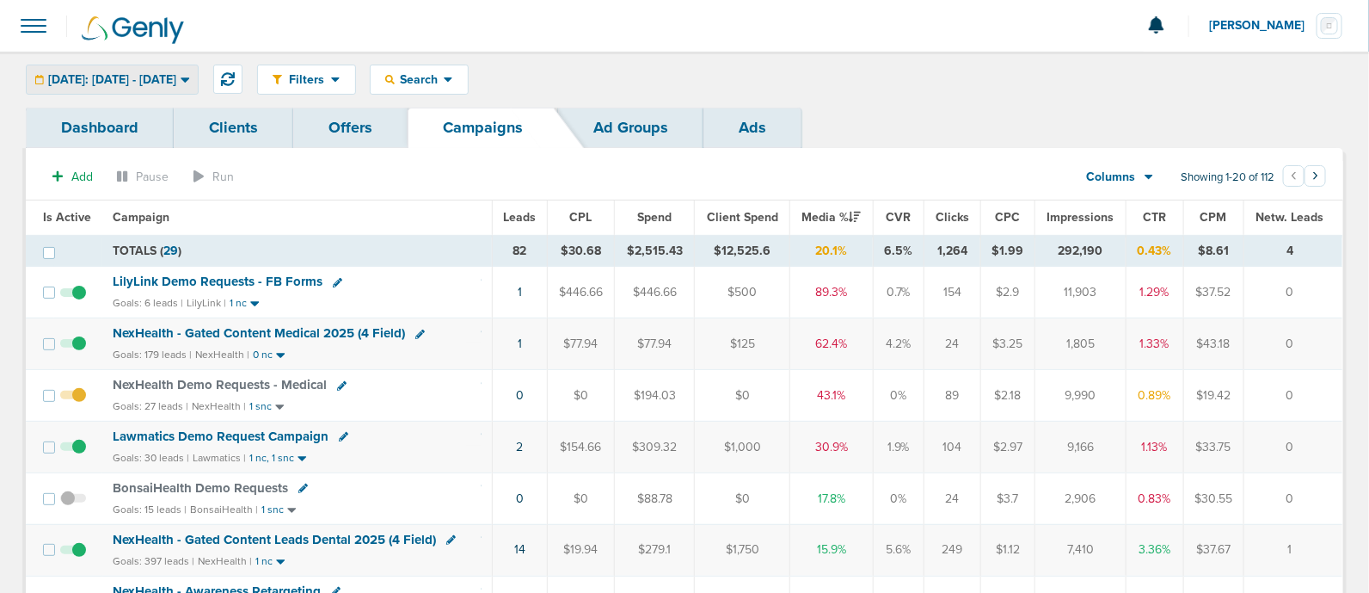
click at [190, 74] on icon at bounding box center [185, 79] width 9 height 15
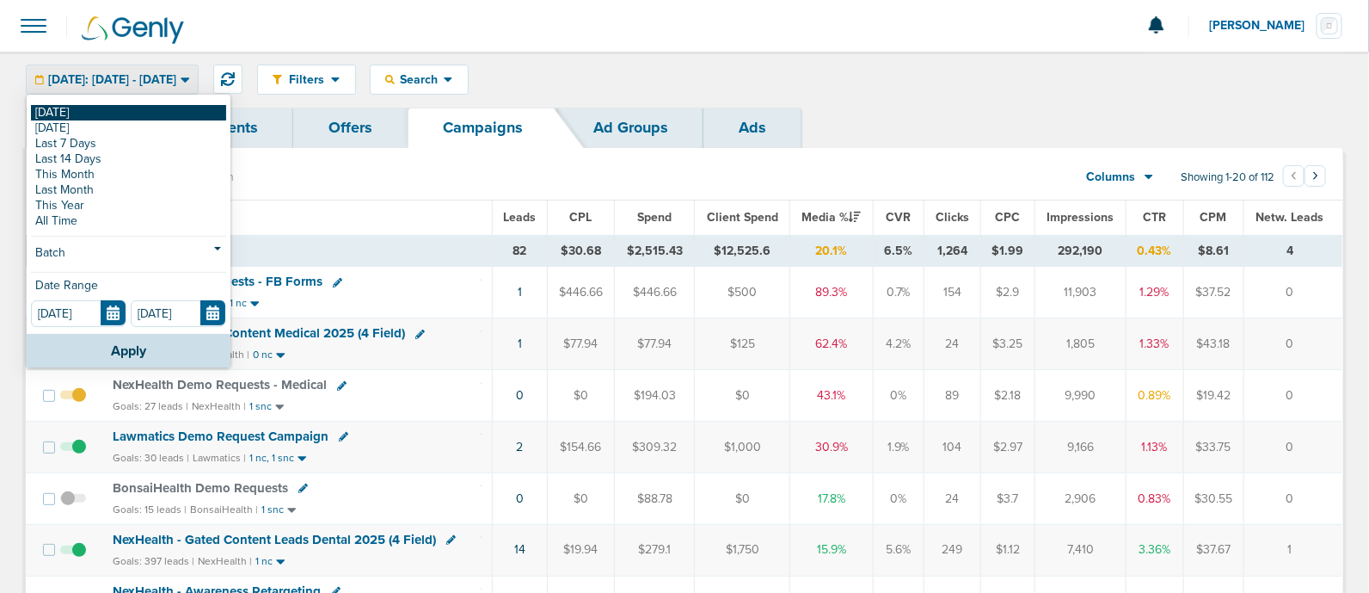
click at [151, 106] on link "[DATE]" at bounding box center [128, 112] width 195 height 15
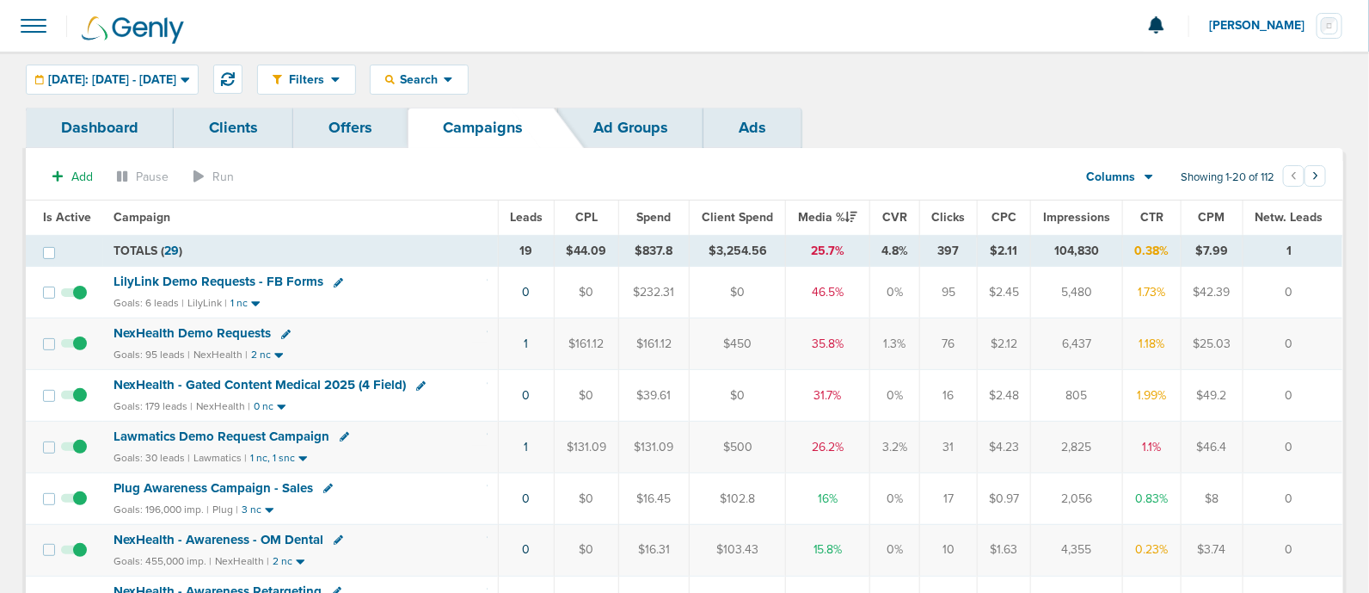
drag, startPoint x: 493, startPoint y: 307, endPoint x: 1341, endPoint y: 437, distance: 858.0
click at [1326, 427] on td "0" at bounding box center [1293, 447] width 100 height 52
drag, startPoint x: 1321, startPoint y: 441, endPoint x: 20, endPoint y: 209, distance: 1321.9
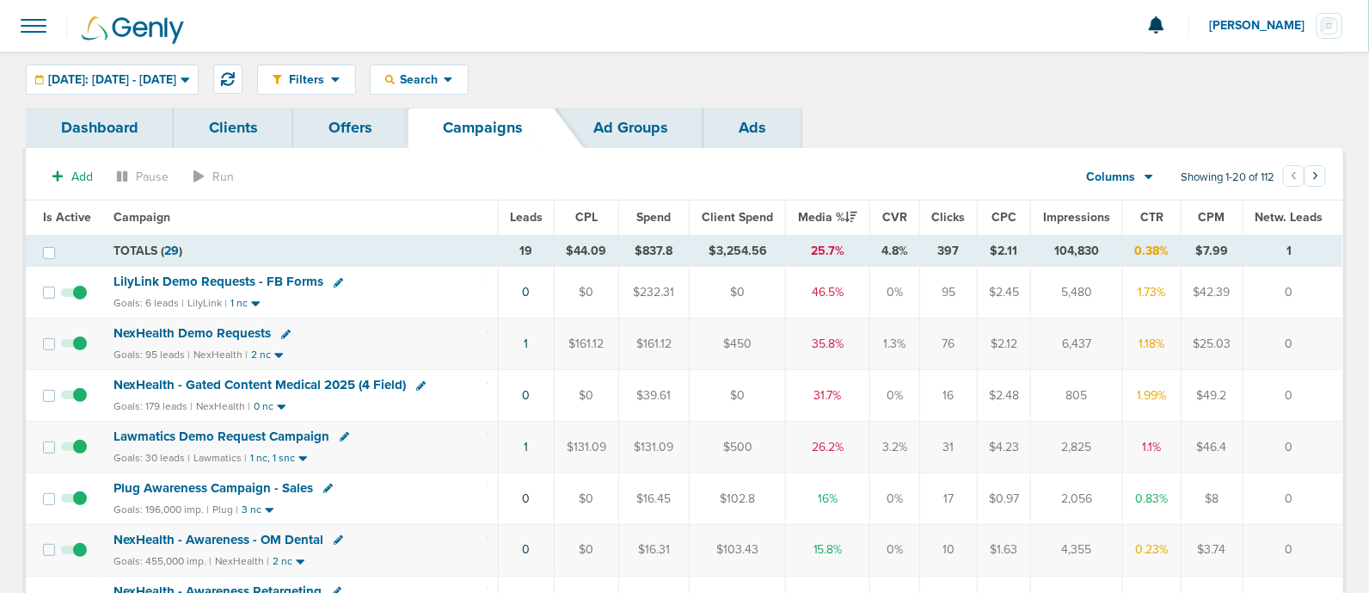
drag, startPoint x: 1305, startPoint y: 439, endPoint x: 0, endPoint y: 58, distance: 1359.3
click at [7, 42] on div at bounding box center [684, 26] width 1369 height 52
click at [354, 380] on span "NexHealth - Gated Content Medical 2025 (4 Field)" at bounding box center [260, 384] width 292 height 15
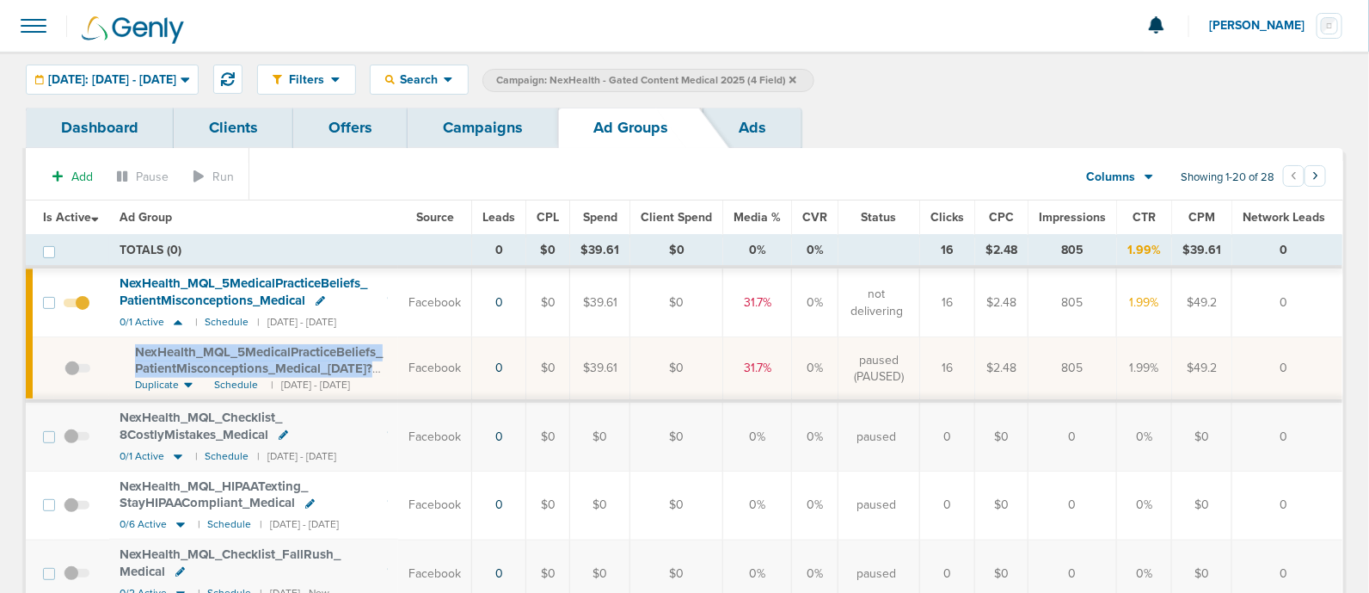
drag, startPoint x: 133, startPoint y: 344, endPoint x: 414, endPoint y: 367, distance: 281.4
click at [399, 367] on td "NexHealth_ MQL_ 5MedicalPracticeBeliefs_ PatientMisconceptions_ Medical_ [DATE]…" at bounding box center [254, 369] width 290 height 64
copy span "NexHealth_ MQL_ 5MedicalPracticeBeliefs_ PatientMisconceptions_ Medical_ [DATE]?"
